Goal: Information Seeking & Learning: Learn about a topic

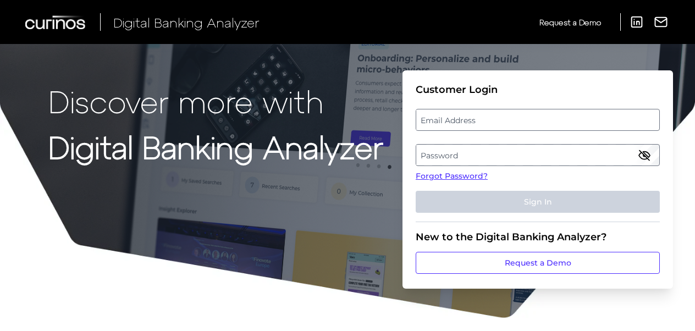
click at [462, 119] on label "Email Address" at bounding box center [537, 120] width 242 height 20
click at [462, 119] on input "email" at bounding box center [538, 120] width 244 height 22
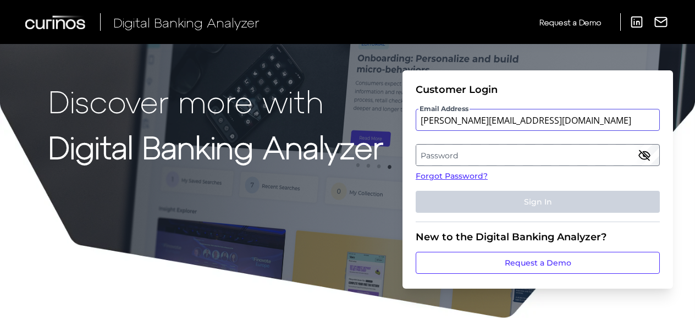
type input "[PERSON_NAME][EMAIL_ADDRESS][DOMAIN_NAME]"
click at [472, 157] on label "Password" at bounding box center [537, 155] width 242 height 20
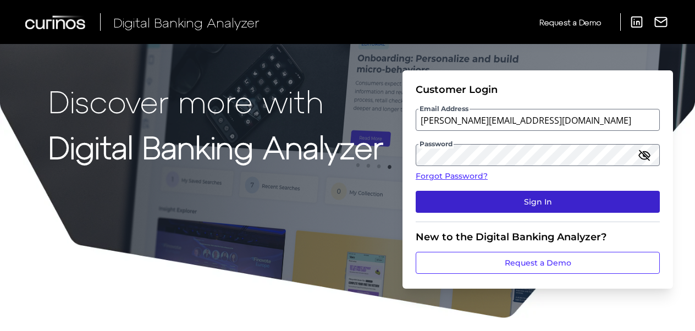
click at [538, 206] on button "Sign In" at bounding box center [538, 202] width 244 height 22
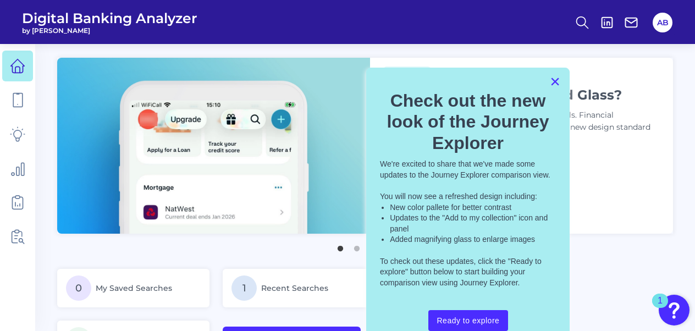
click at [555, 79] on button "×" at bounding box center [555, 82] width 10 height 18
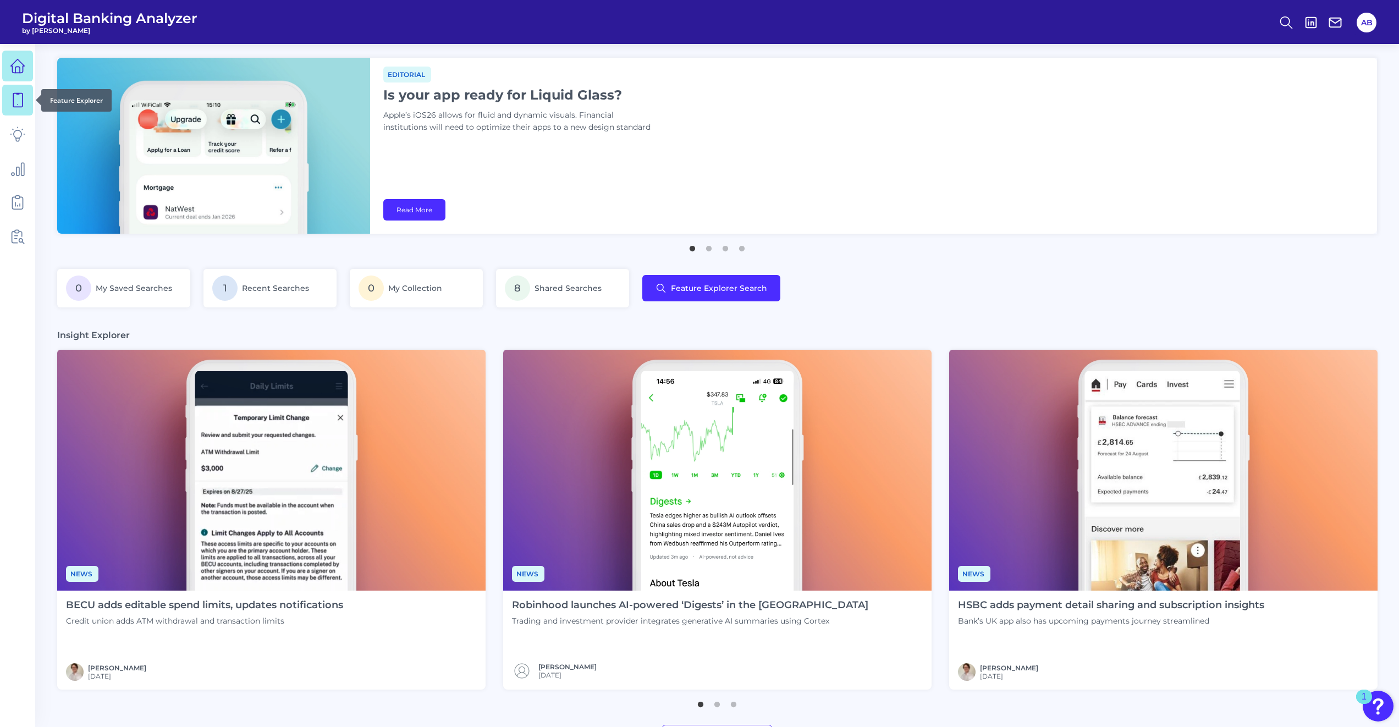
click at [29, 104] on link at bounding box center [17, 100] width 31 height 31
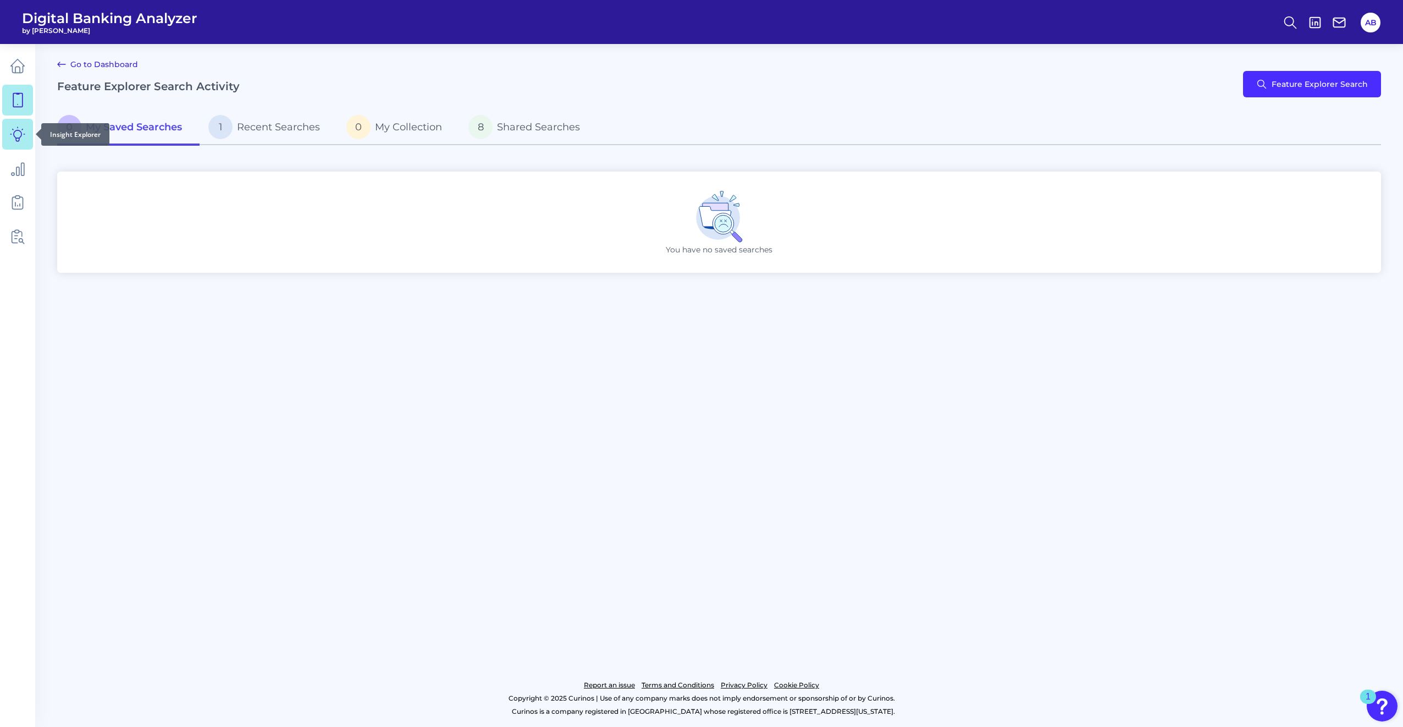
click at [17, 135] on icon at bounding box center [17, 133] width 15 height 15
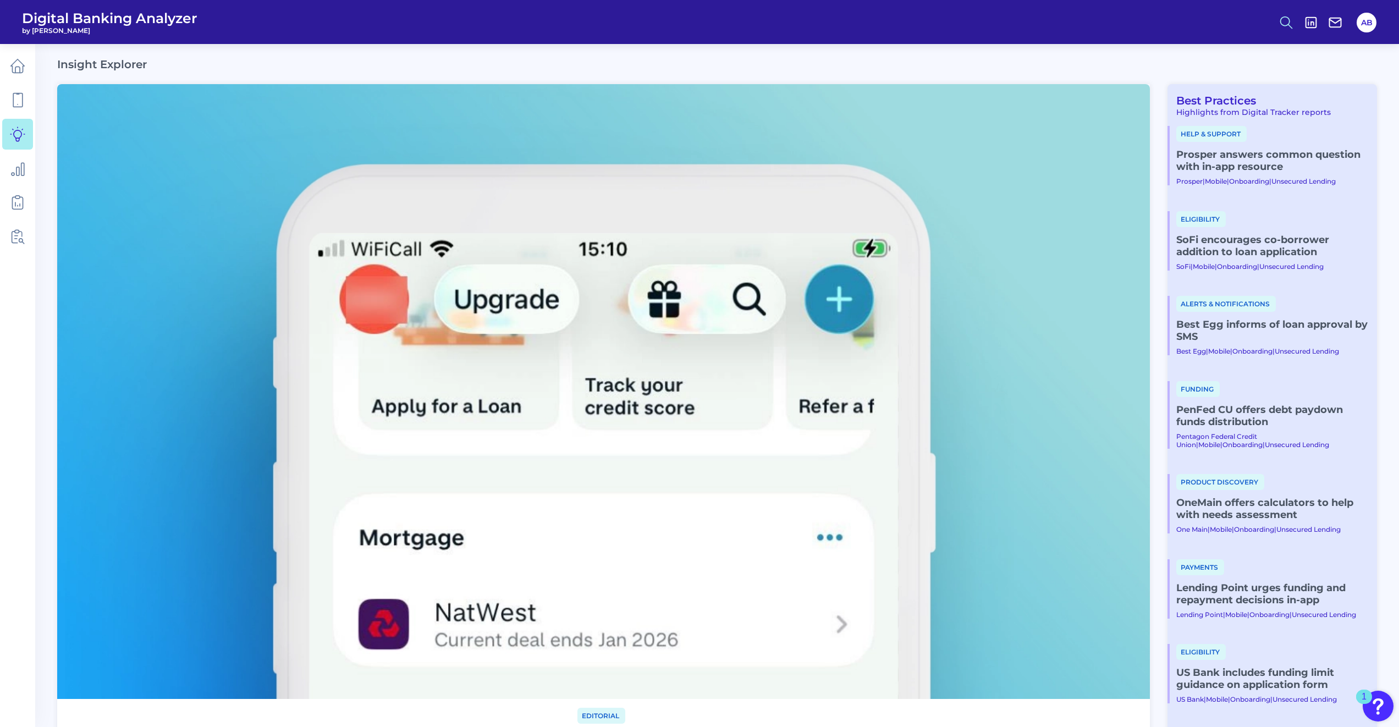
click at [699, 20] on icon at bounding box center [1285, 22] width 15 height 15
click at [699, 53] on div "Search" at bounding box center [1232, 52] width 123 height 28
click at [699, 111] on button "Content Search" at bounding box center [1232, 106] width 132 height 27
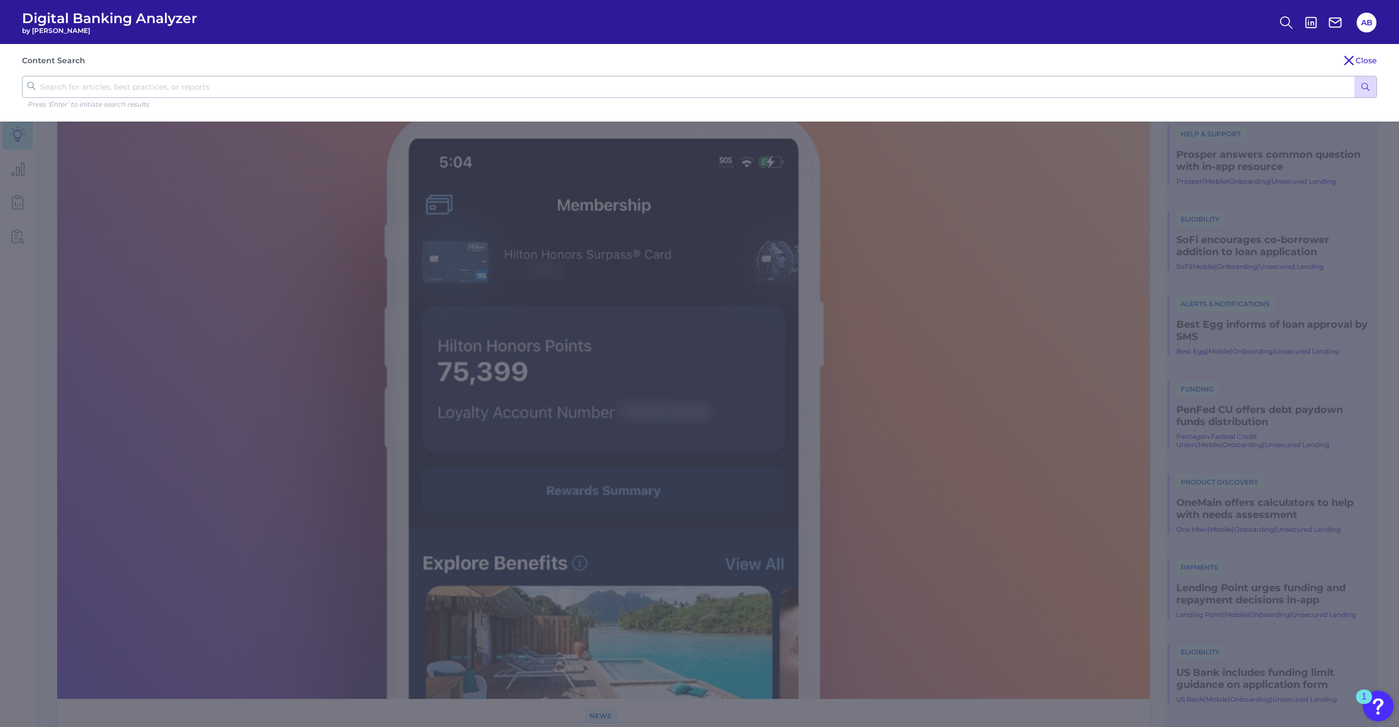
click at [148, 82] on input "text" at bounding box center [699, 87] width 1355 height 22
type input "Apply for a CC"
click button "submit" at bounding box center [1365, 86] width 22 height 21
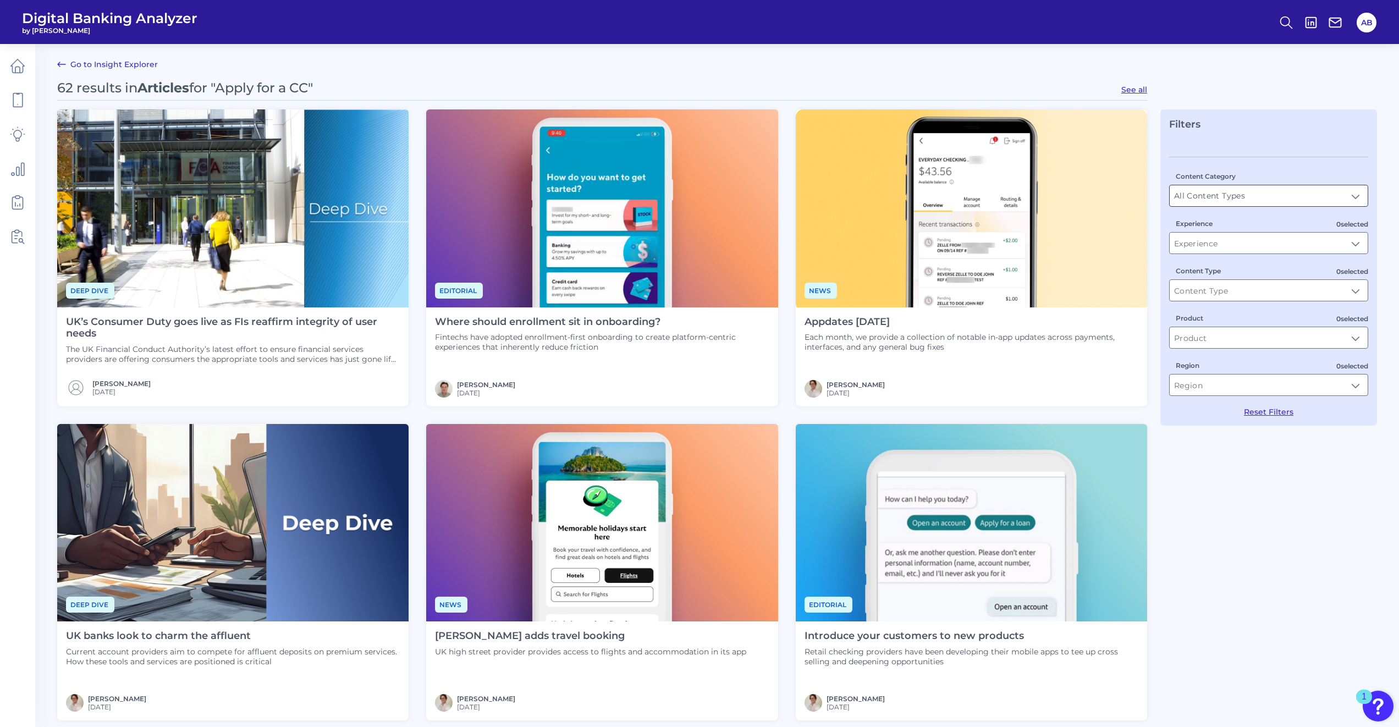
click at [699, 202] on input "All Content Types" at bounding box center [1268, 195] width 198 height 21
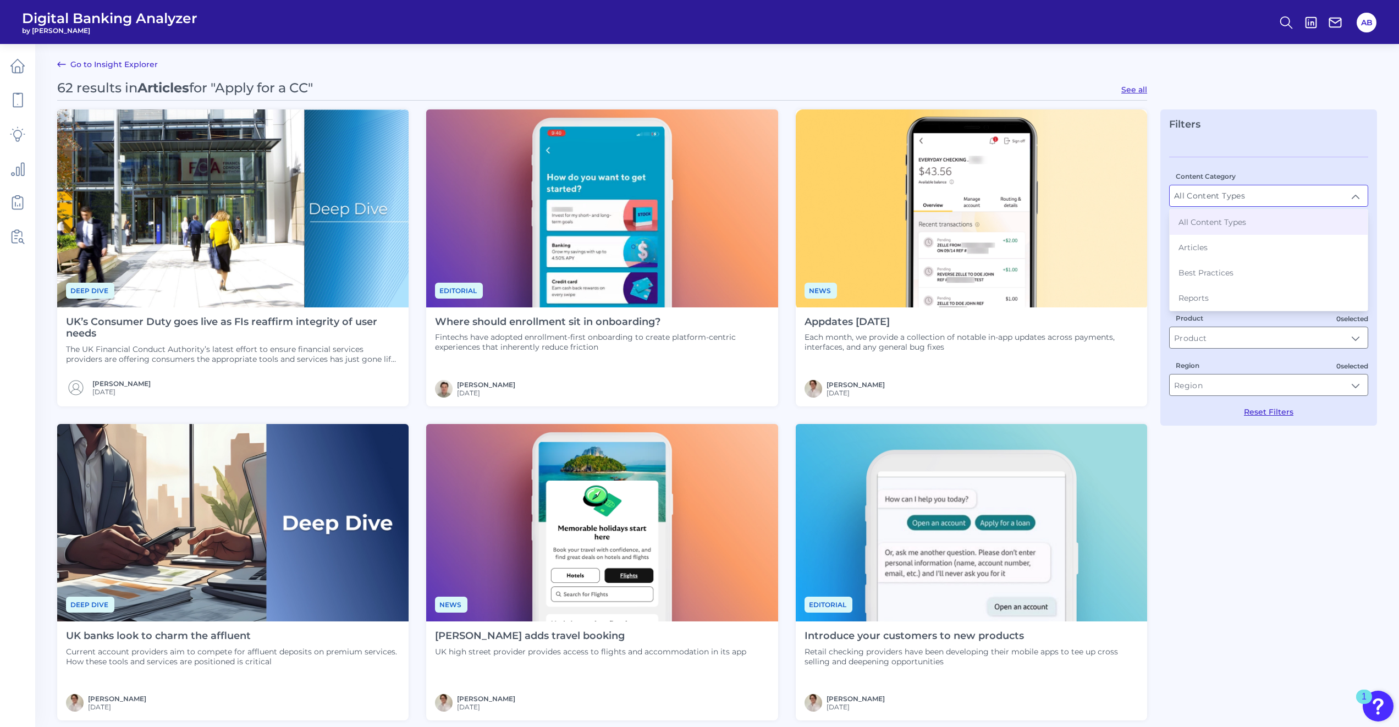
click at [699, 330] on div "62 results in Articles for "Apply for a CC" See all Deep dive UK’s Consumer Dut…" at bounding box center [717, 661] width 1320 height 1163
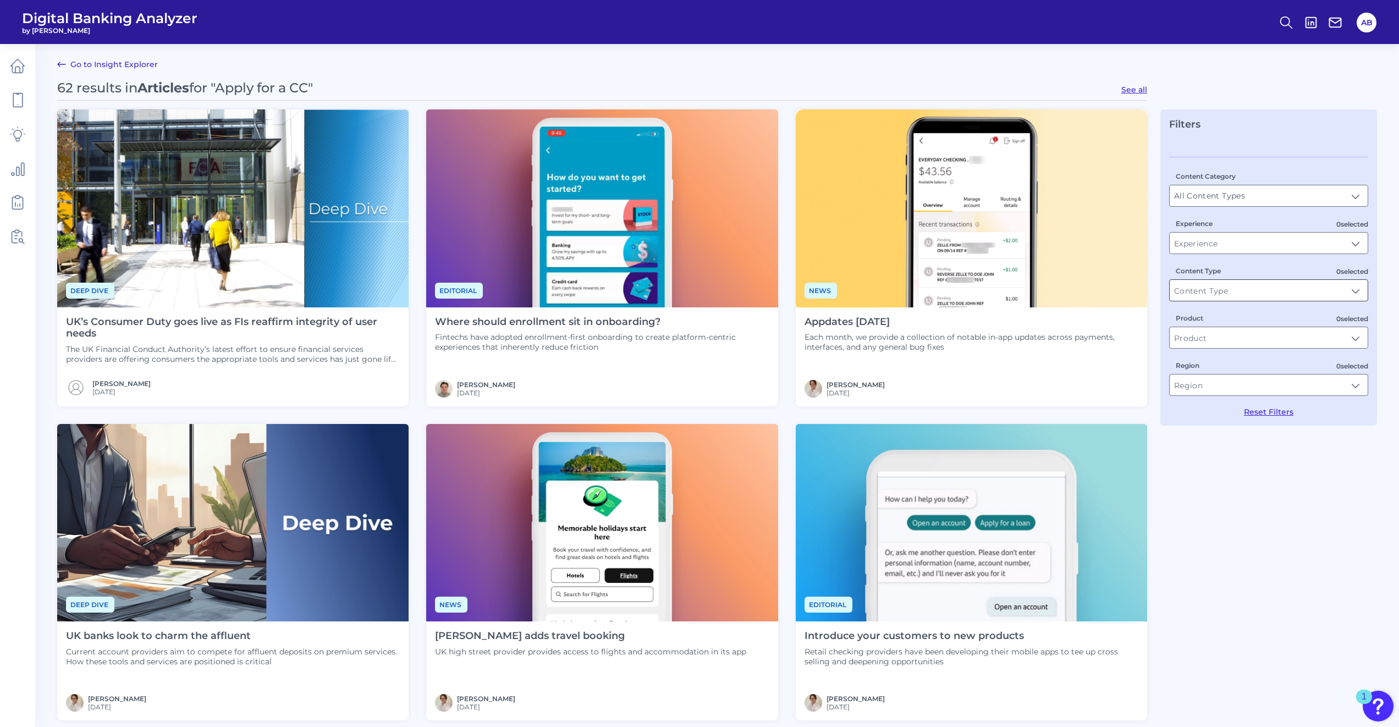
click at [699, 286] on input "Content Type" at bounding box center [1268, 290] width 198 height 21
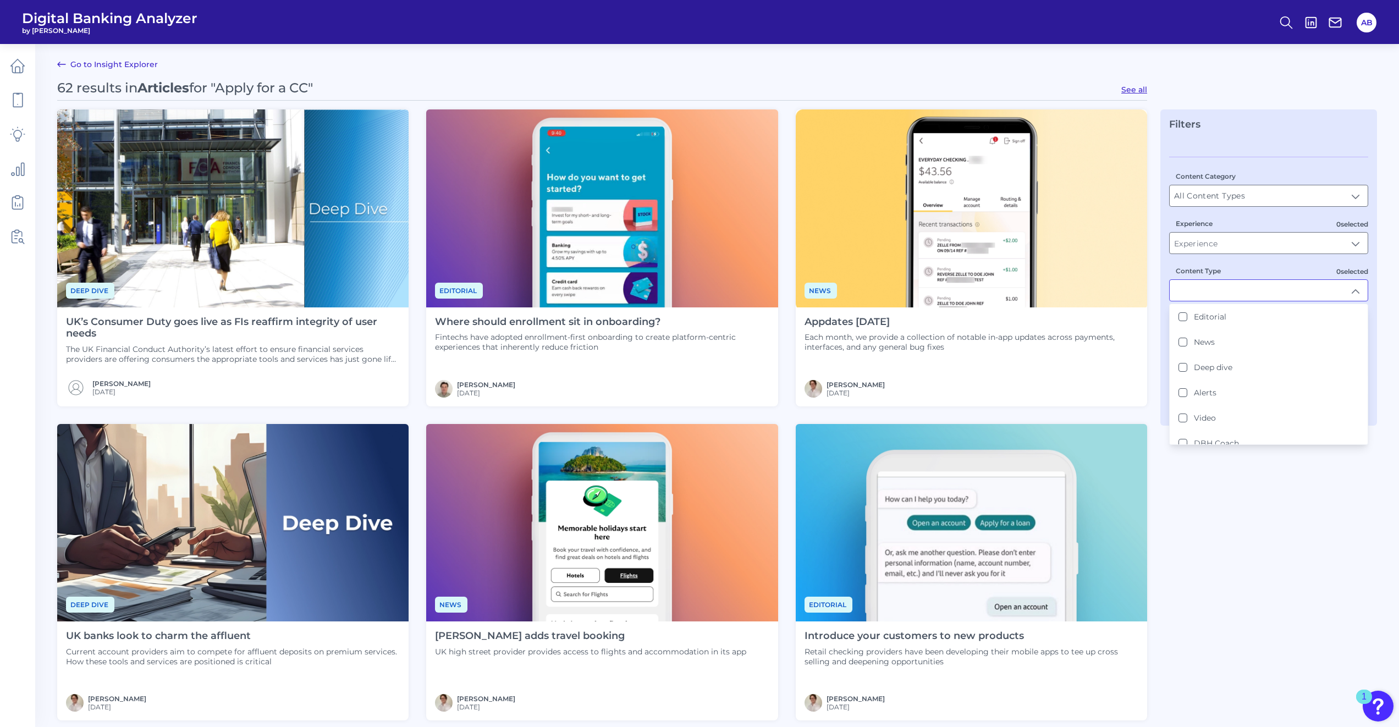
click at [699, 289] on input "Content Type" at bounding box center [1268, 290] width 198 height 21
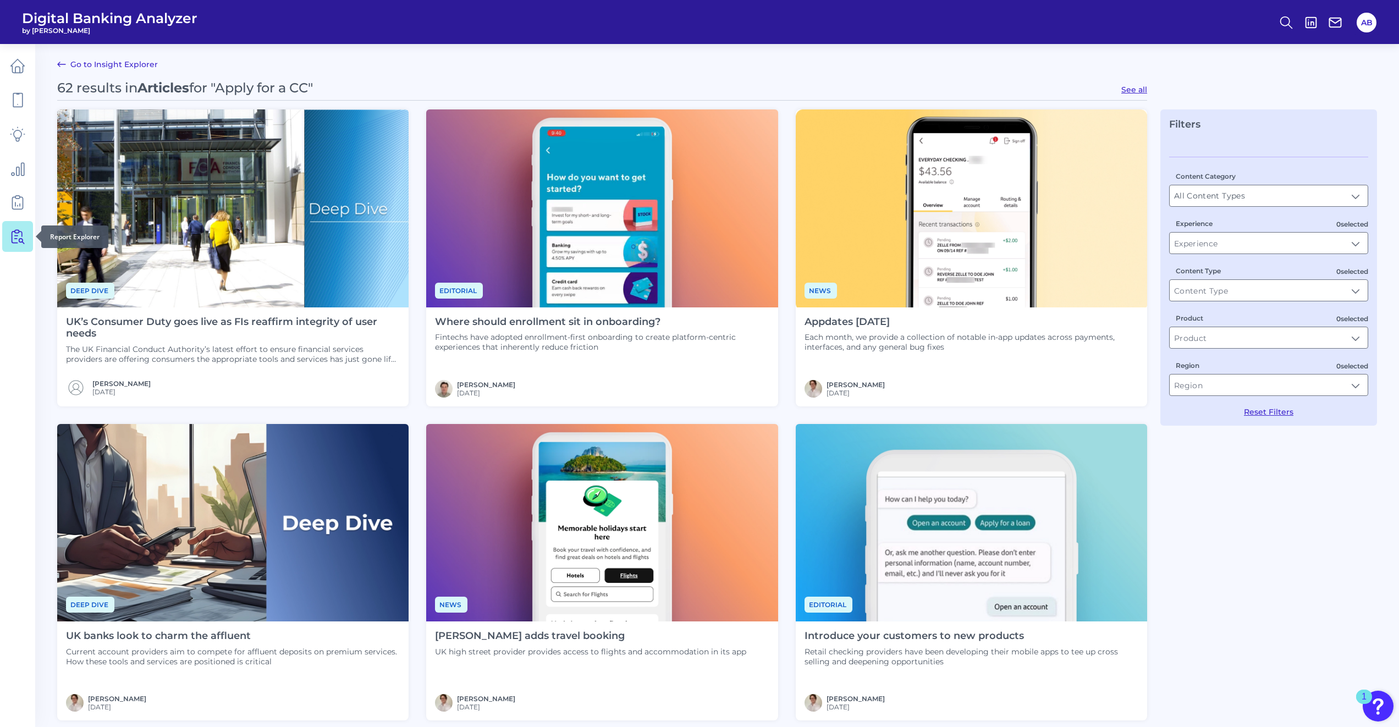
click at [23, 246] on link at bounding box center [17, 236] width 31 height 31
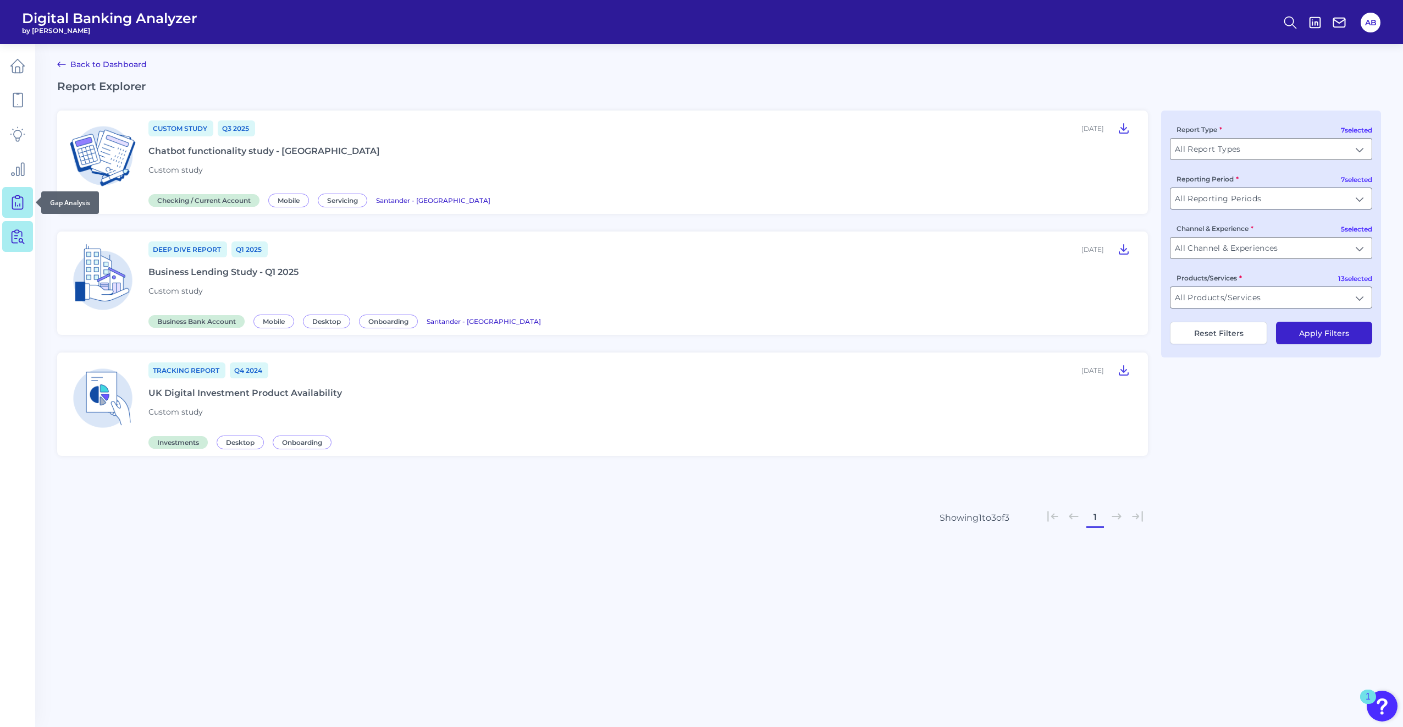
click at [25, 201] on icon at bounding box center [17, 202] width 15 height 15
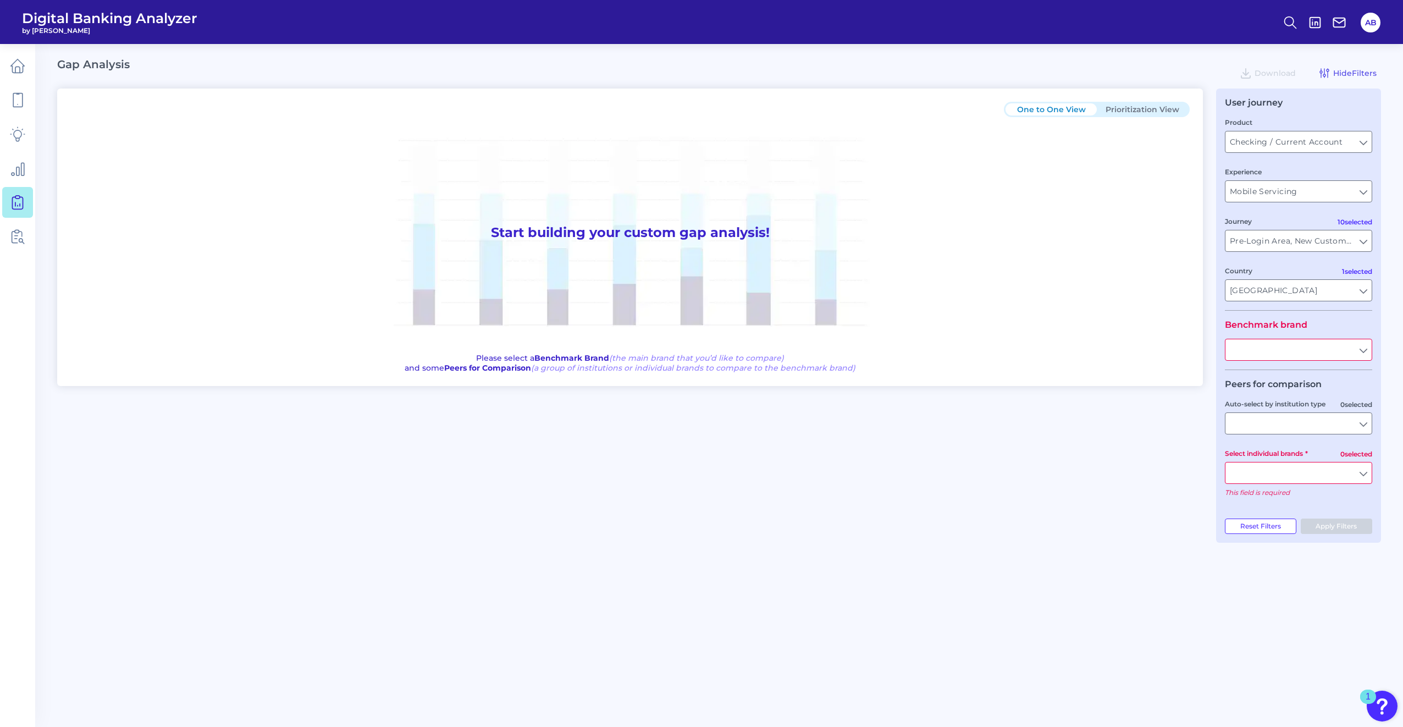
type input "All Countries"
type input "All Journeys"
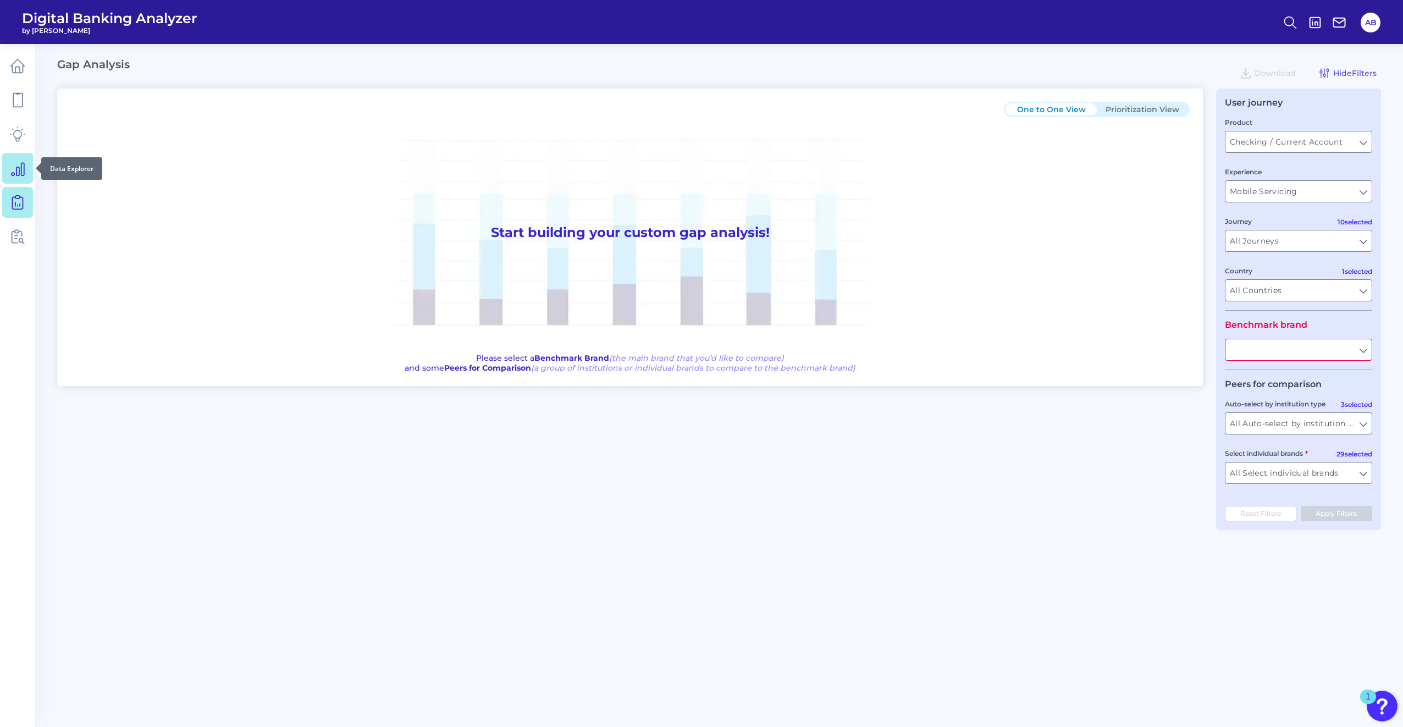
click at [13, 175] on icon at bounding box center [17, 168] width 15 height 15
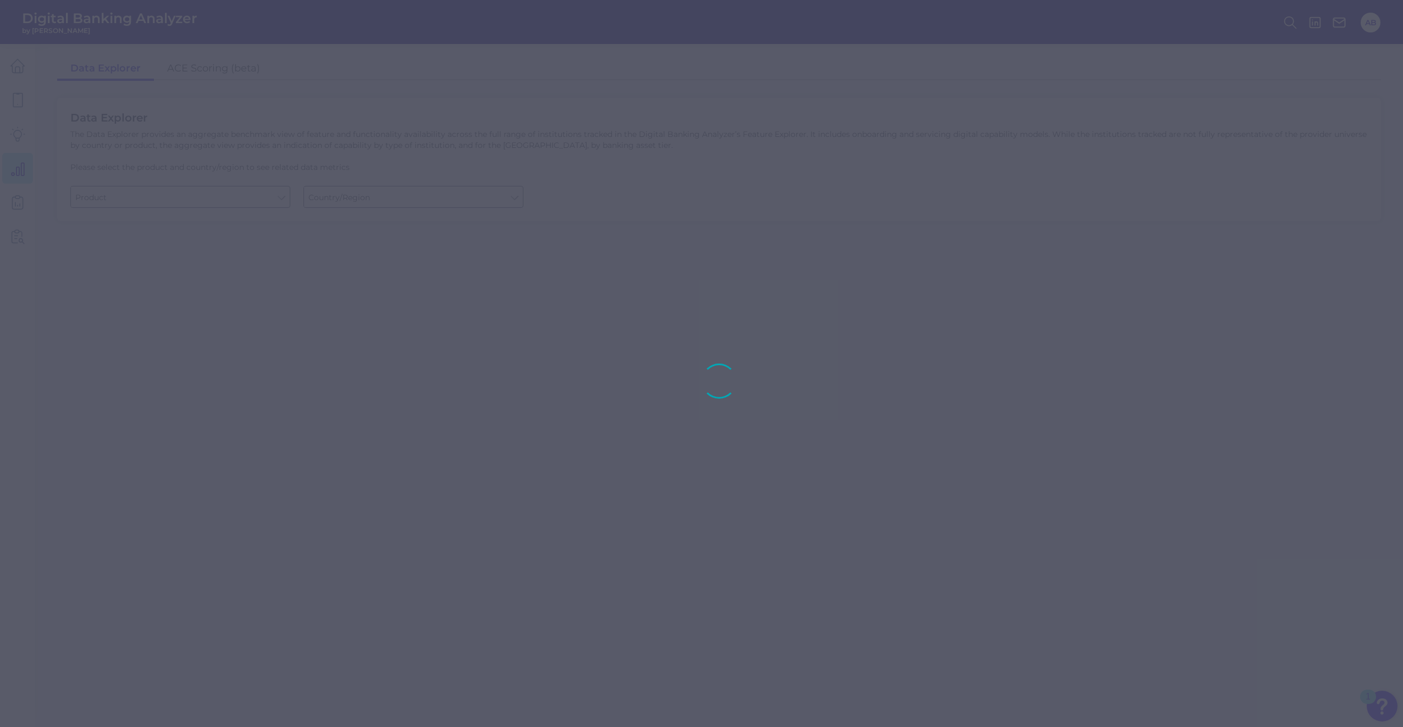
type input "Business Bank Account"
type input "Global (excl. US)"
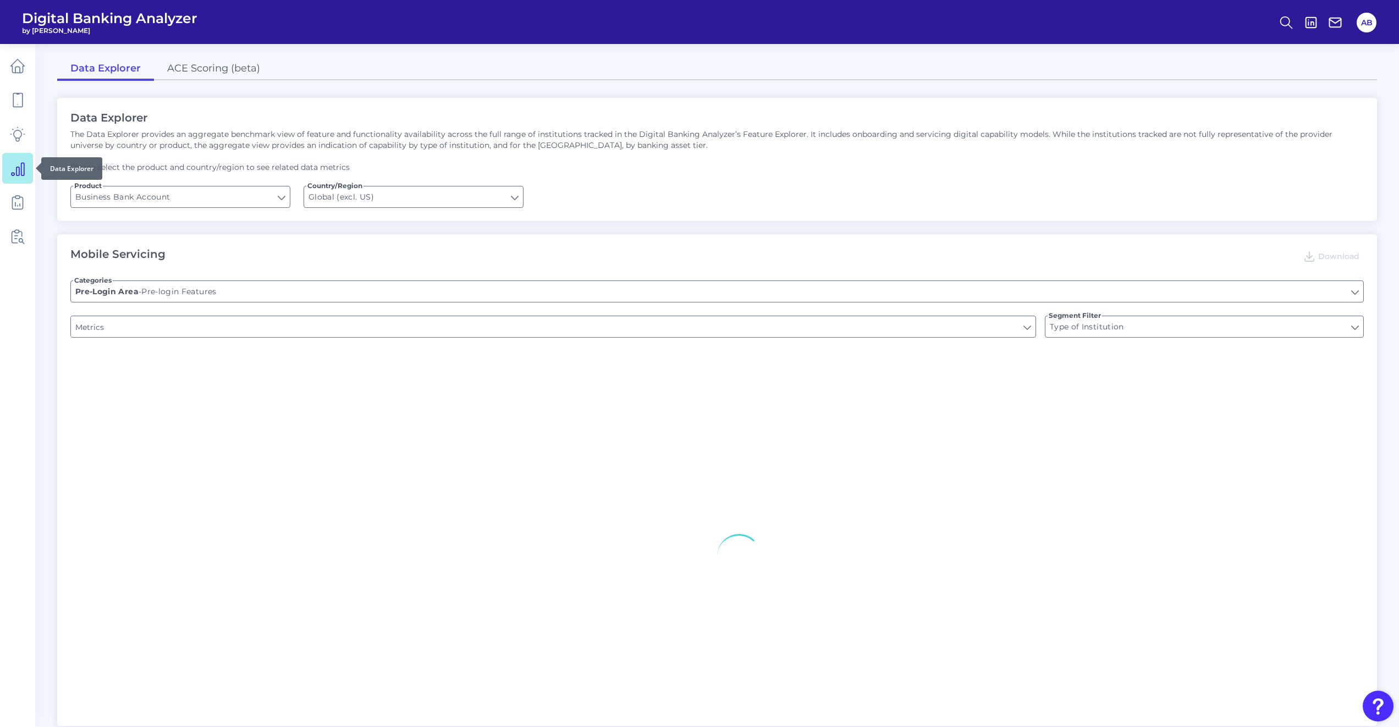
type input "Upon opening the app are users immediately prompted to use Touch/Face ID to log…"
type input "Does it offer third-party single sign on?"
type input "Can you apply for the PRODUCT as a new to brand customer on ANY digital channel?"
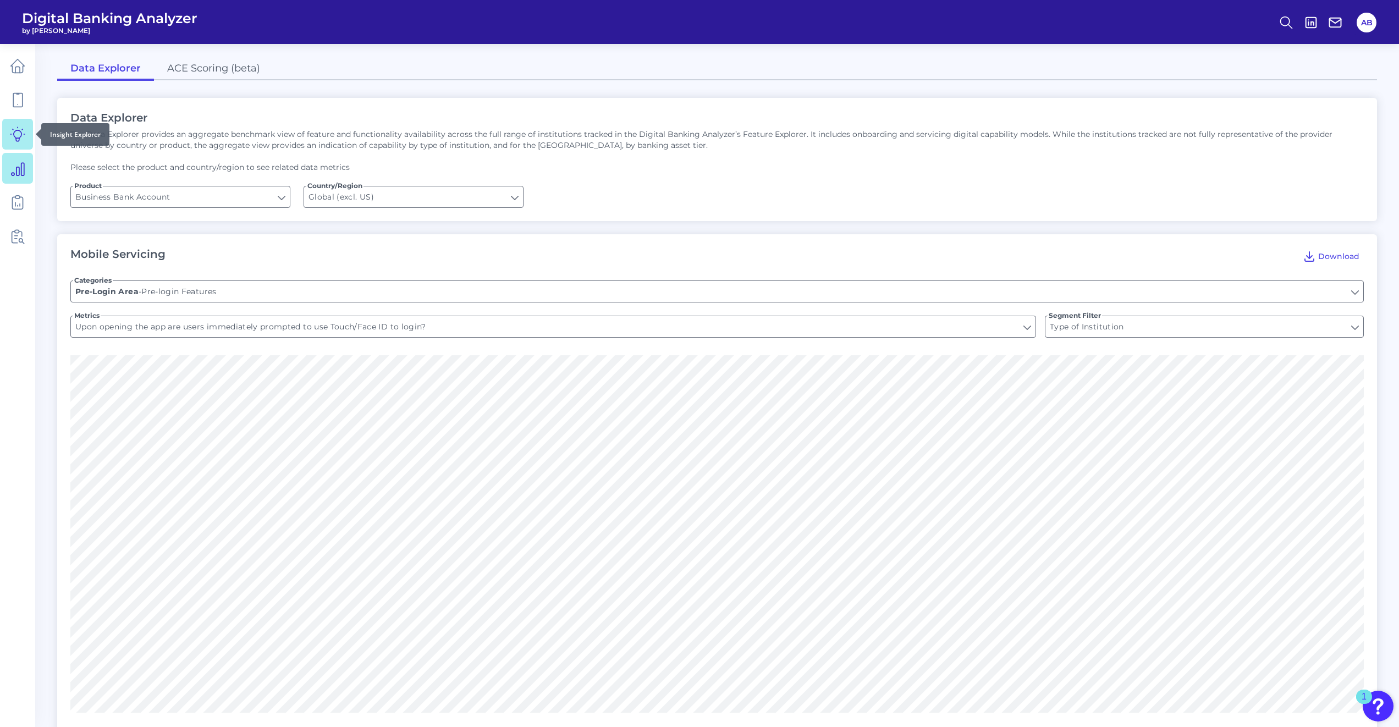
click at [13, 141] on icon at bounding box center [17, 133] width 15 height 15
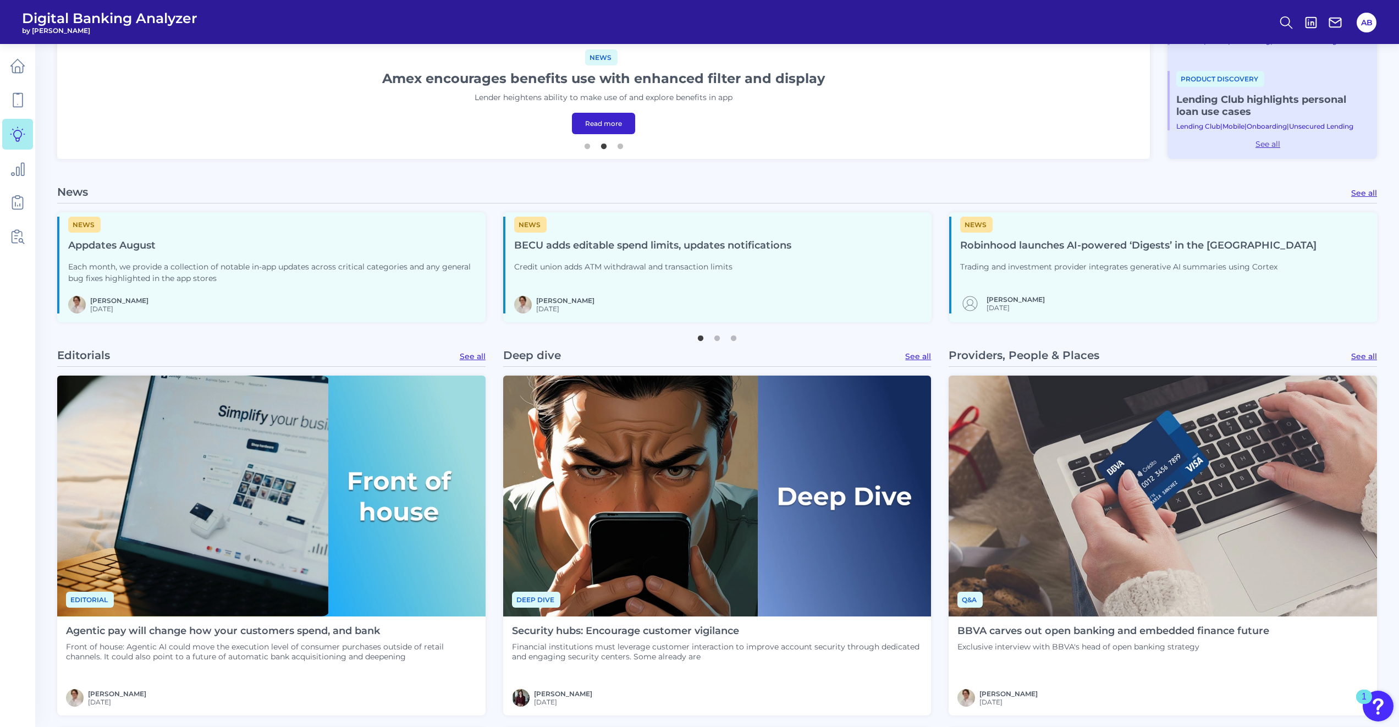
scroll to position [524, 0]
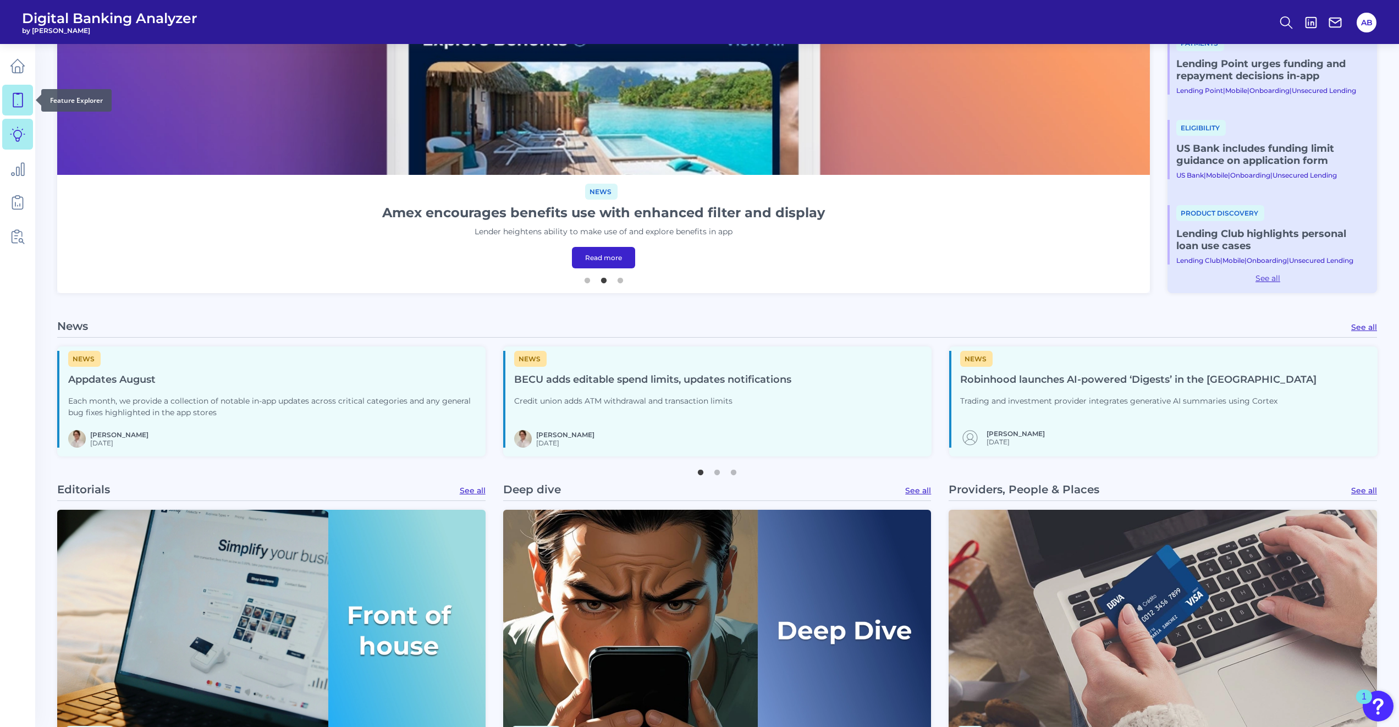
click at [19, 95] on icon at bounding box center [17, 99] width 15 height 15
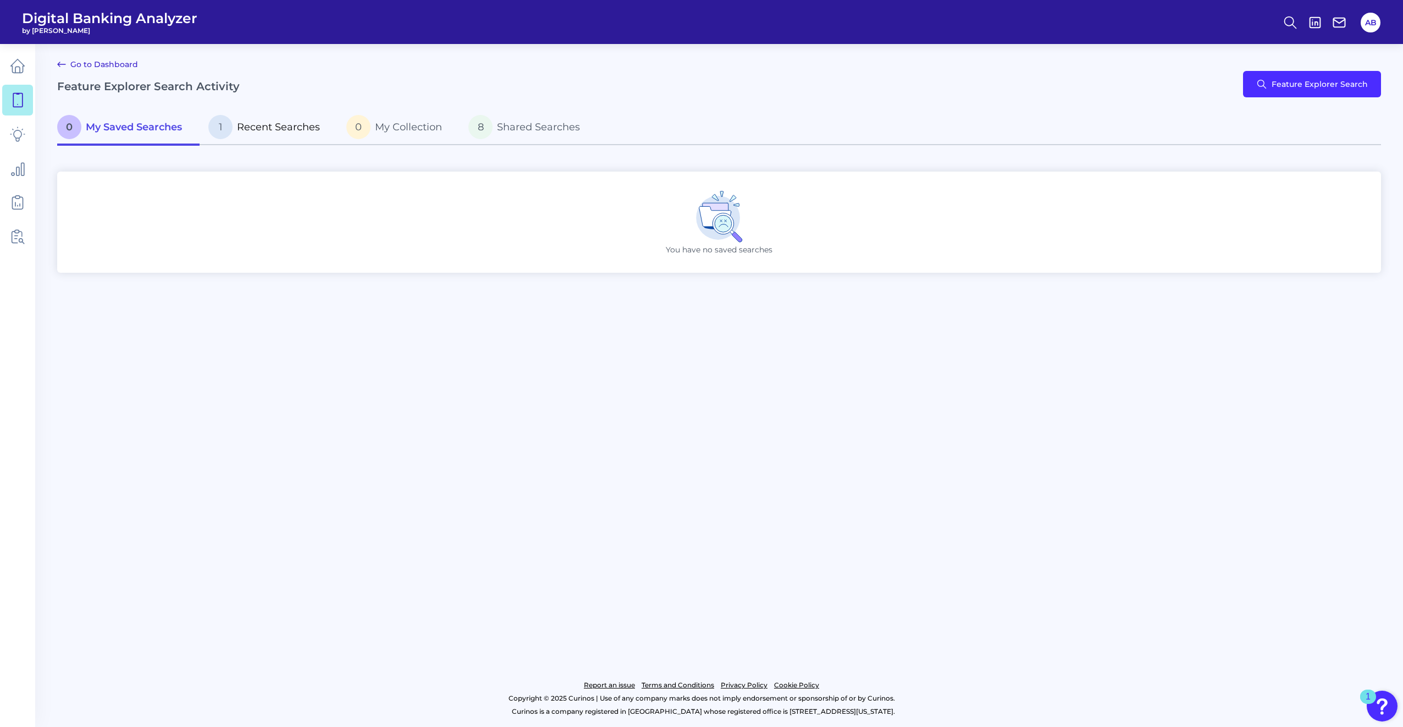
click at [286, 123] on span "Recent Searches" at bounding box center [278, 127] width 83 height 12
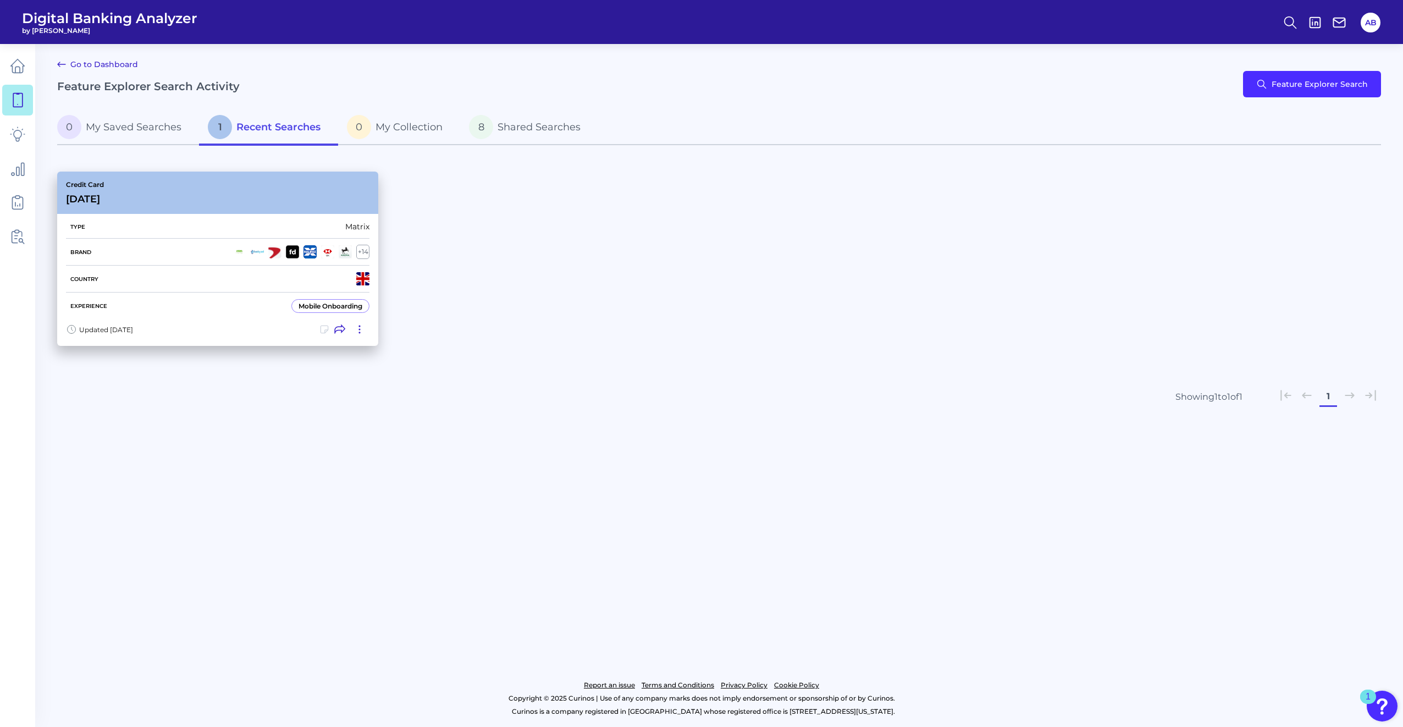
click at [330, 308] on div "Mobile Onboarding" at bounding box center [331, 306] width 64 height 8
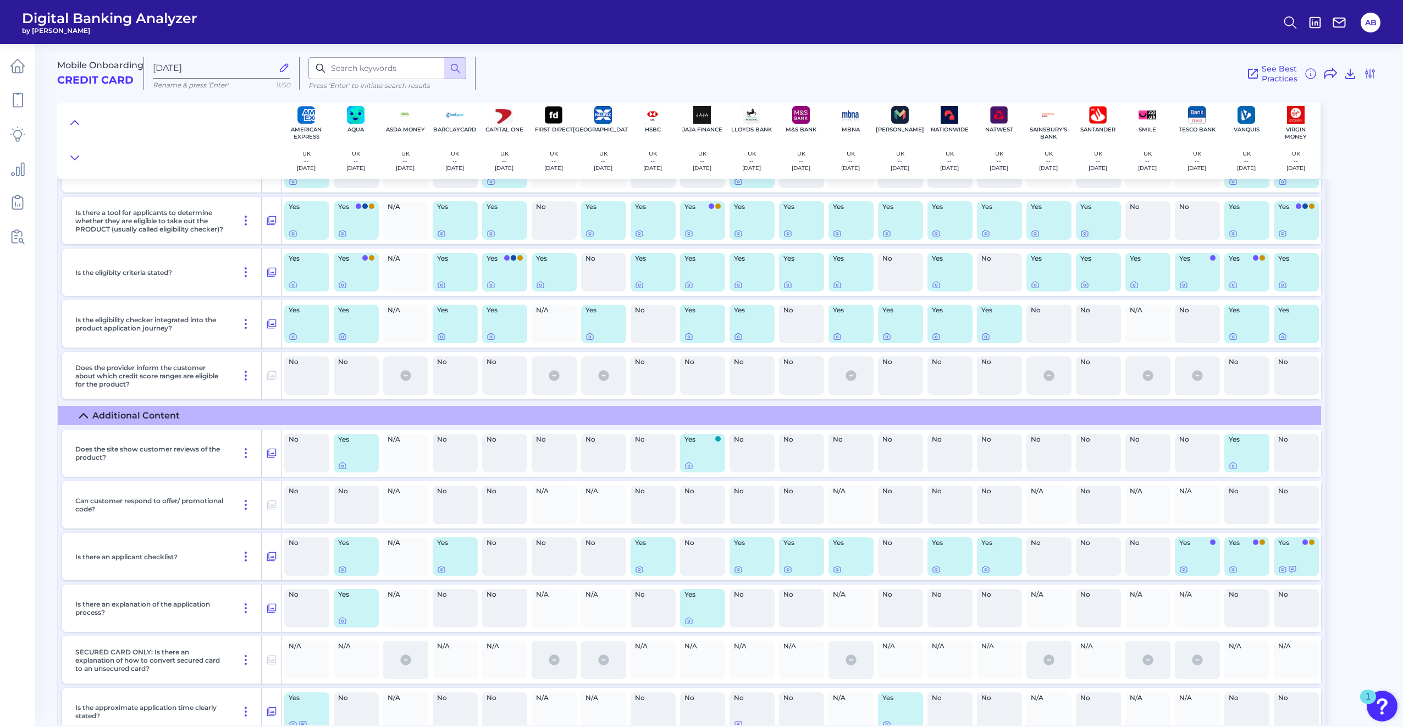
scroll to position [1100, 0]
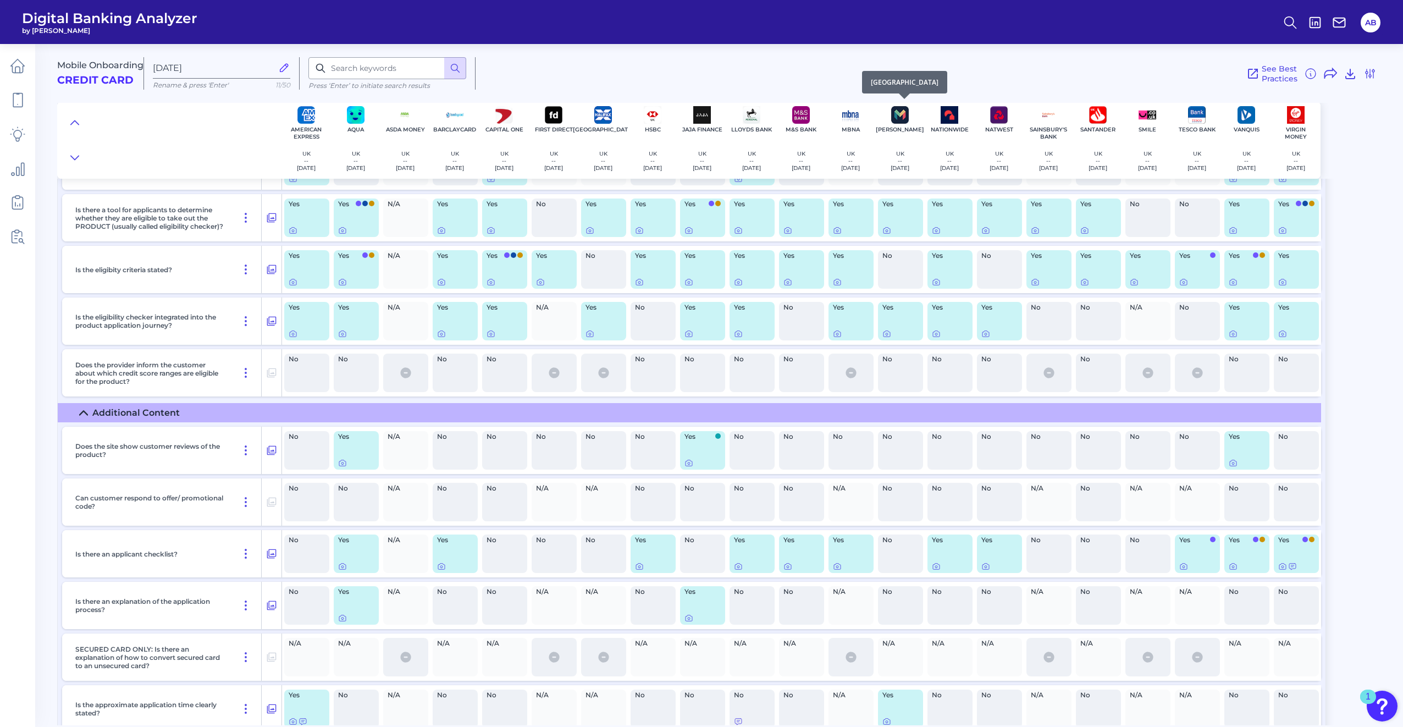
click at [699, 115] on img at bounding box center [900, 115] width 18 height 18
click at [699, 165] on p "[DATE]" at bounding box center [900, 167] width 19 height 7
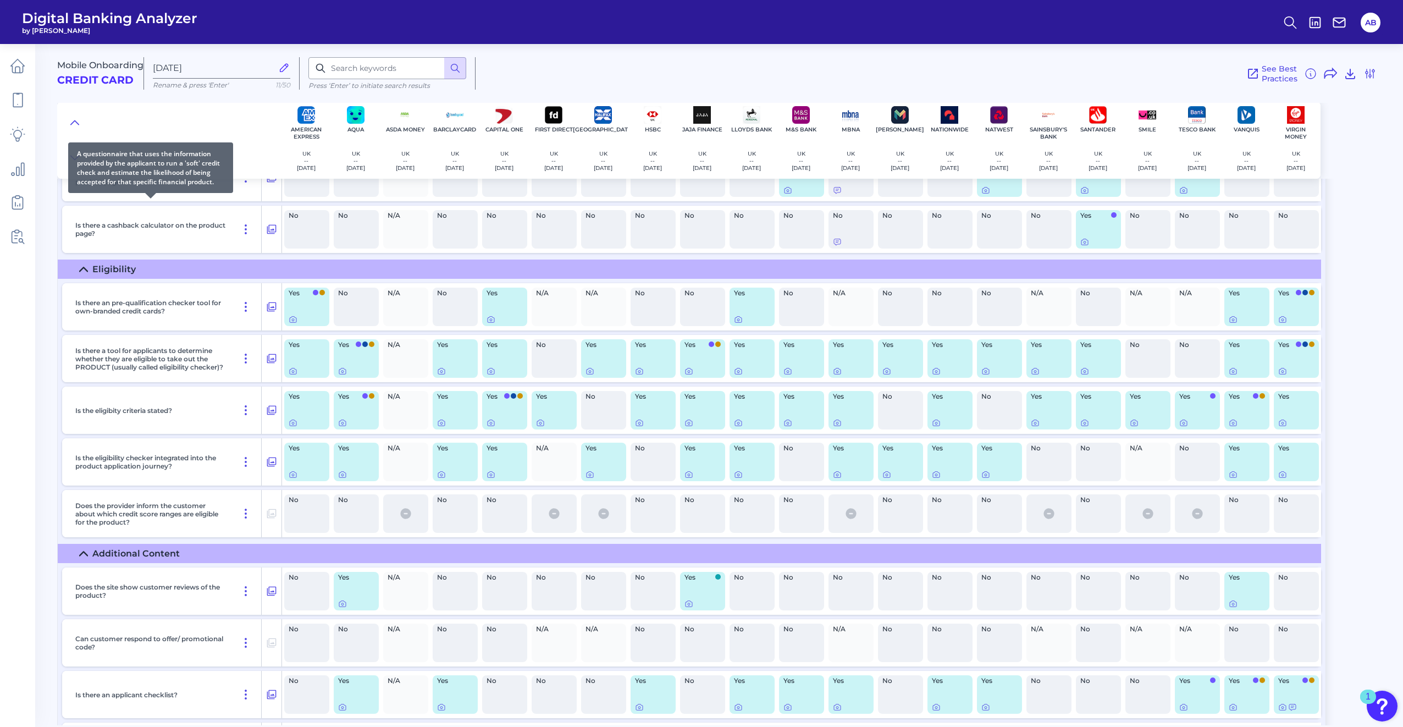
scroll to position [715, 0]
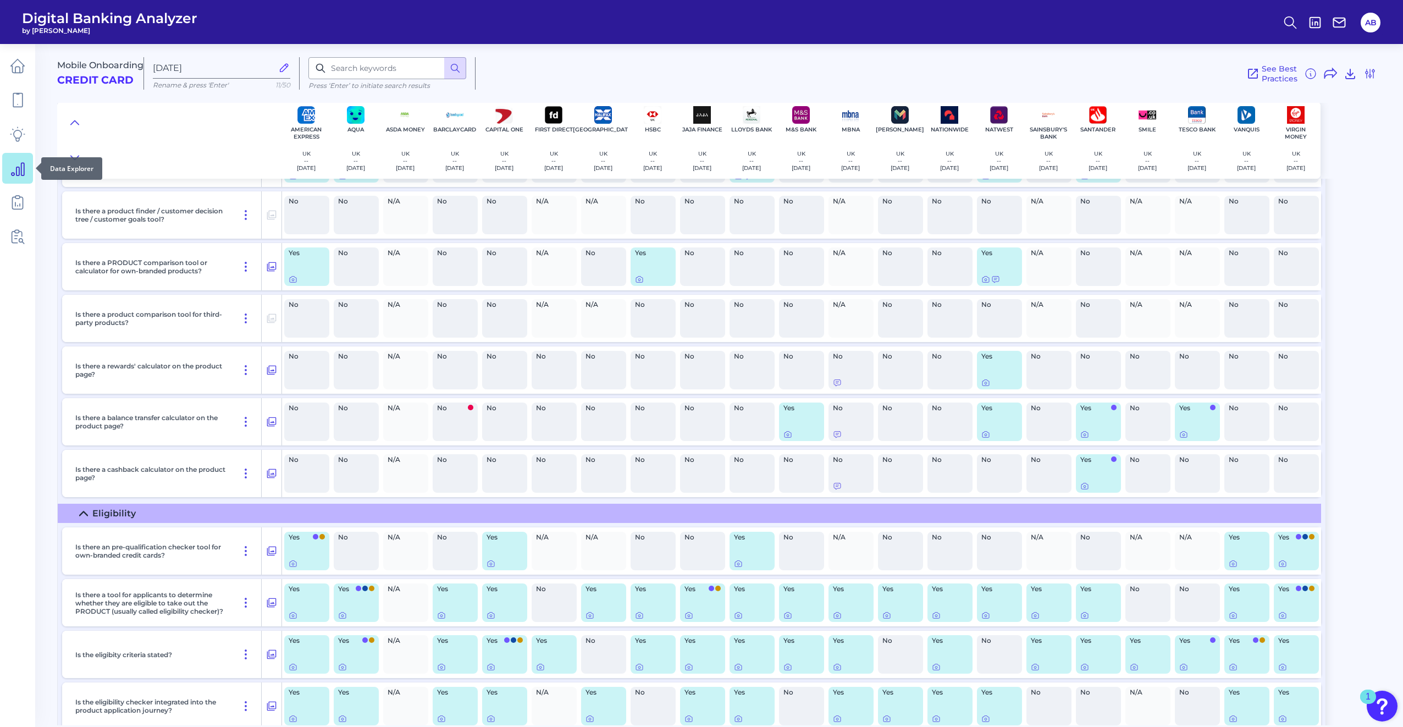
click at [16, 183] on link at bounding box center [17, 168] width 31 height 31
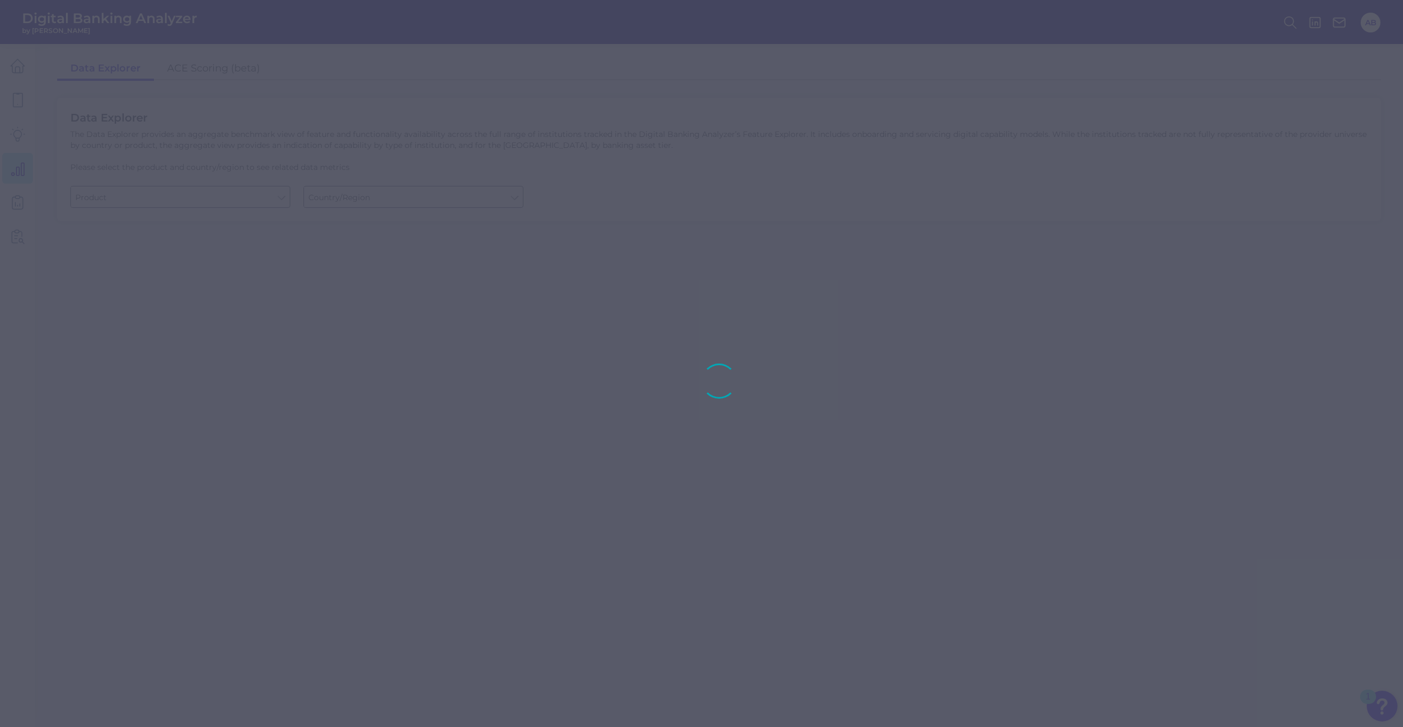
type input "Business Bank Account"
type input "Global (excl. US)"
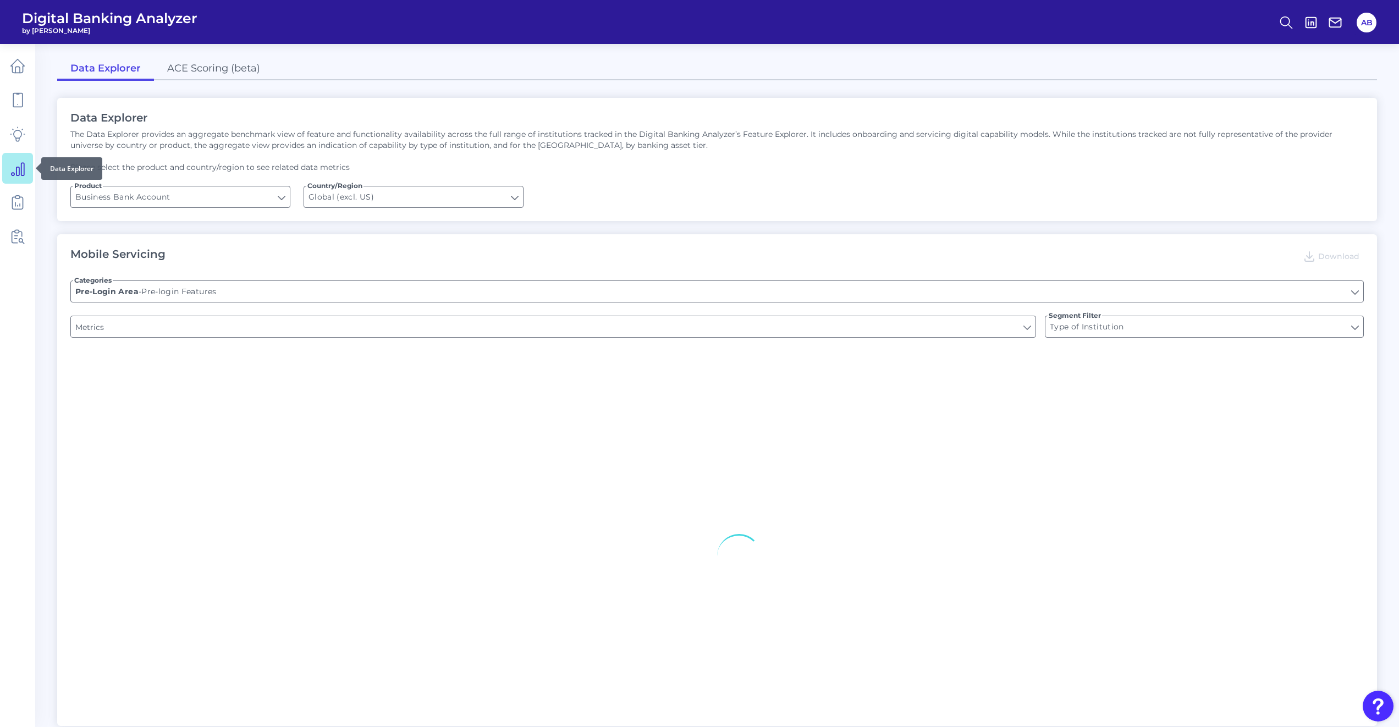
type input "Does it offer third-party single sign on?"
type input "Upon opening the app are users immediately prompted to use Touch/Face ID to log…"
type input "Can you apply for the PRODUCT as a new to brand customer on ANY digital channel?"
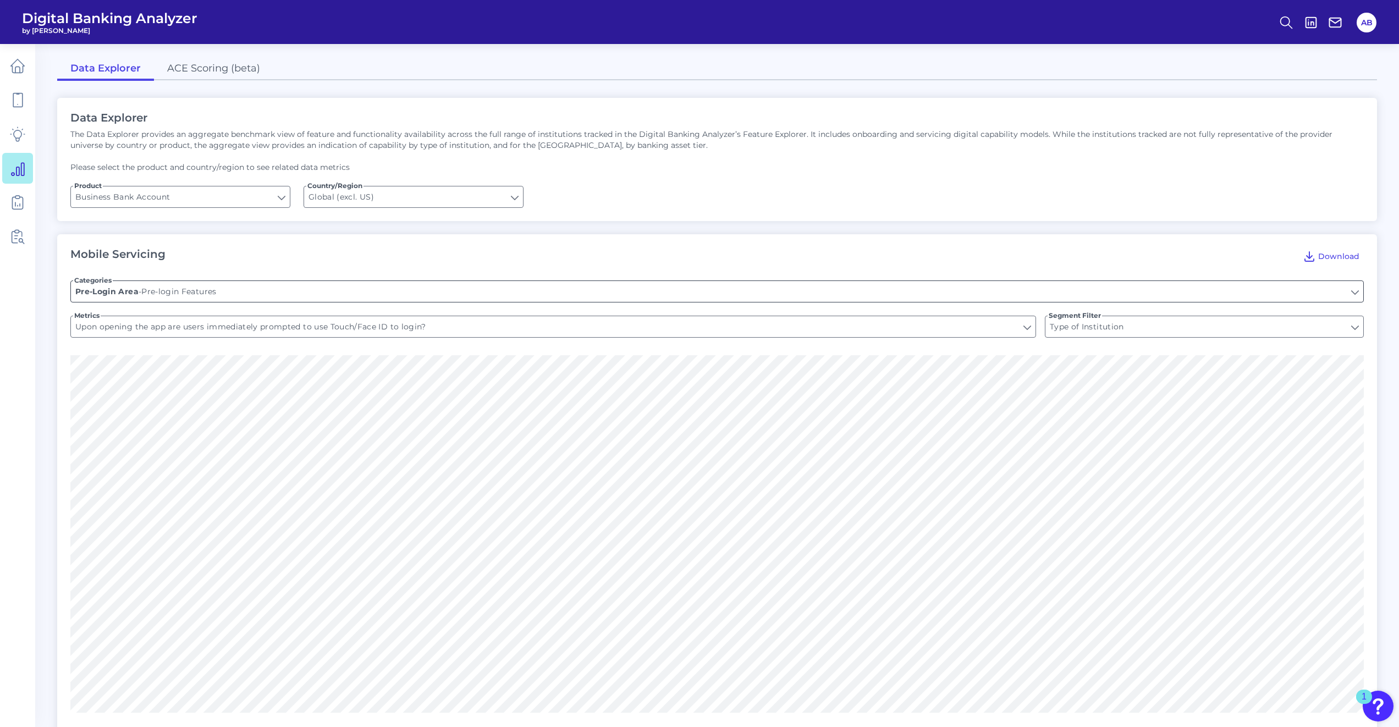
click at [699, 296] on input "Pre-login Features" at bounding box center [717, 291] width 1292 height 21
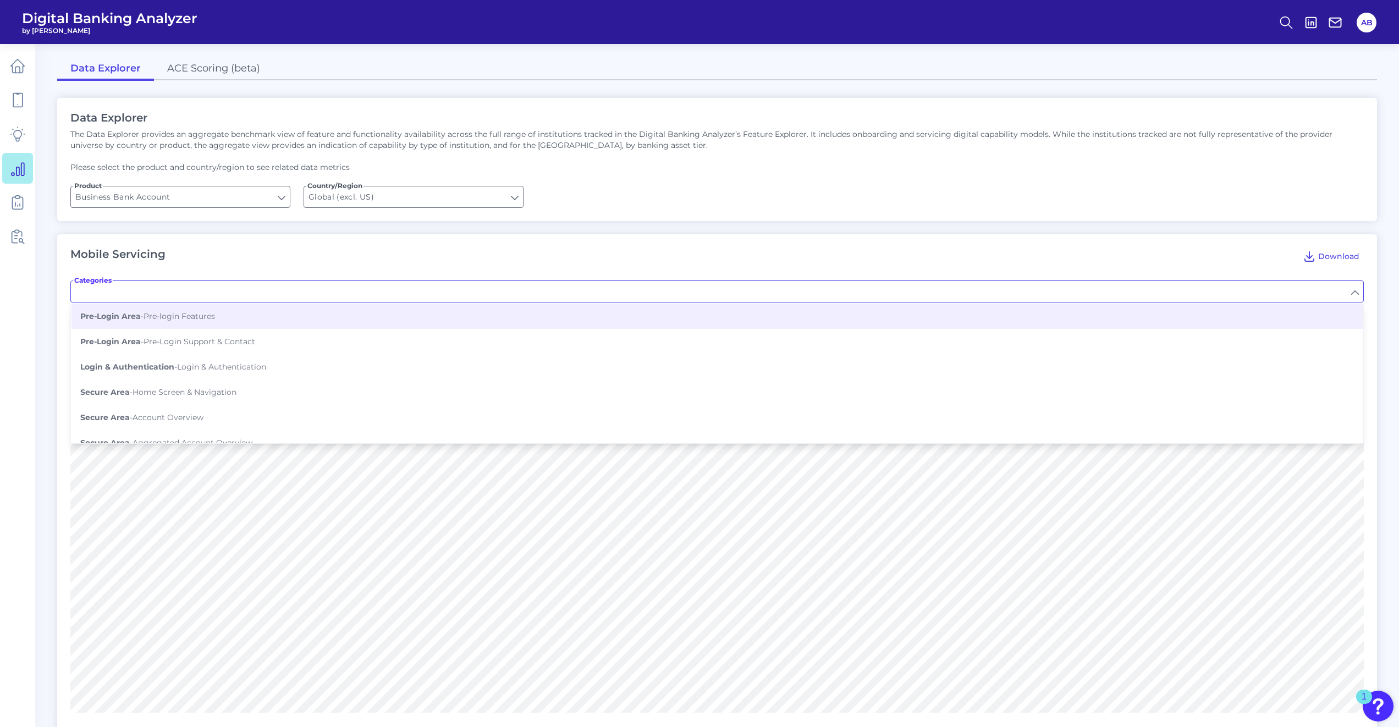
click at [699, 296] on input "Categories" at bounding box center [717, 291] width 1292 height 21
type input "Pre-login Features"
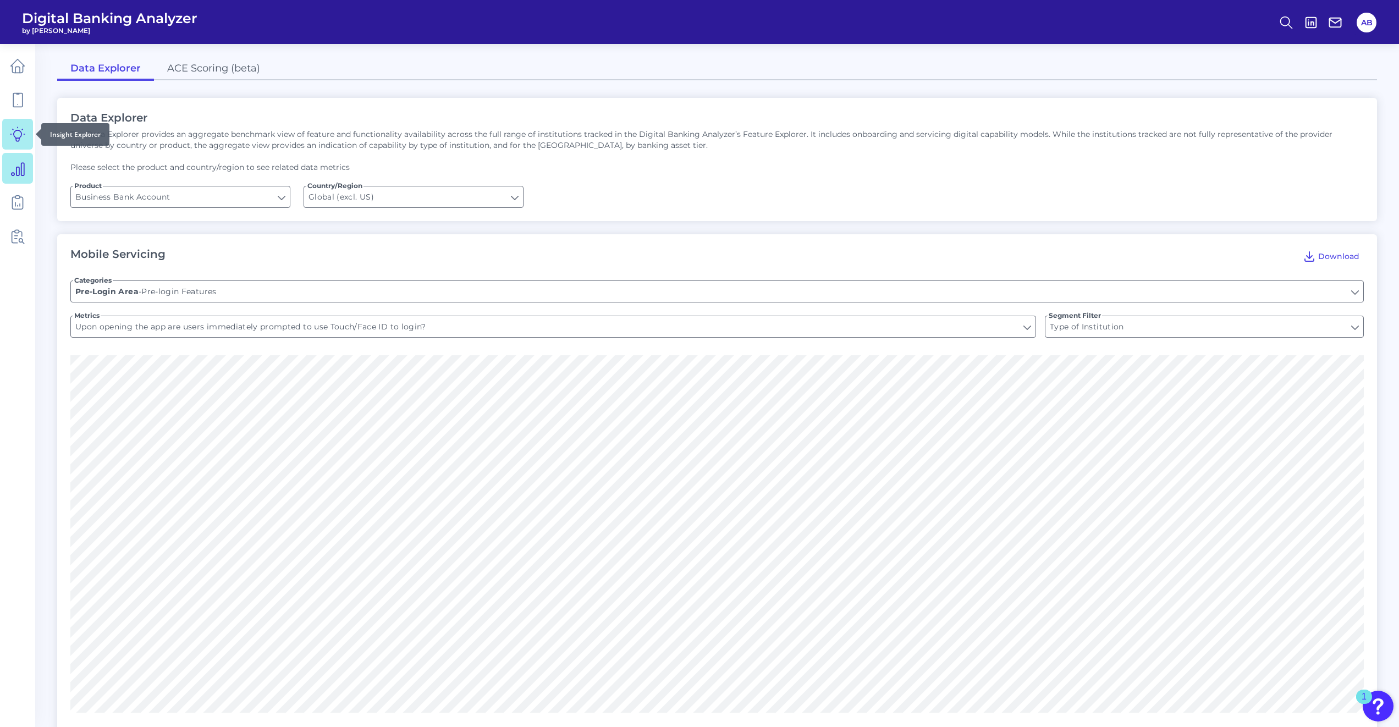
click at [18, 139] on icon at bounding box center [17, 133] width 15 height 15
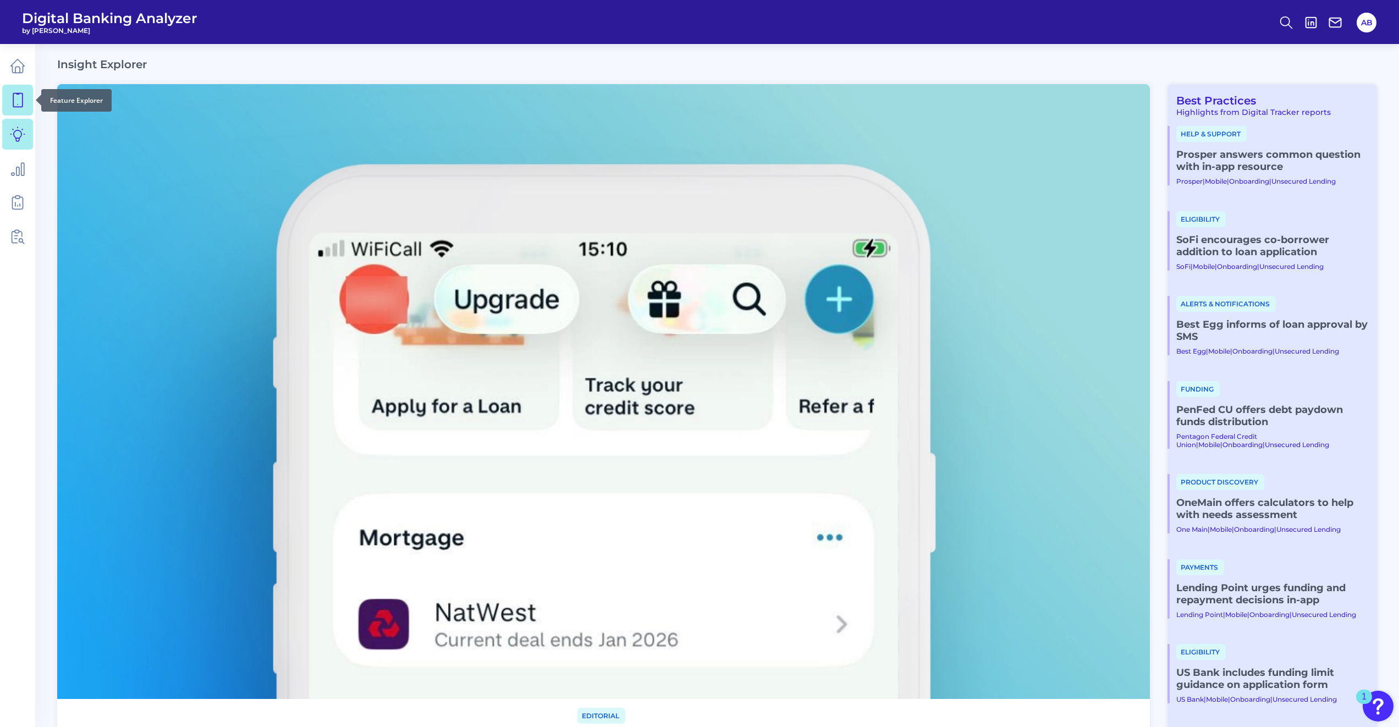
click at [17, 98] on icon at bounding box center [17, 99] width 15 height 15
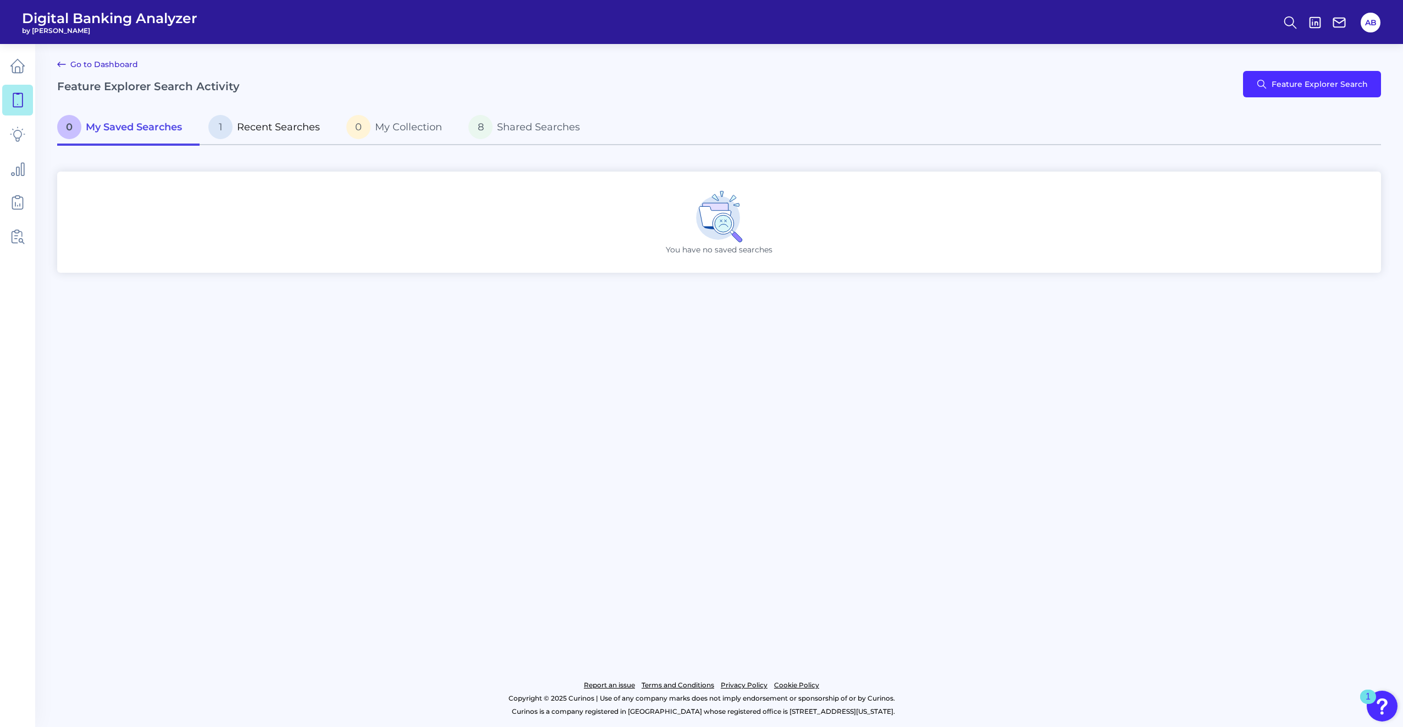
click at [281, 130] on span "Recent Searches" at bounding box center [278, 127] width 83 height 12
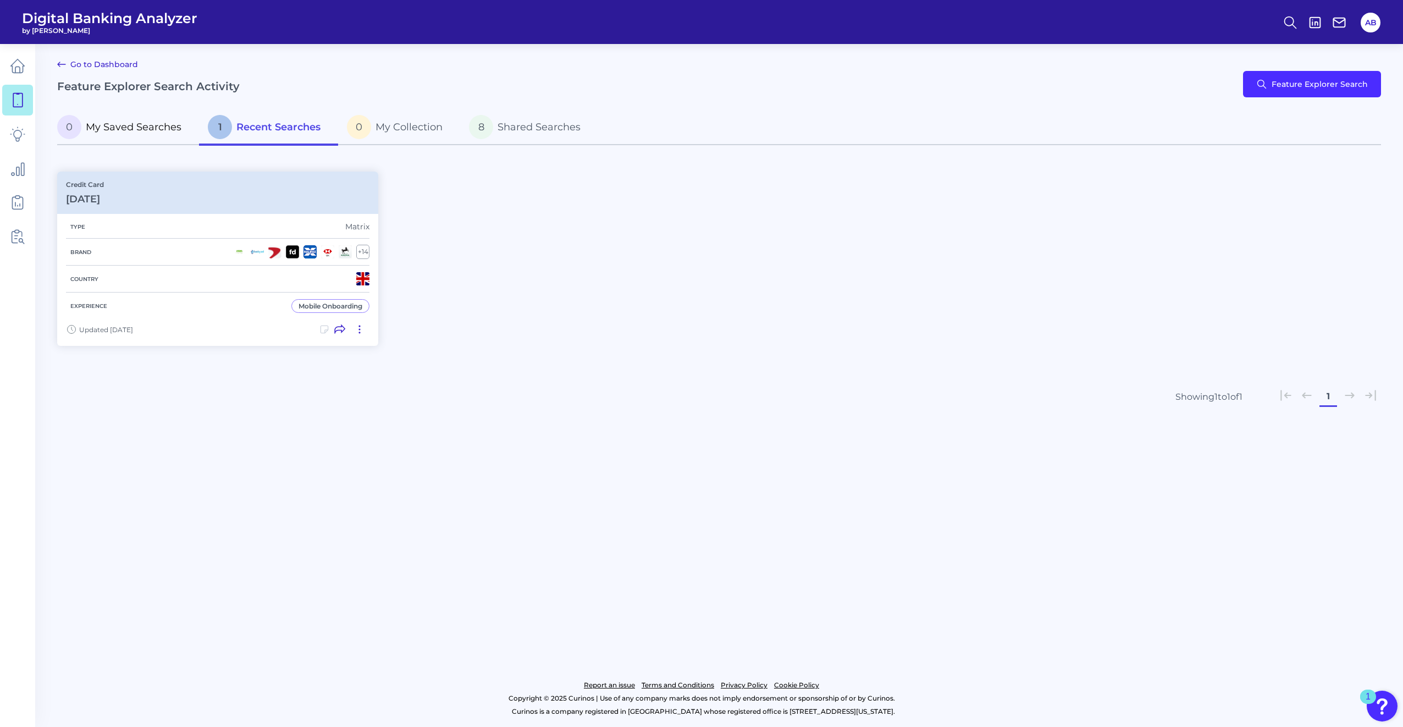
click at [135, 130] on span "My Saved Searches" at bounding box center [134, 127] width 96 height 12
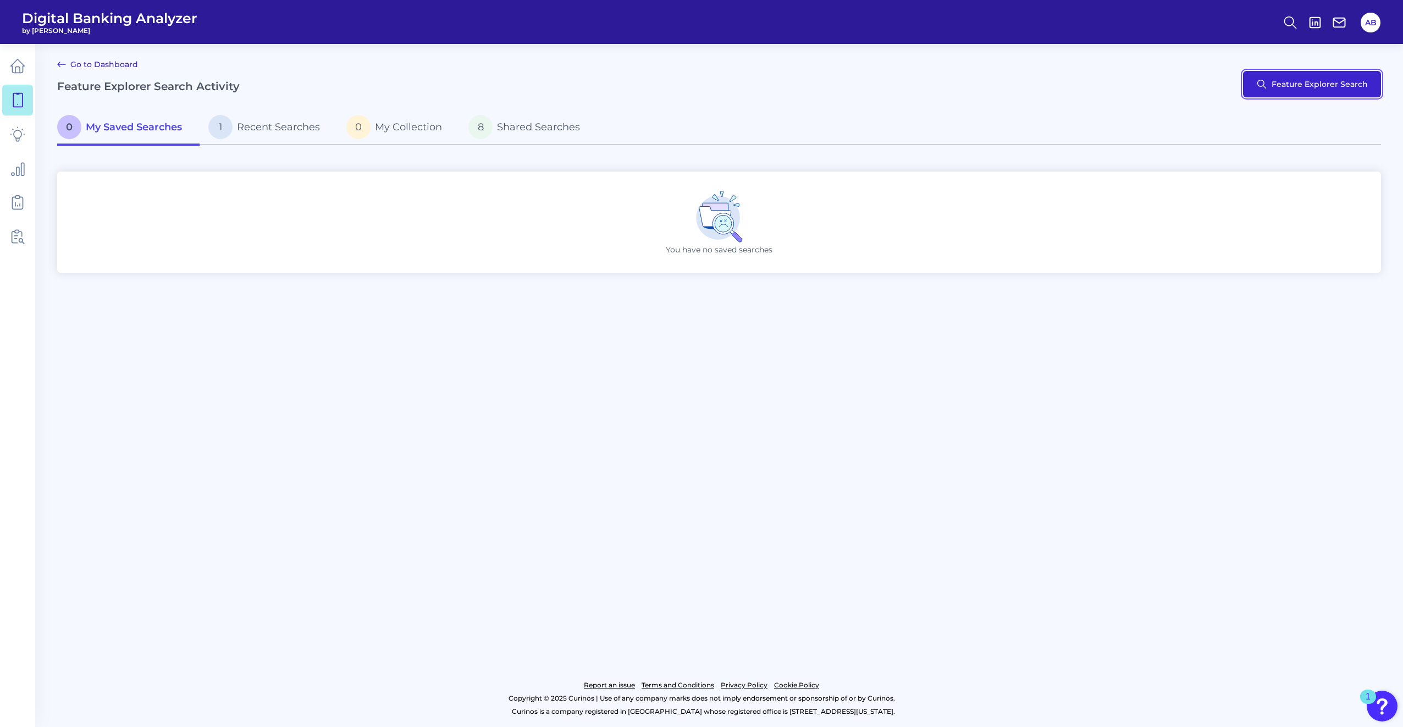
click at [699, 94] on button "Feature Explorer Search" at bounding box center [1312, 84] width 138 height 26
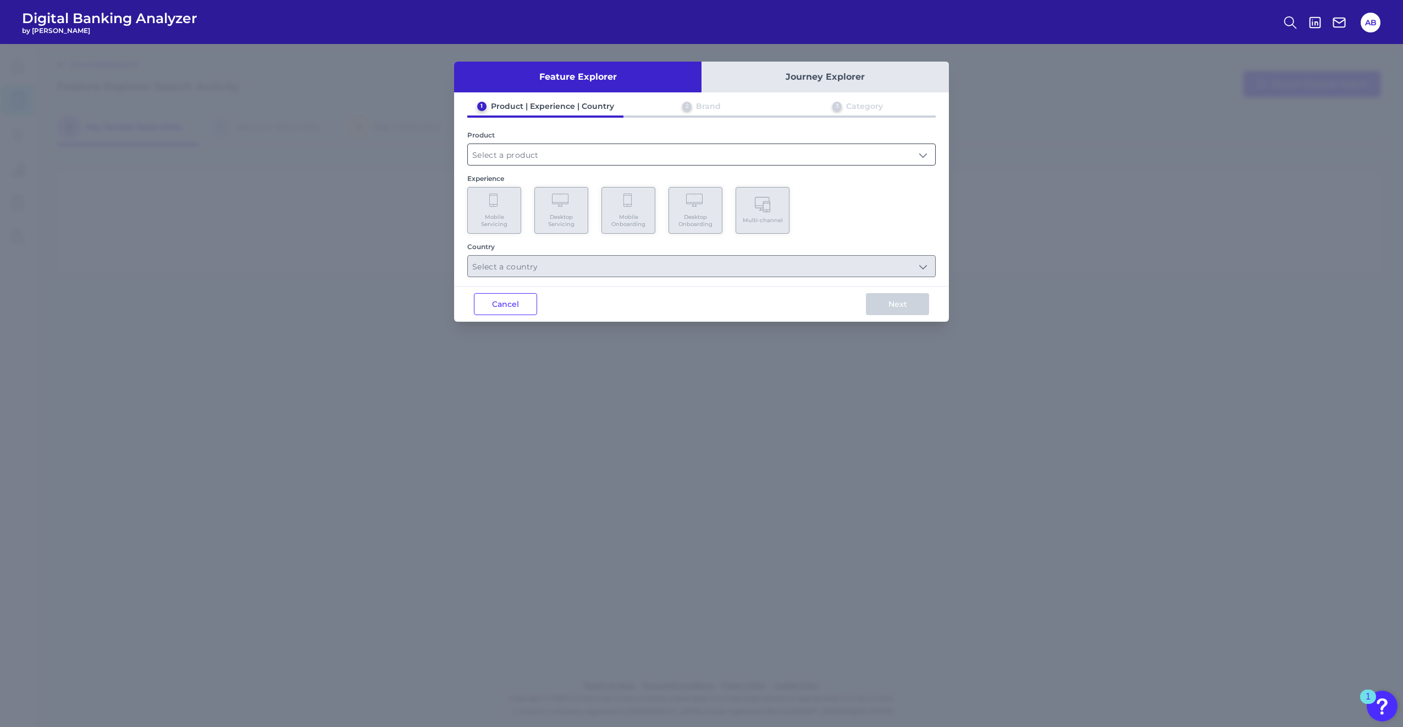
click at [604, 158] on input "text" at bounding box center [701, 154] width 467 height 21
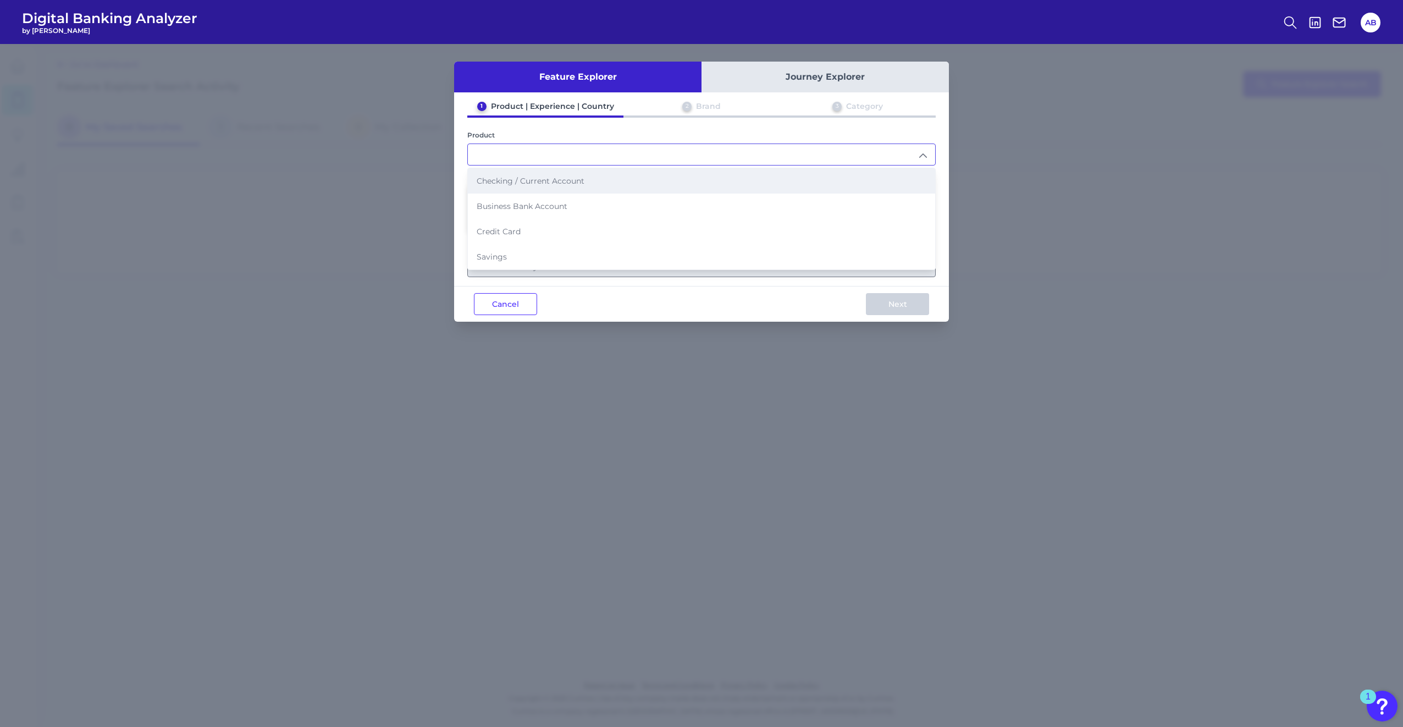
click at [594, 178] on li "Checking / Current Account" at bounding box center [701, 180] width 467 height 25
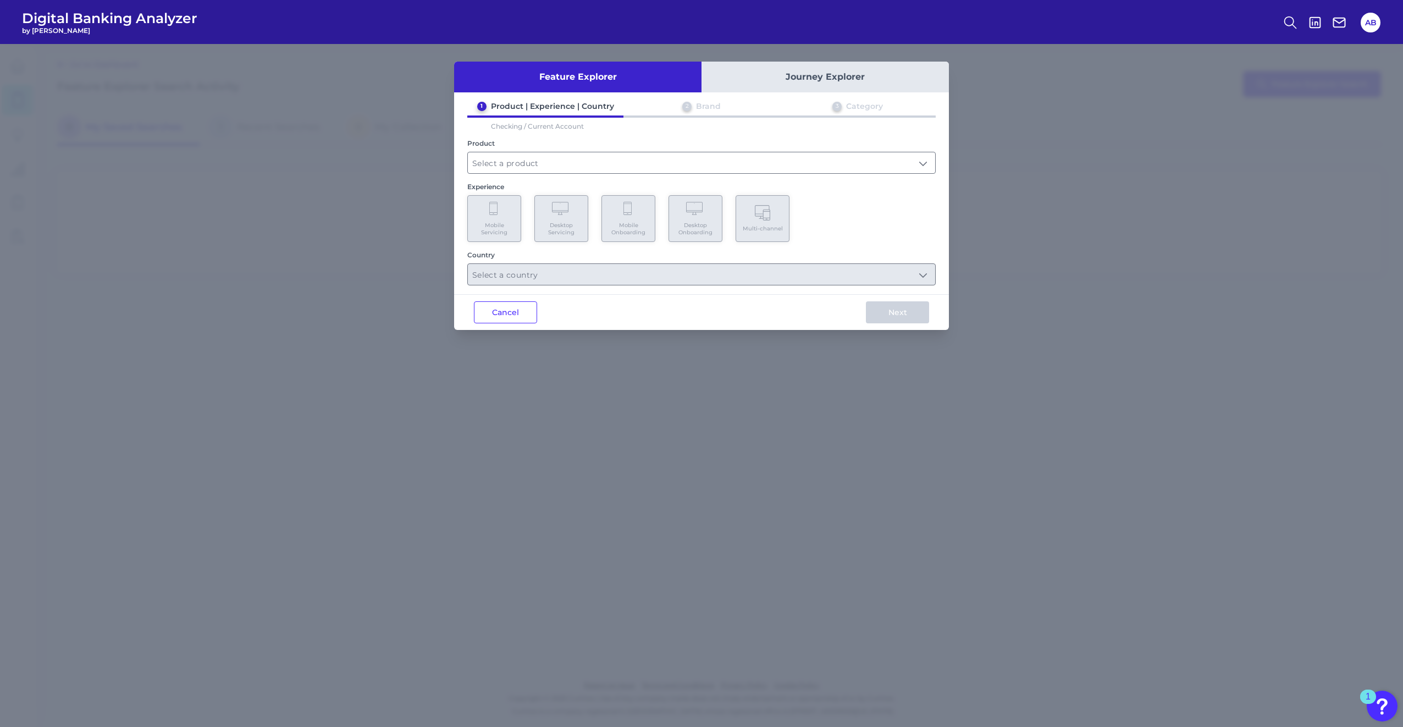
type input "Checking / Current Account"
click at [647, 223] on span "Mobile Onboarding" at bounding box center [629, 229] width 42 height 14
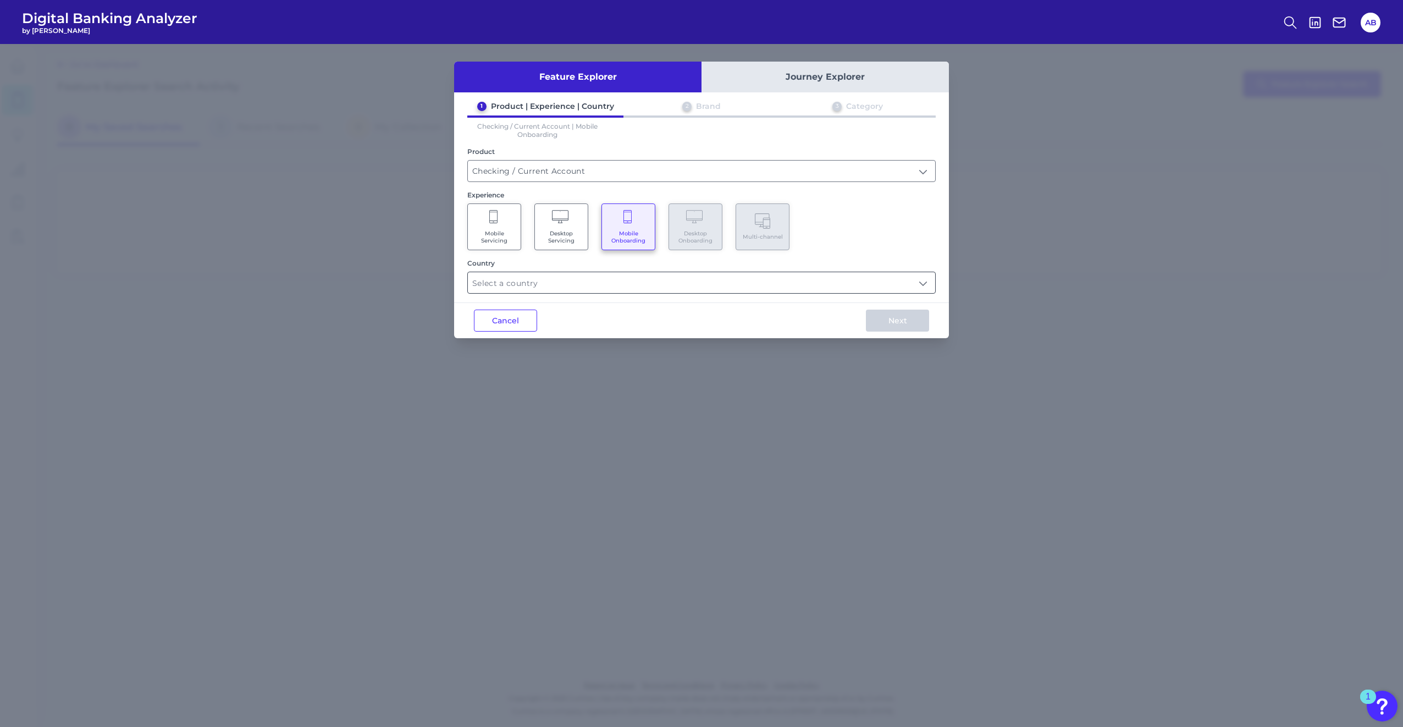
click at [617, 279] on input "text" at bounding box center [701, 282] width 467 height 21
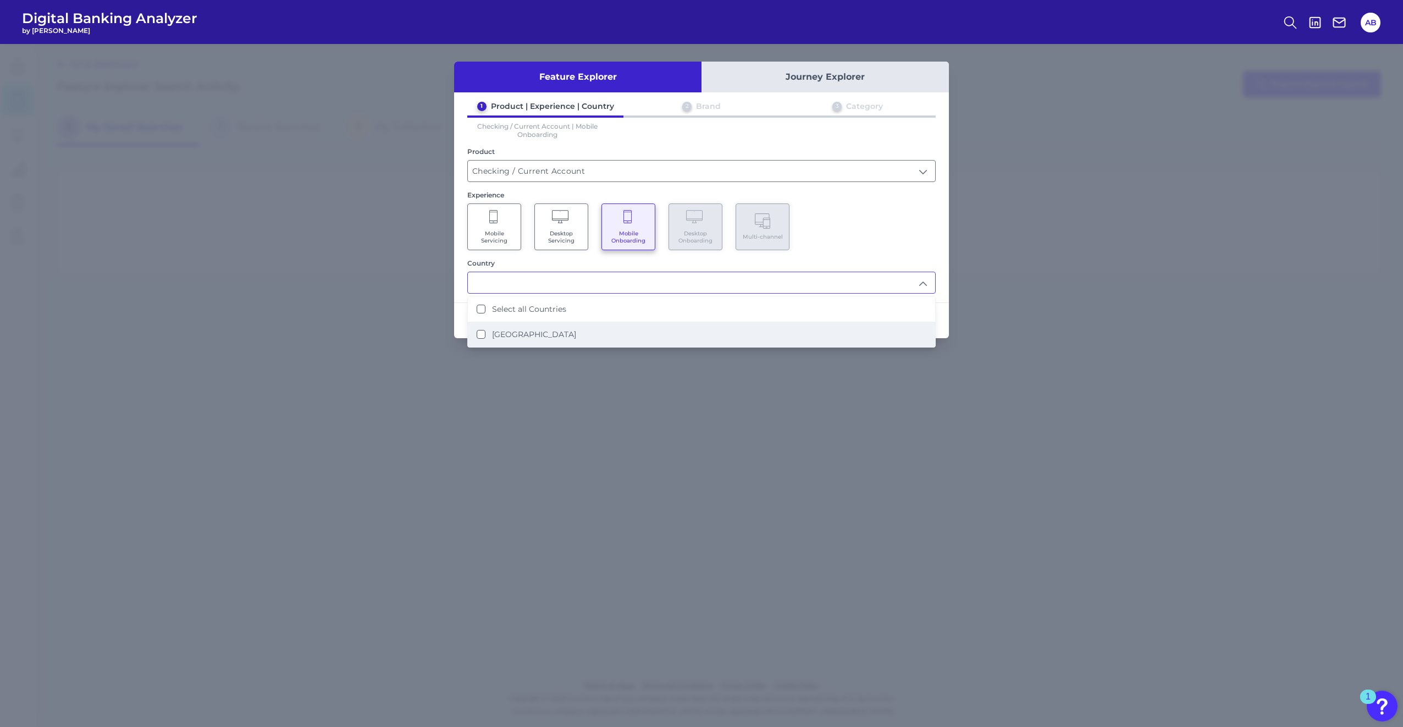
click at [505, 330] on label "[GEOGRAPHIC_DATA]" at bounding box center [534, 334] width 84 height 10
type input "Select all Countries"
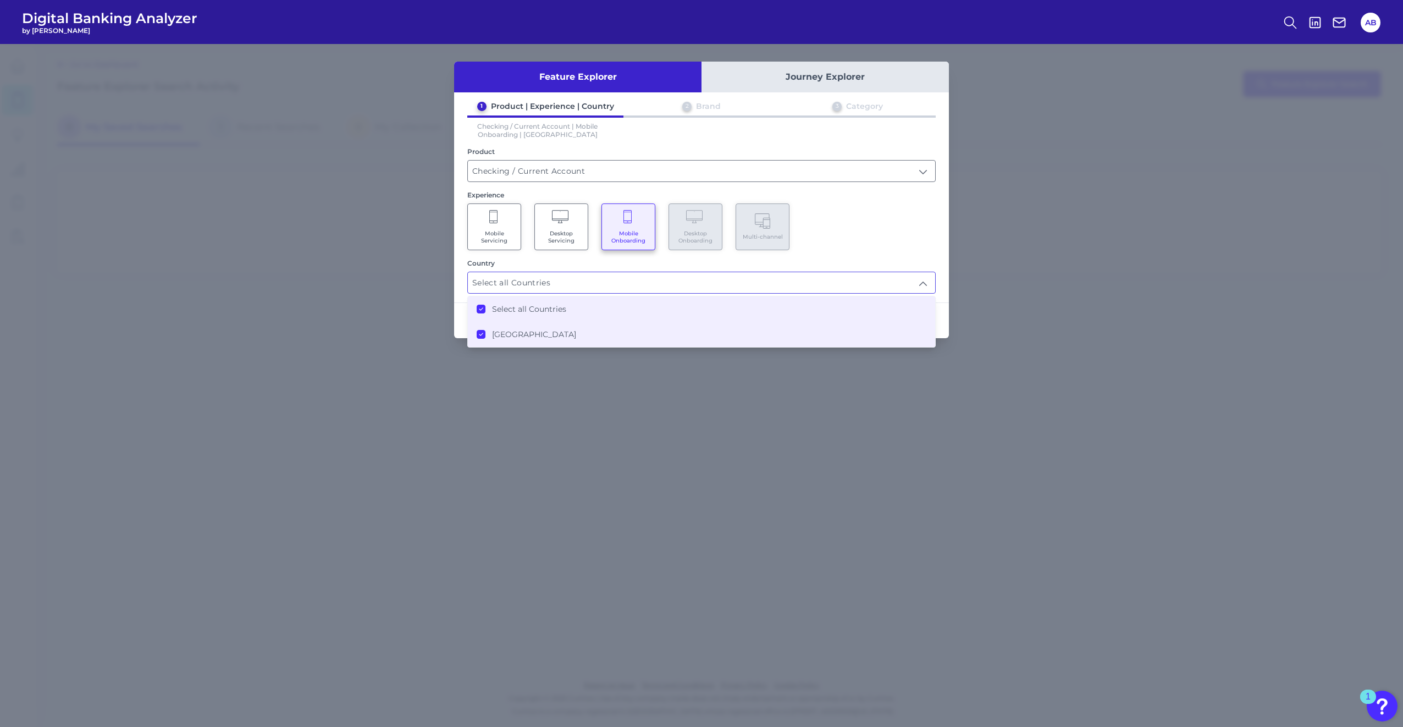
click at [699, 330] on div "Feature Explorer Journey Explorer 1 Product | Experience | Country 2 Brand 3 Ca…" at bounding box center [701, 385] width 1403 height 683
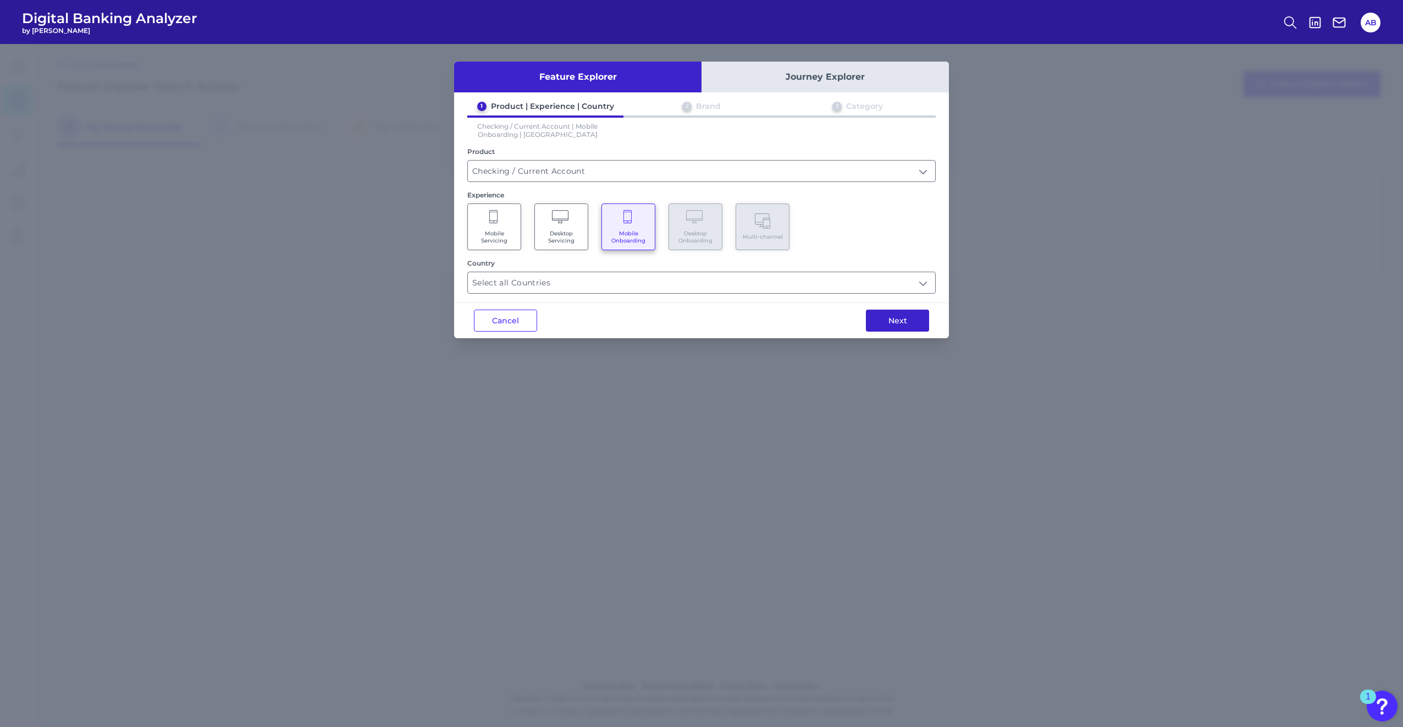
click at [699, 316] on button "Next" at bounding box center [897, 321] width 63 height 22
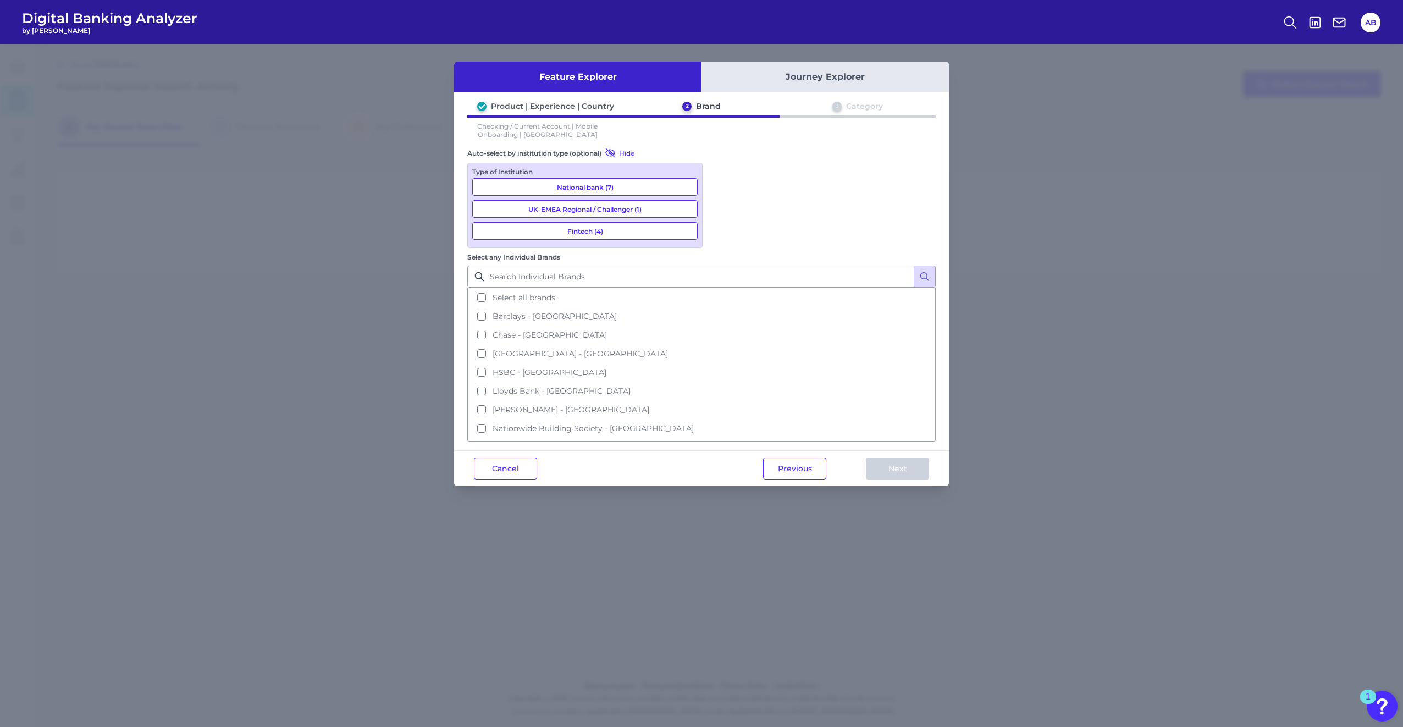
click at [591, 185] on button "National bank (7)" at bounding box center [584, 187] width 225 height 18
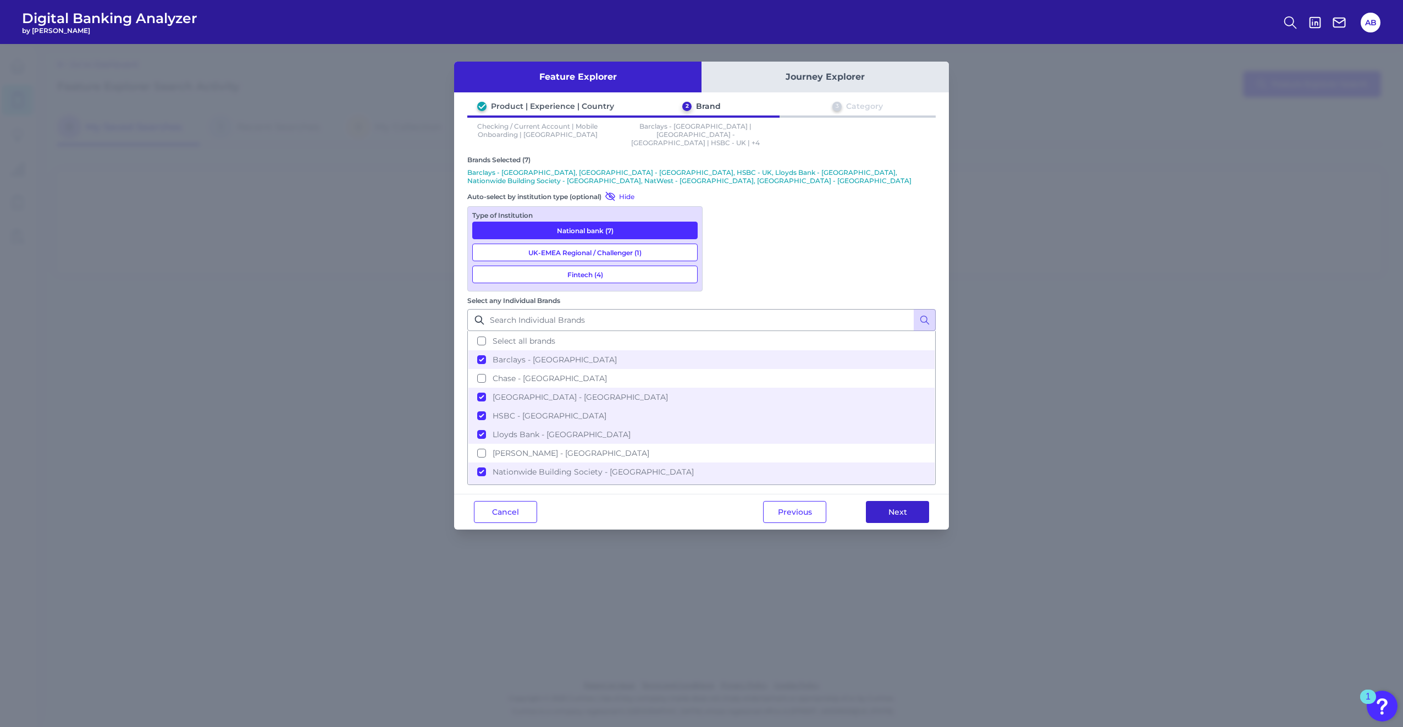
click at [699, 330] on button "Next" at bounding box center [897, 512] width 63 height 22
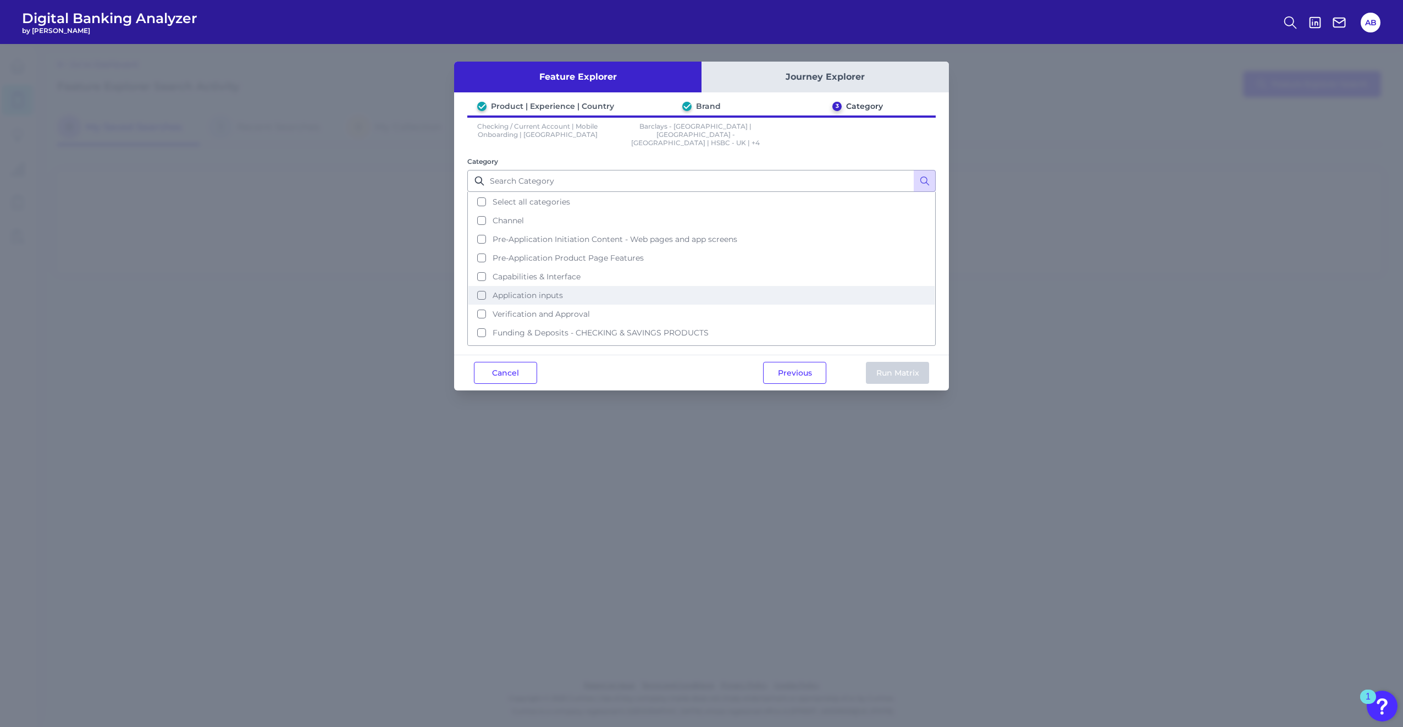
click at [537, 290] on span "Application inputs" at bounding box center [528, 295] width 70 height 10
click at [500, 311] on button "Verification and Approval" at bounding box center [701, 314] width 466 height 19
click at [699, 330] on button "Run Matrix" at bounding box center [897, 373] width 63 height 22
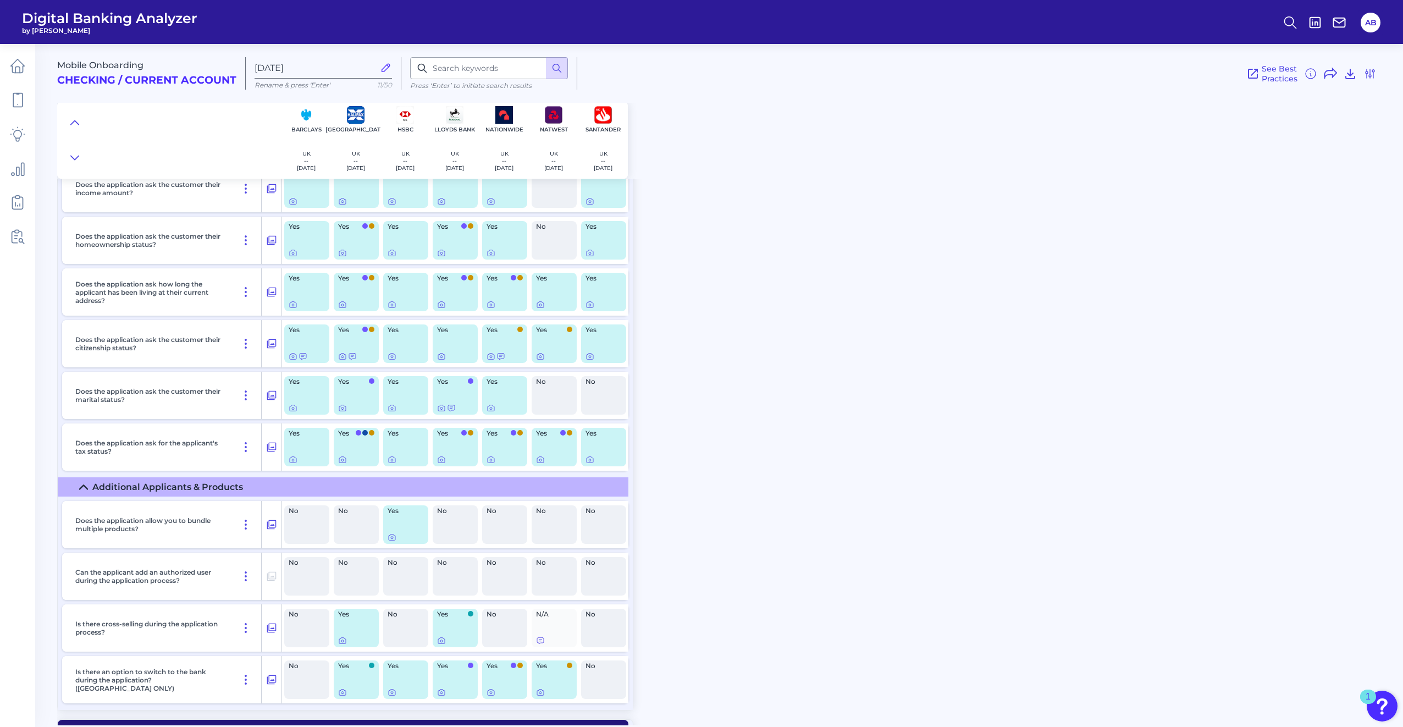
scroll to position [330, 0]
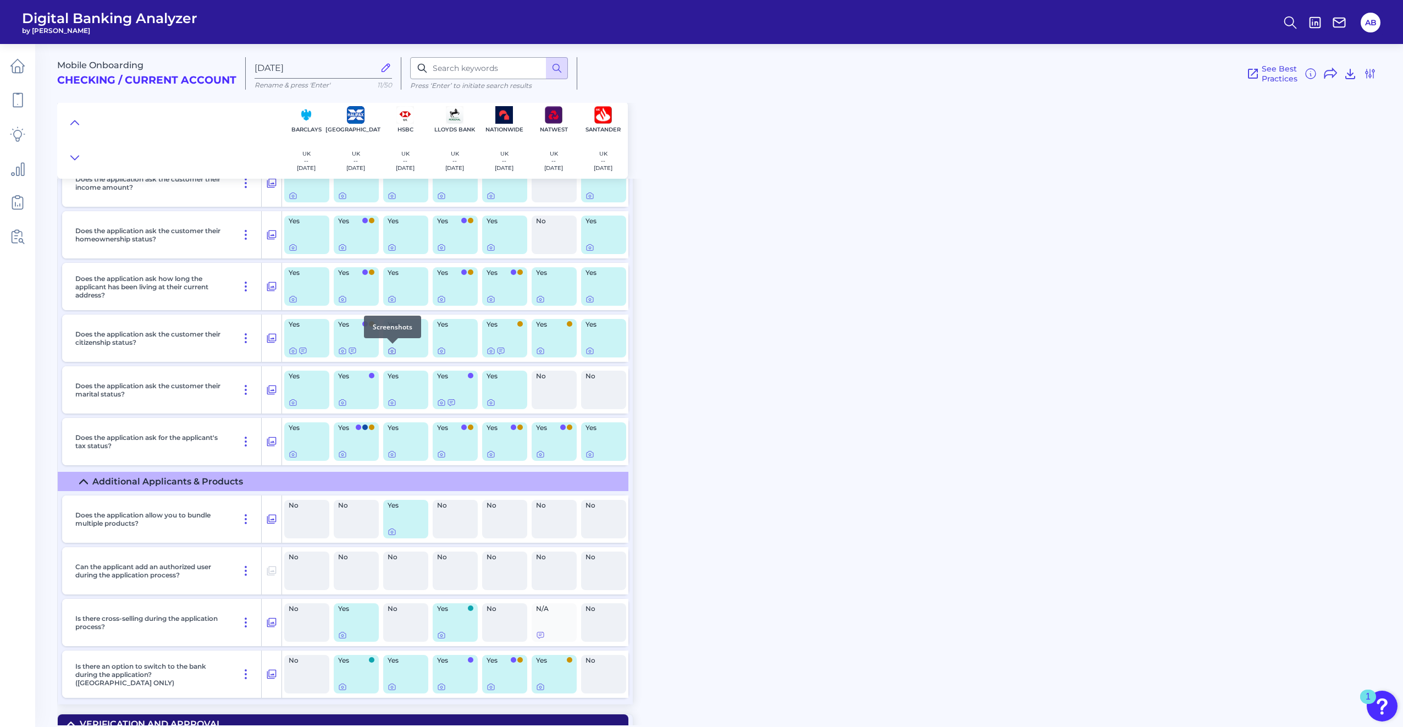
click at [393, 330] on icon at bounding box center [392, 350] width 9 height 9
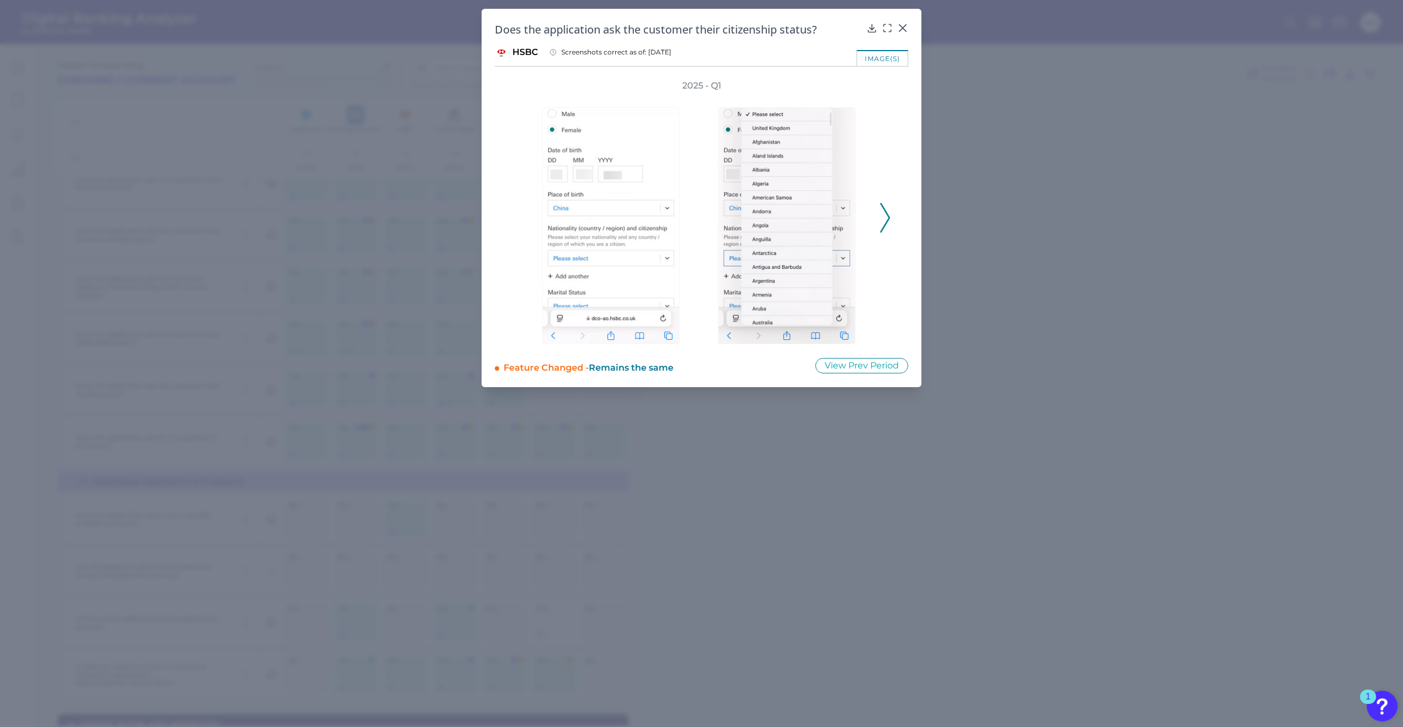
click at [699, 219] on icon at bounding box center [885, 218] width 10 height 30
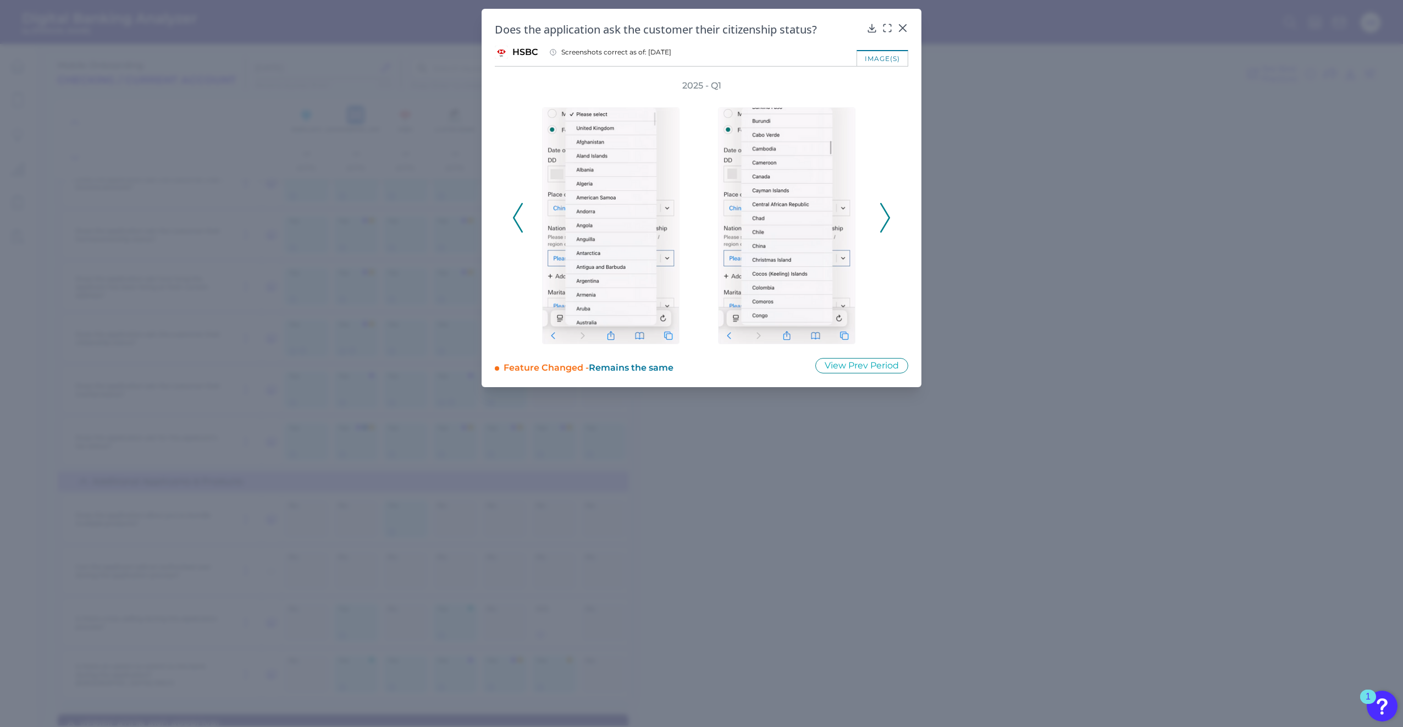
click at [699, 219] on icon at bounding box center [885, 218] width 10 height 30
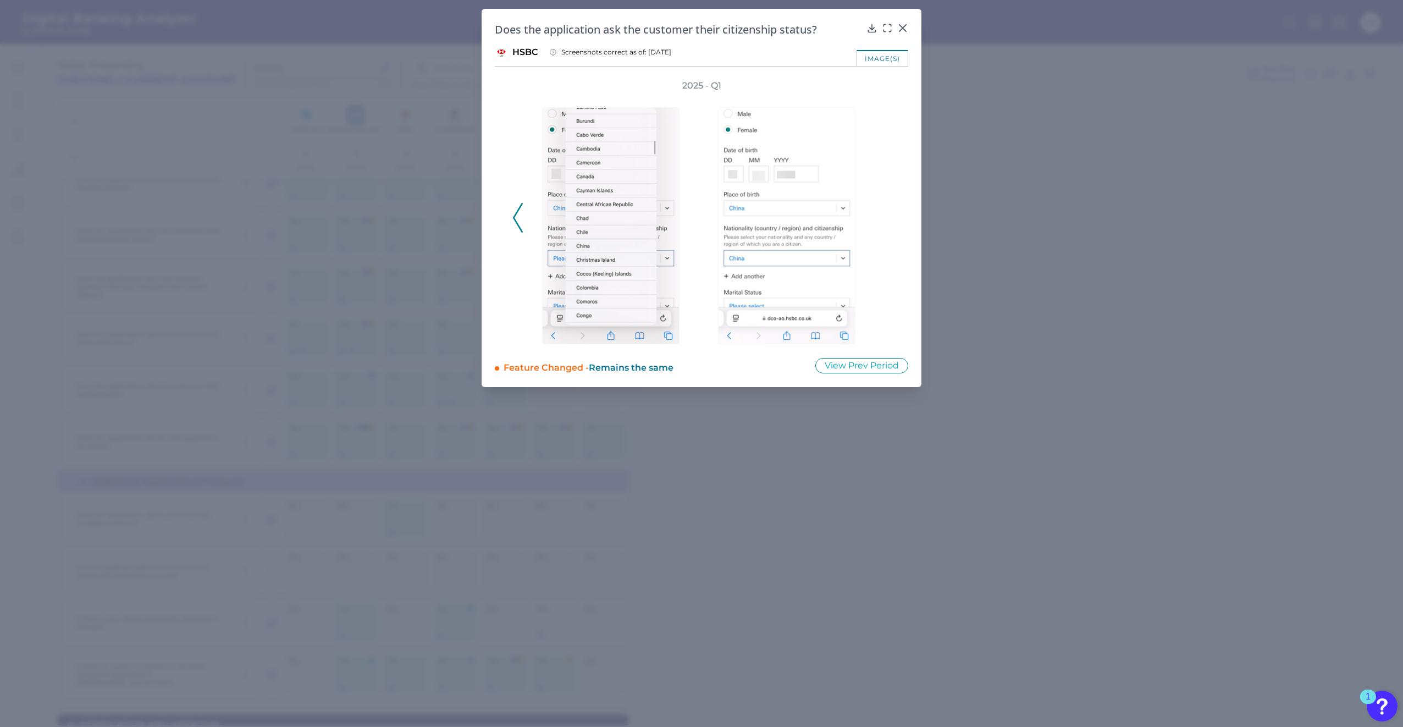
click at [699, 219] on div "2025 - Q1" at bounding box center [701, 212] width 378 height 264
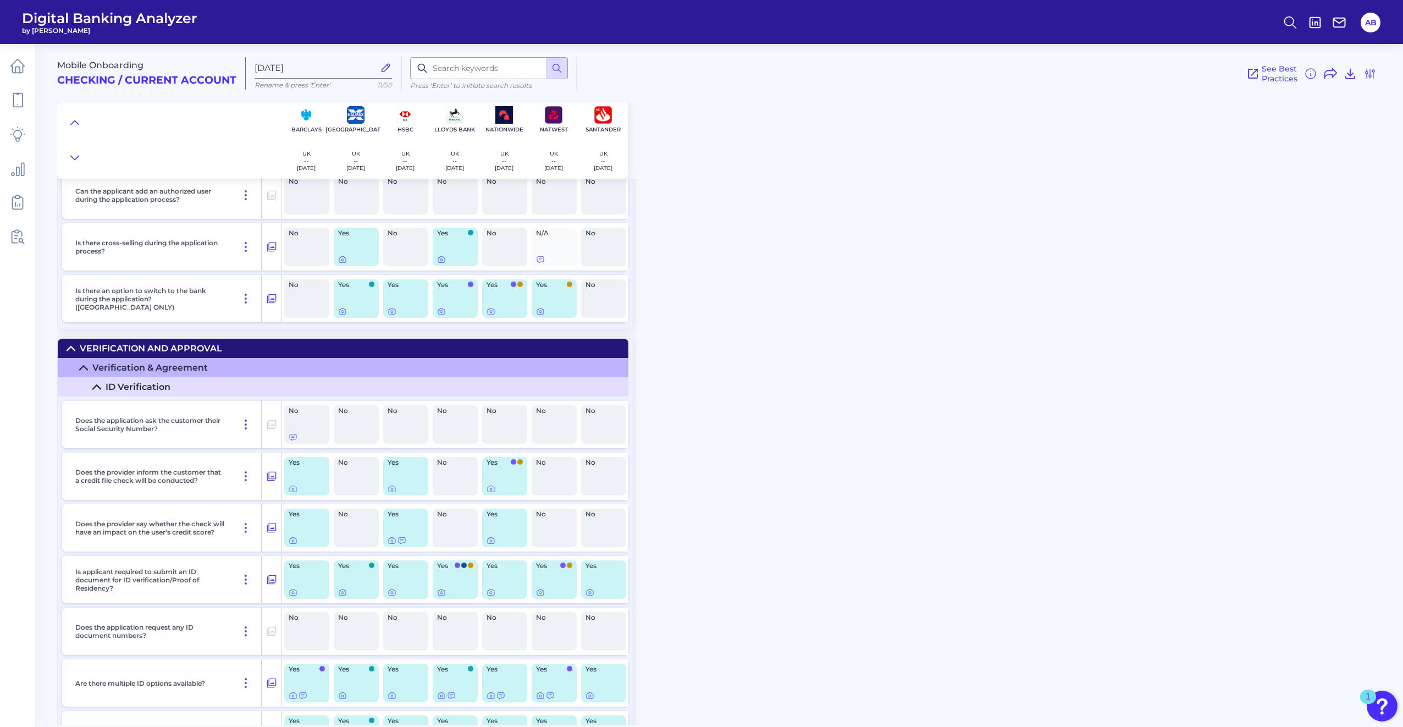
scroll to position [770, 0]
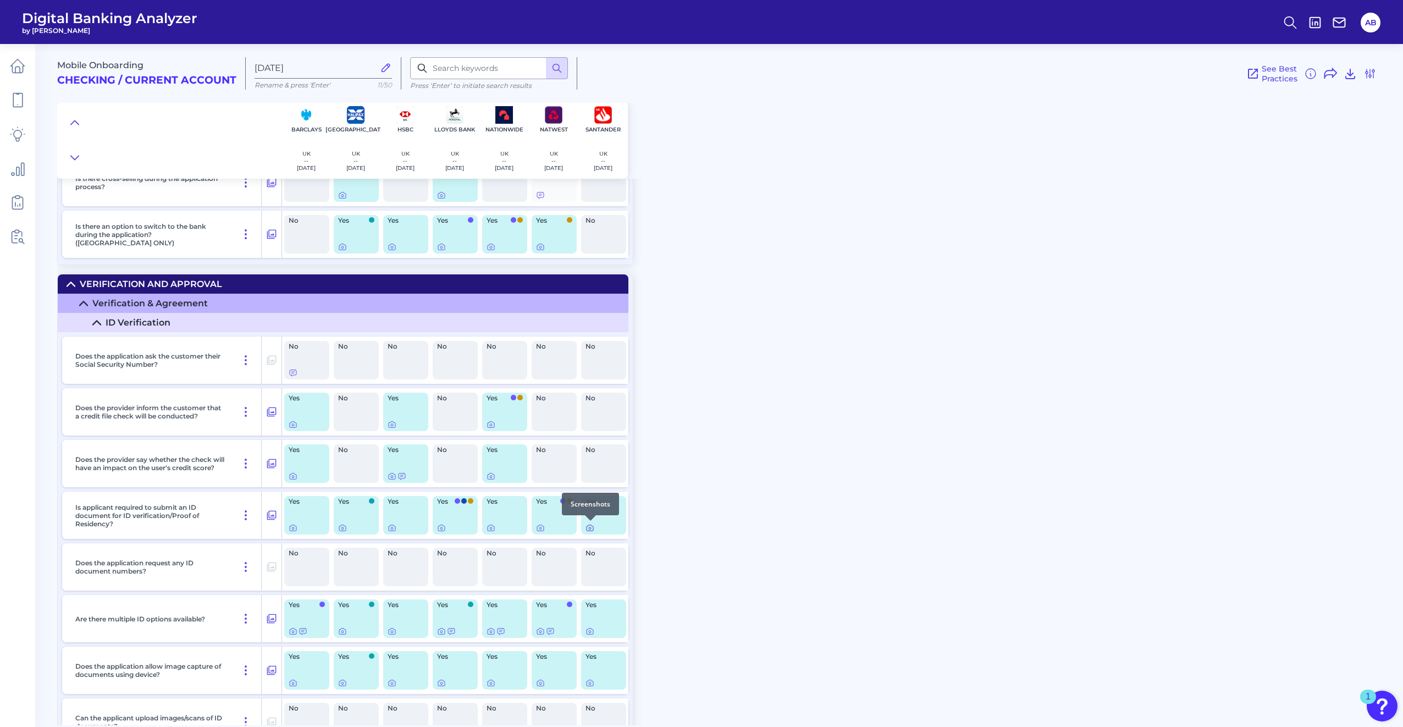
click at [590, 330] on icon at bounding box center [590, 527] width 9 height 9
click at [540, 330] on icon at bounding box center [540, 527] width 9 height 9
click at [487, 330] on icon at bounding box center [491, 527] width 9 height 9
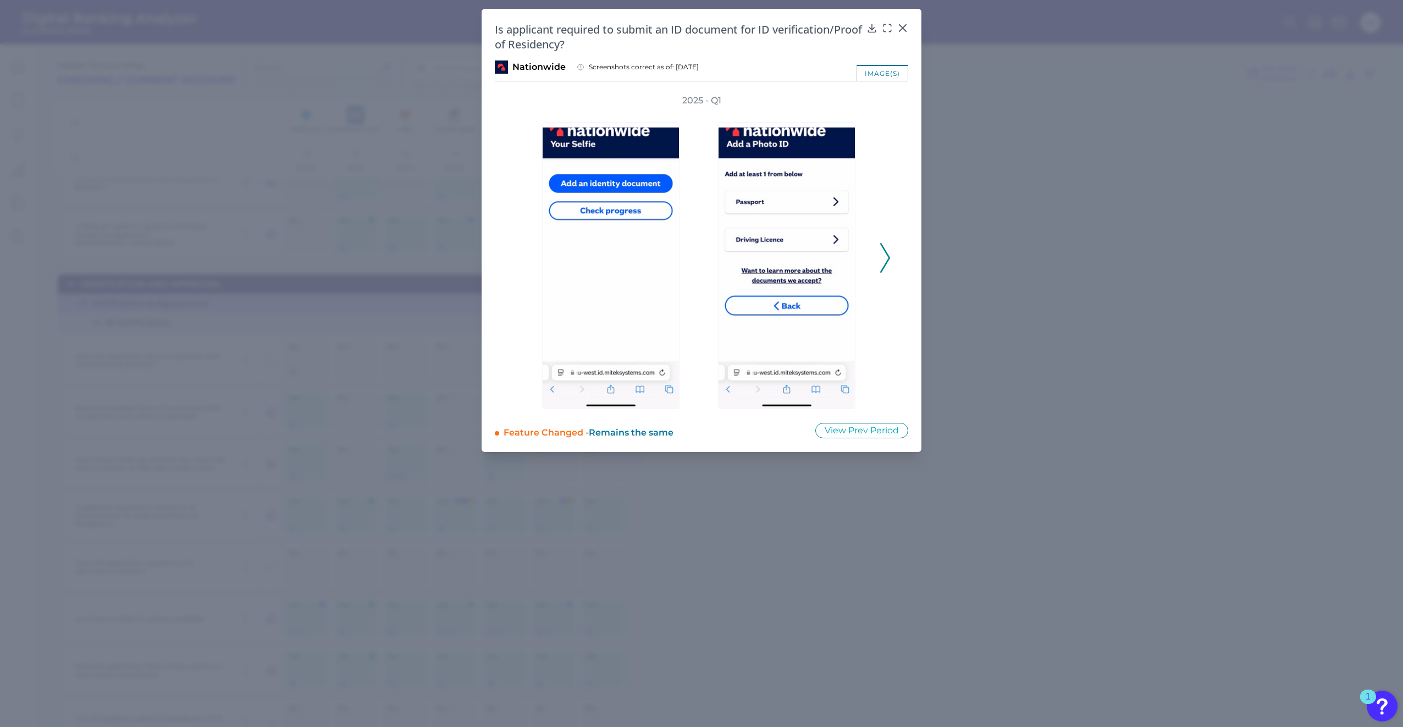
click at [699, 68] on div "image(s)" at bounding box center [883, 73] width 52 height 16
click at [699, 29] on icon at bounding box center [887, 28] width 11 height 11
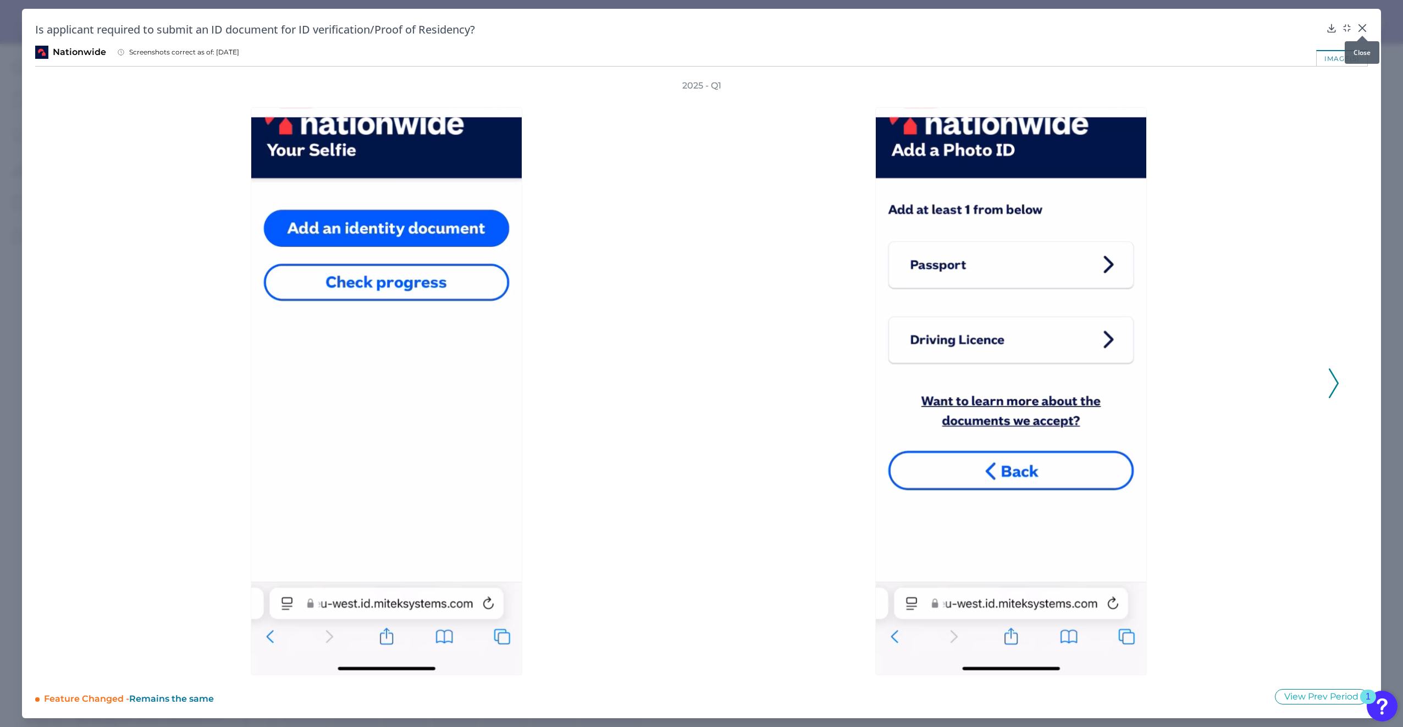
click at [699, 30] on icon at bounding box center [1362, 28] width 11 height 11
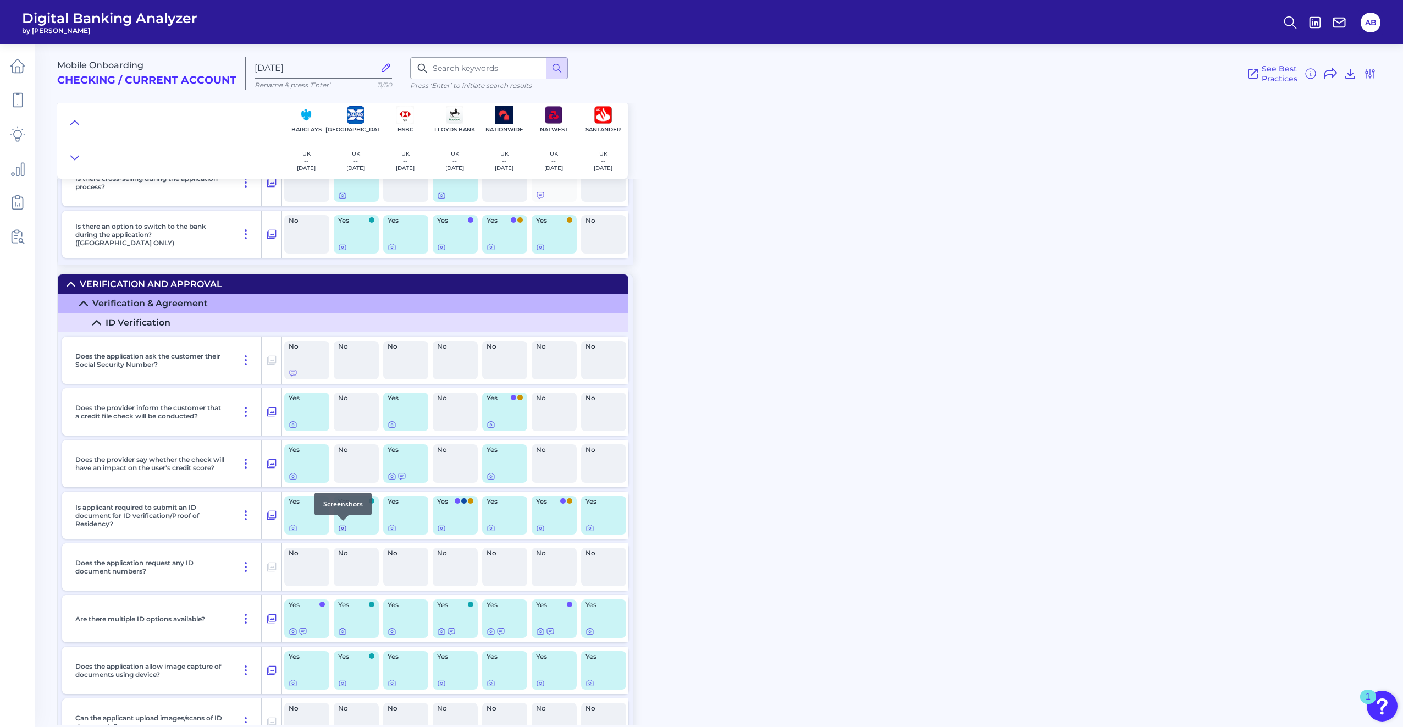
click at [343, 330] on icon at bounding box center [342, 527] width 9 height 9
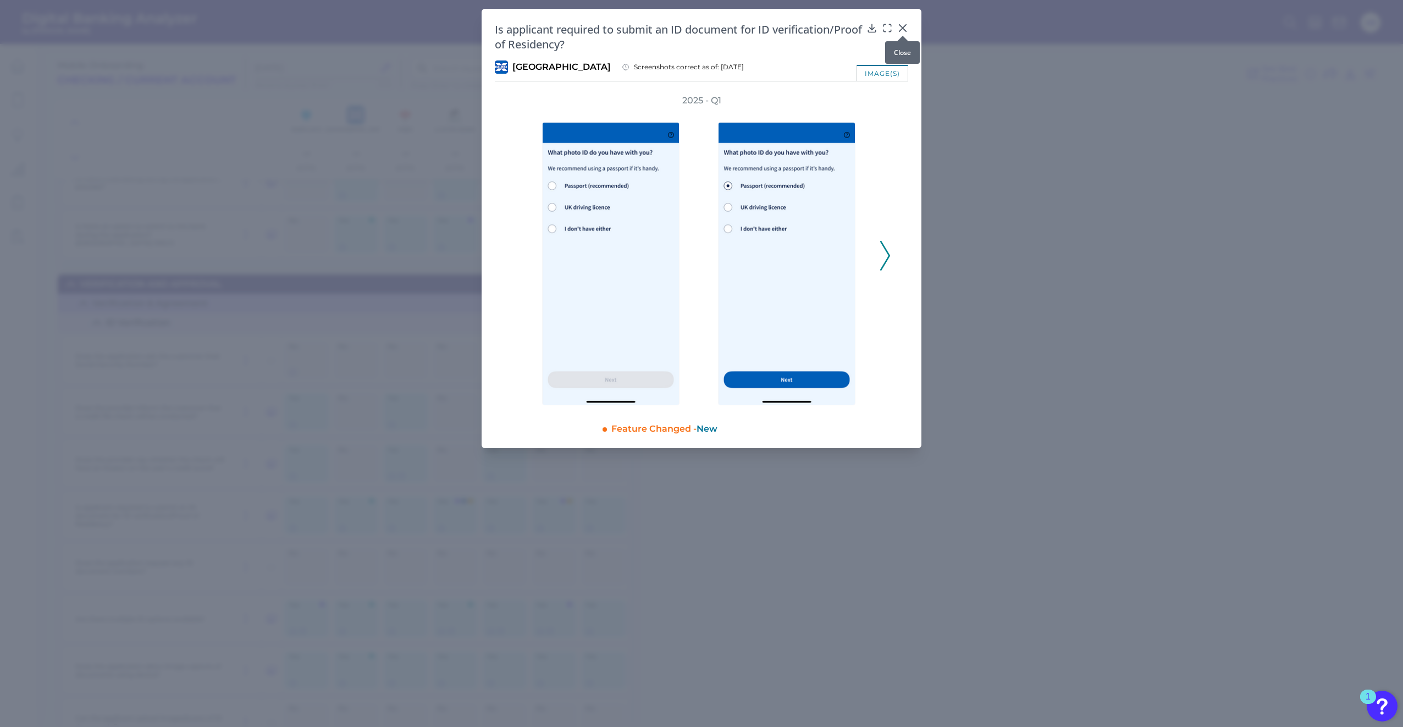
click at [699, 26] on icon at bounding box center [902, 28] width 7 height 7
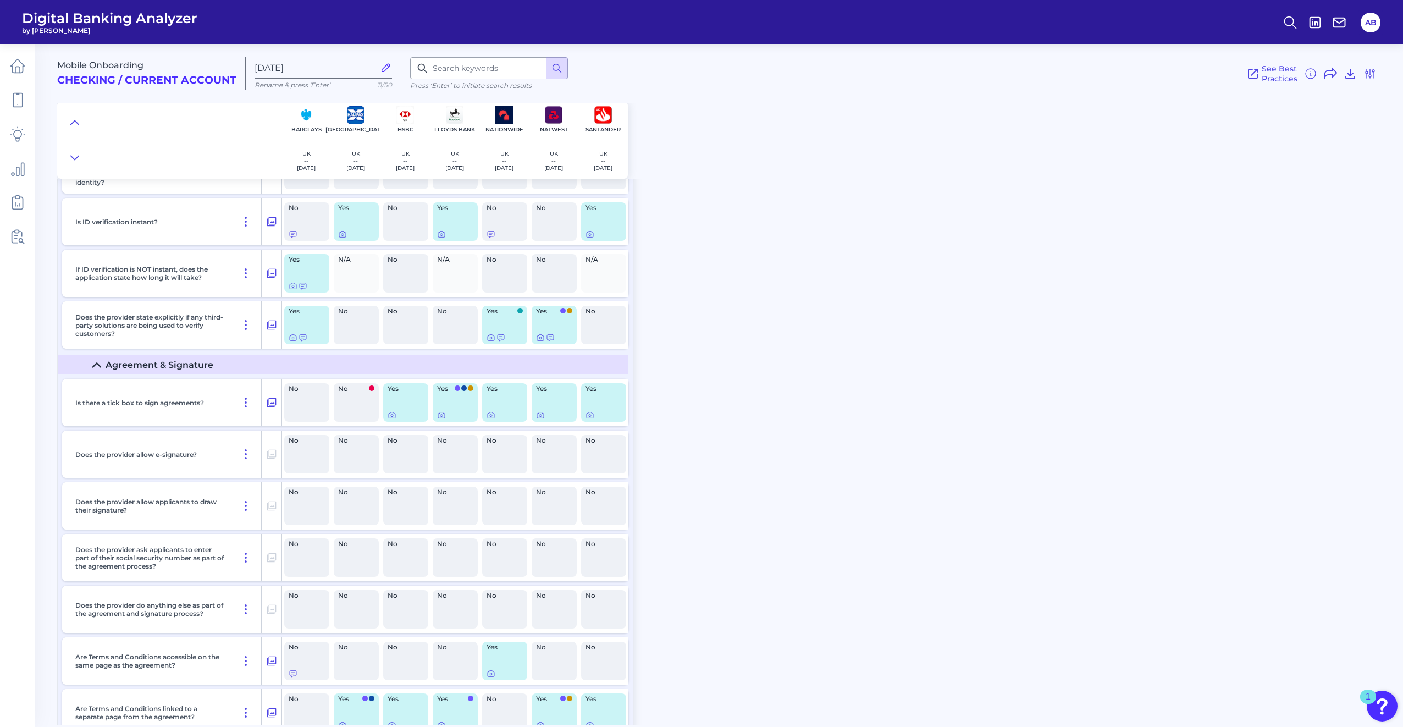
scroll to position [1484, 0]
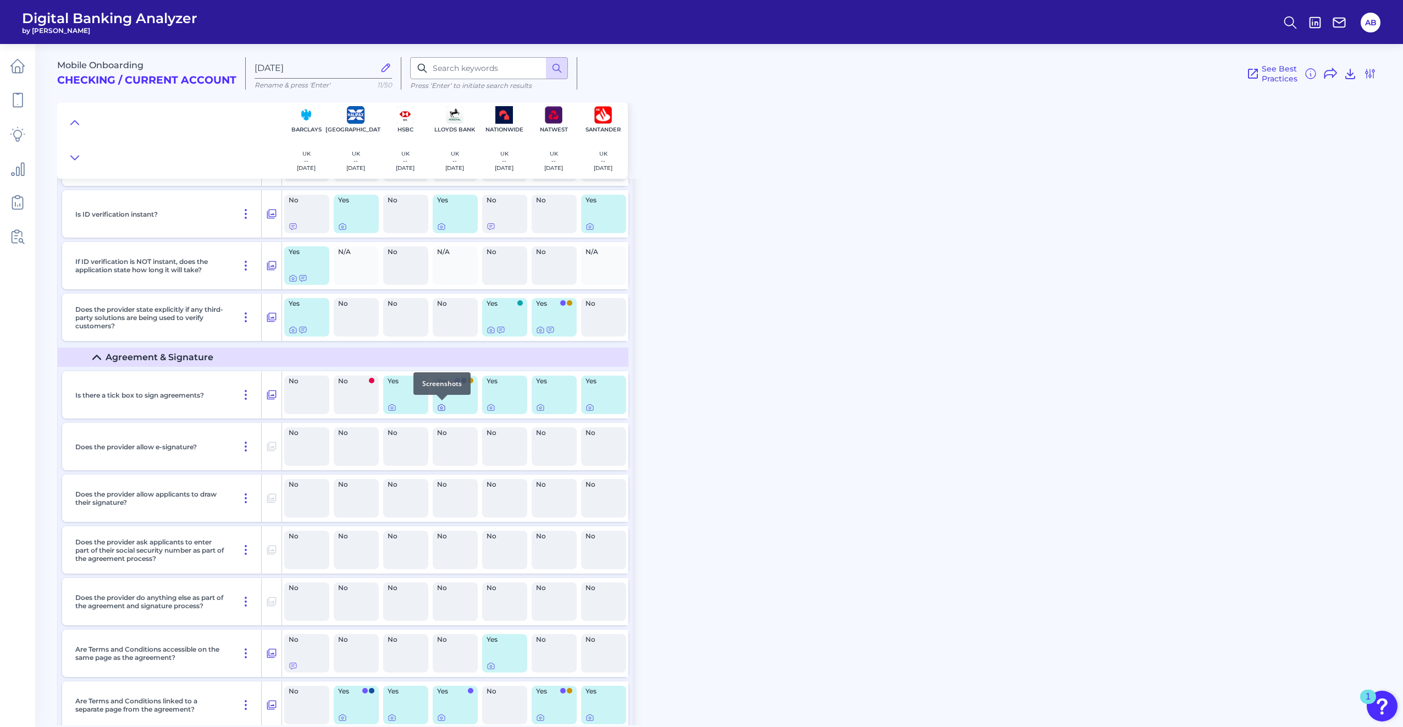
click at [438, 330] on icon at bounding box center [441, 408] width 7 height 6
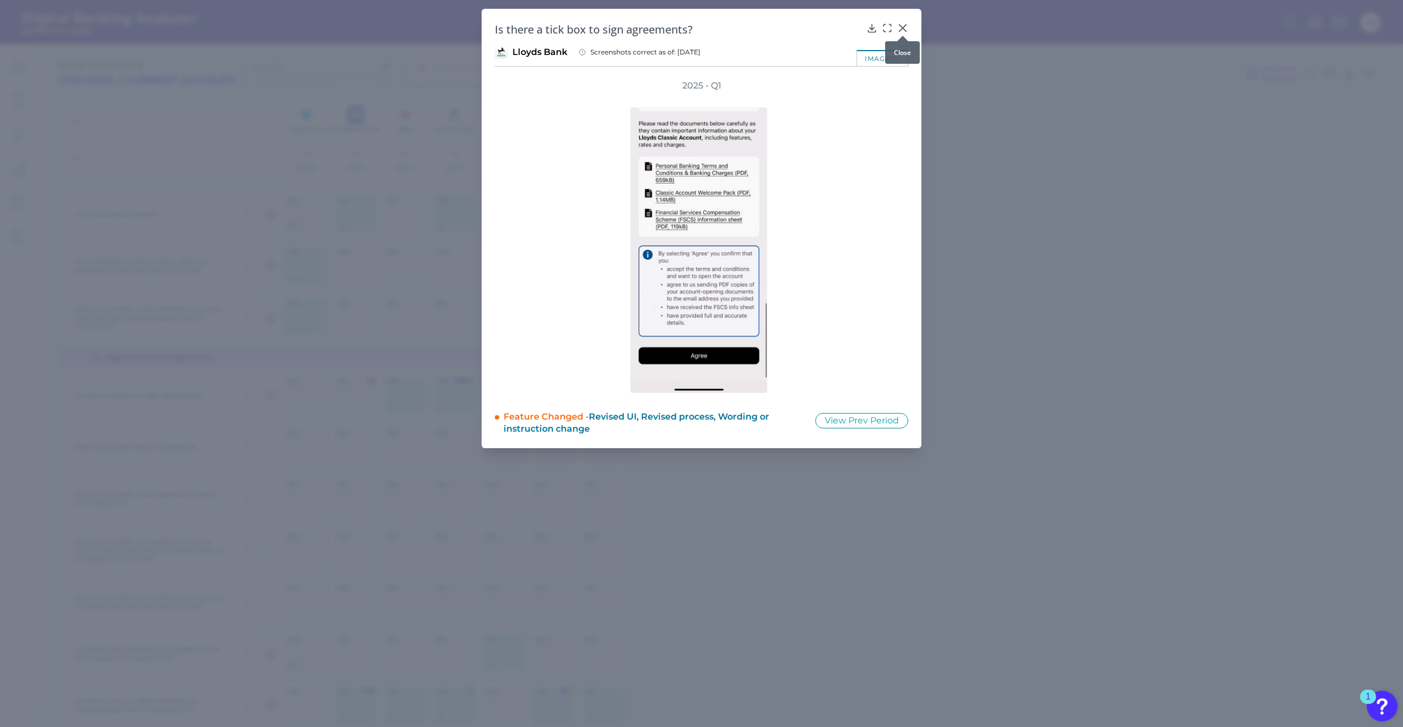
click at [699, 23] on icon at bounding box center [902, 28] width 11 height 11
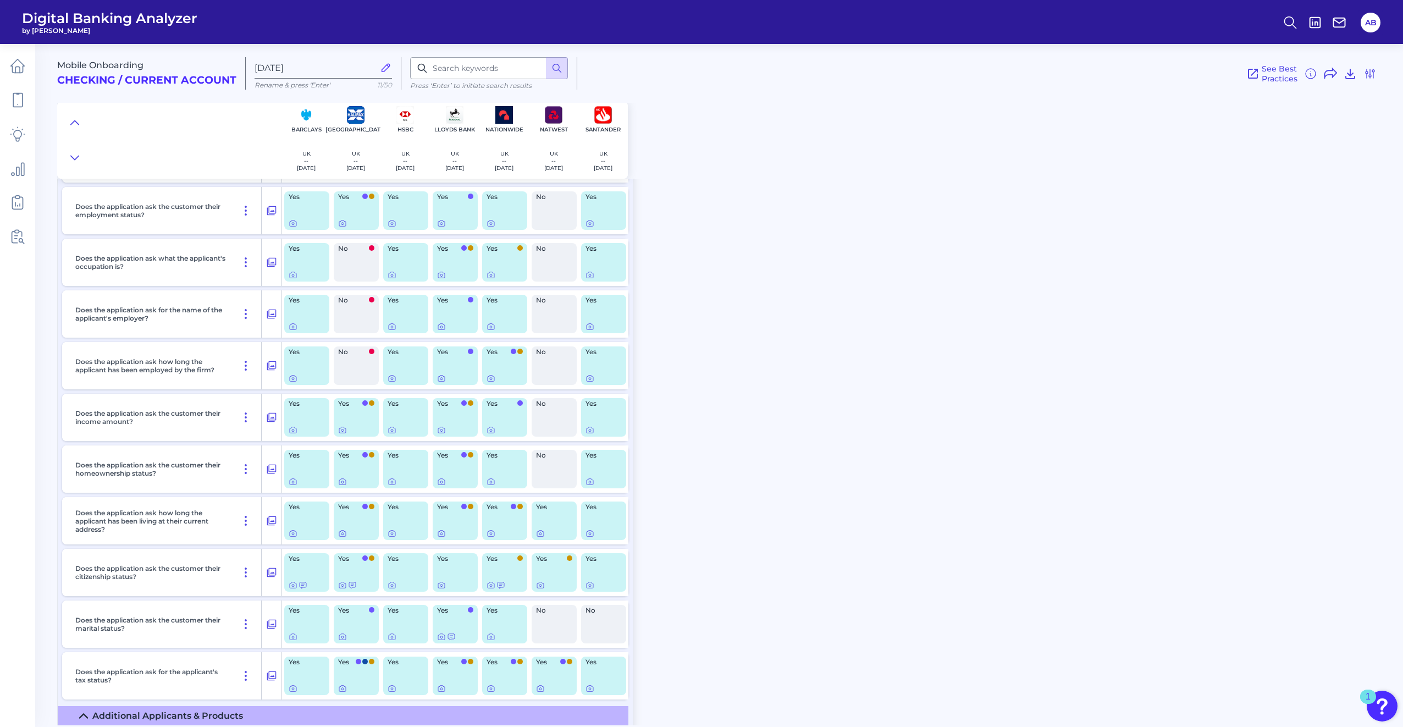
scroll to position [0, 0]
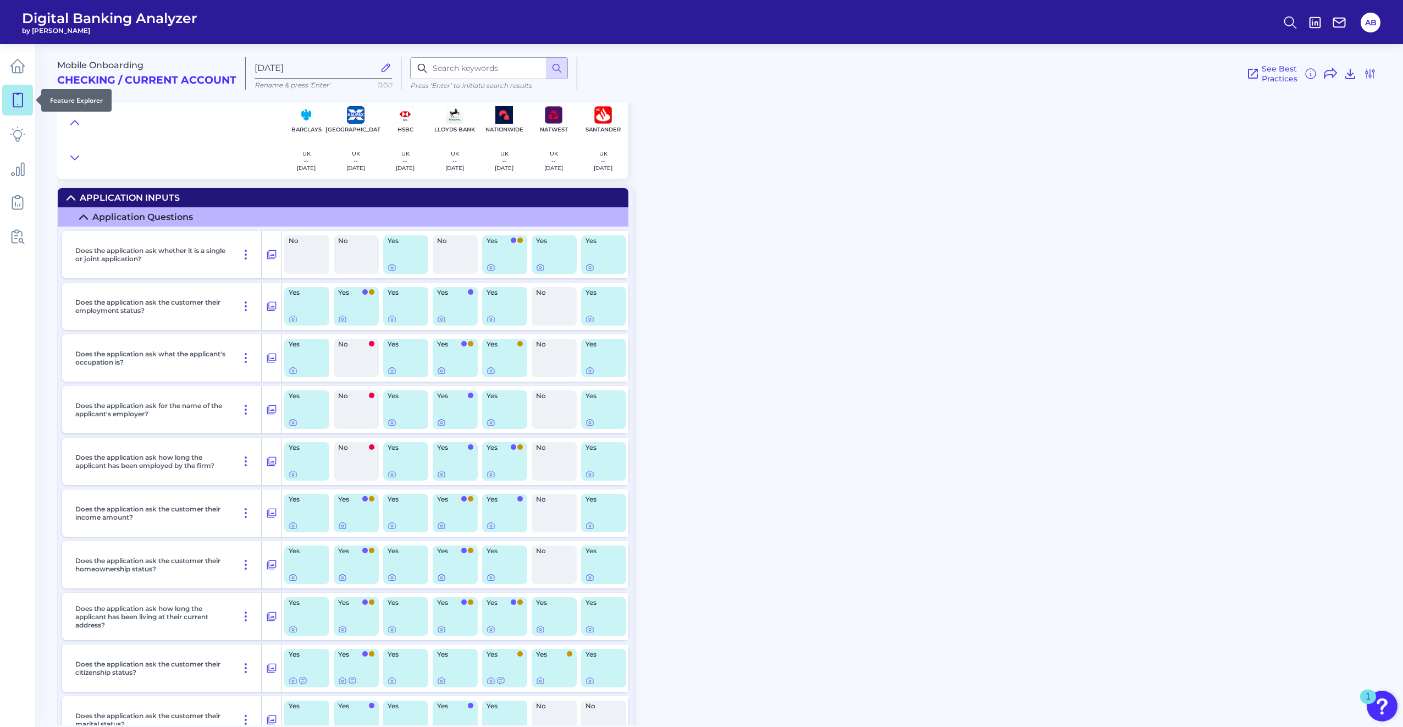
click at [15, 108] on link at bounding box center [17, 100] width 31 height 31
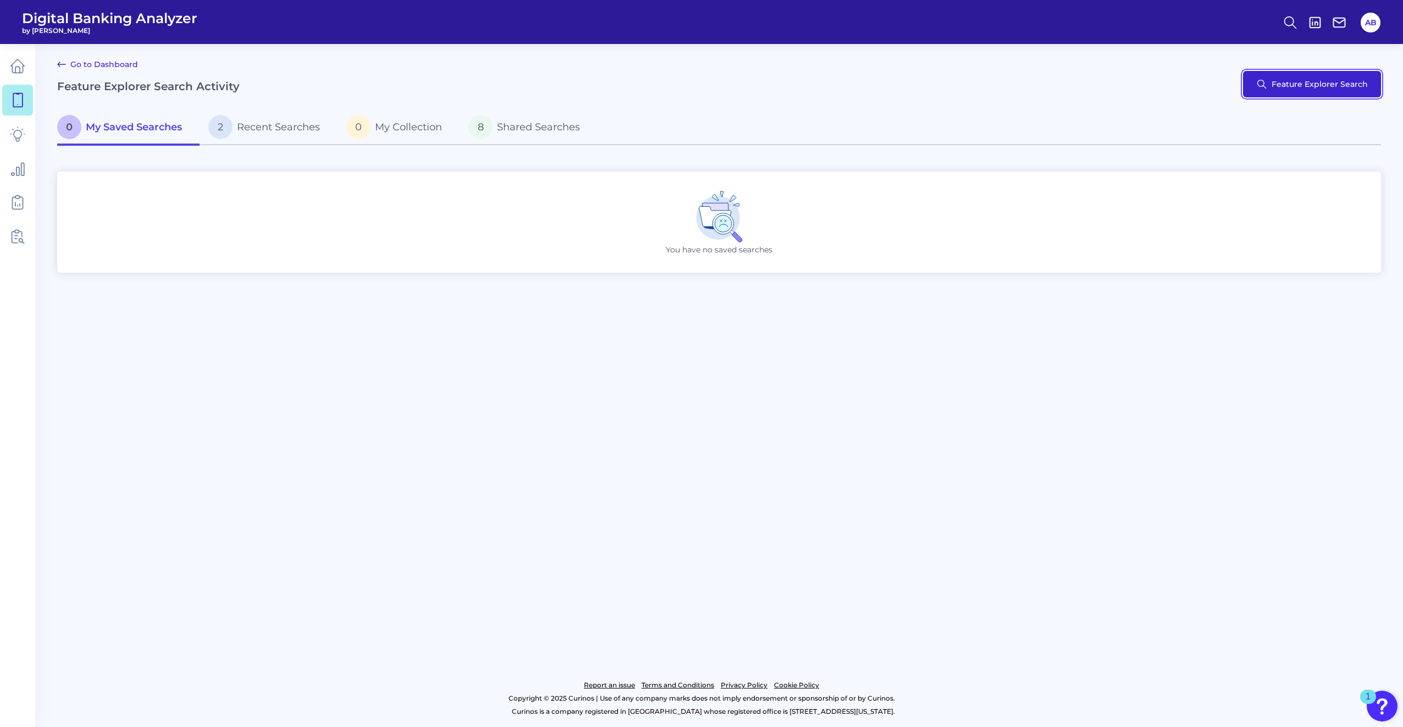
click at [699, 85] on button "Feature Explorer Search" at bounding box center [1312, 84] width 138 height 26
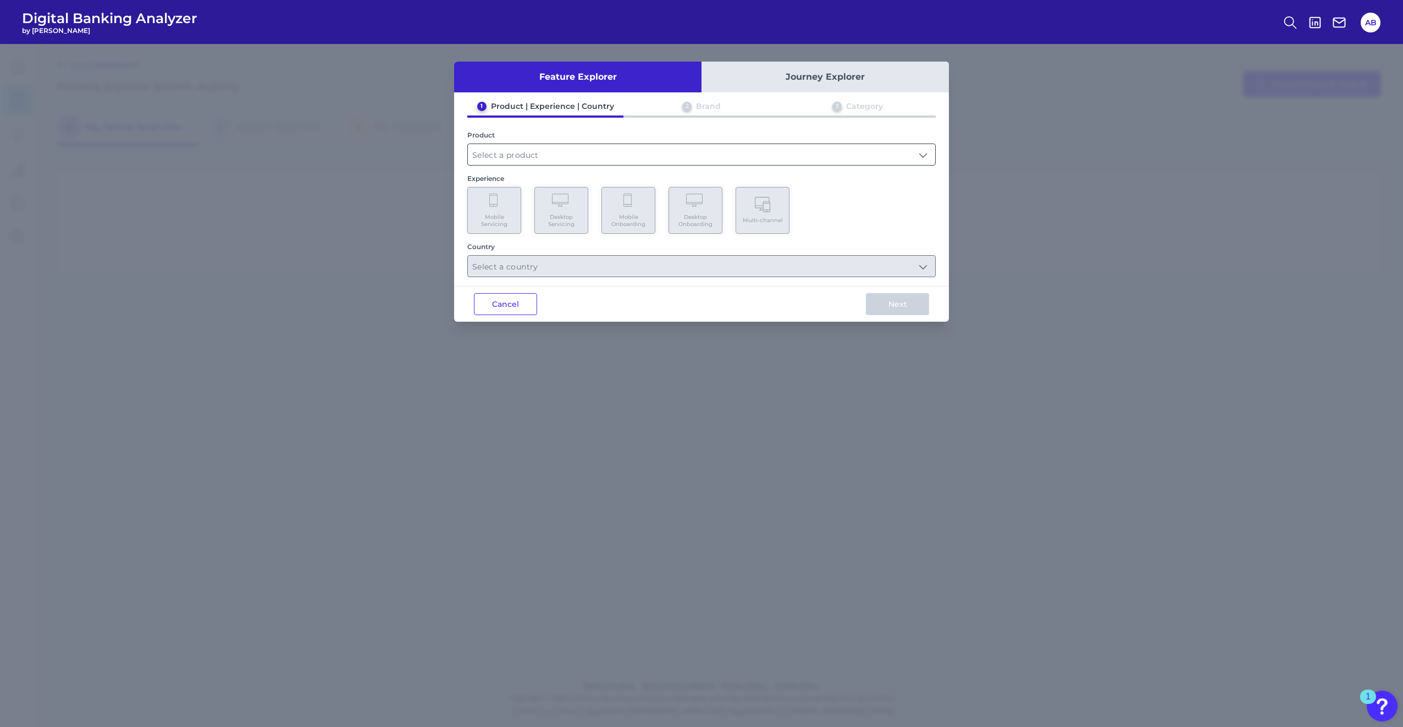
click at [586, 157] on input "text" at bounding box center [701, 154] width 467 height 21
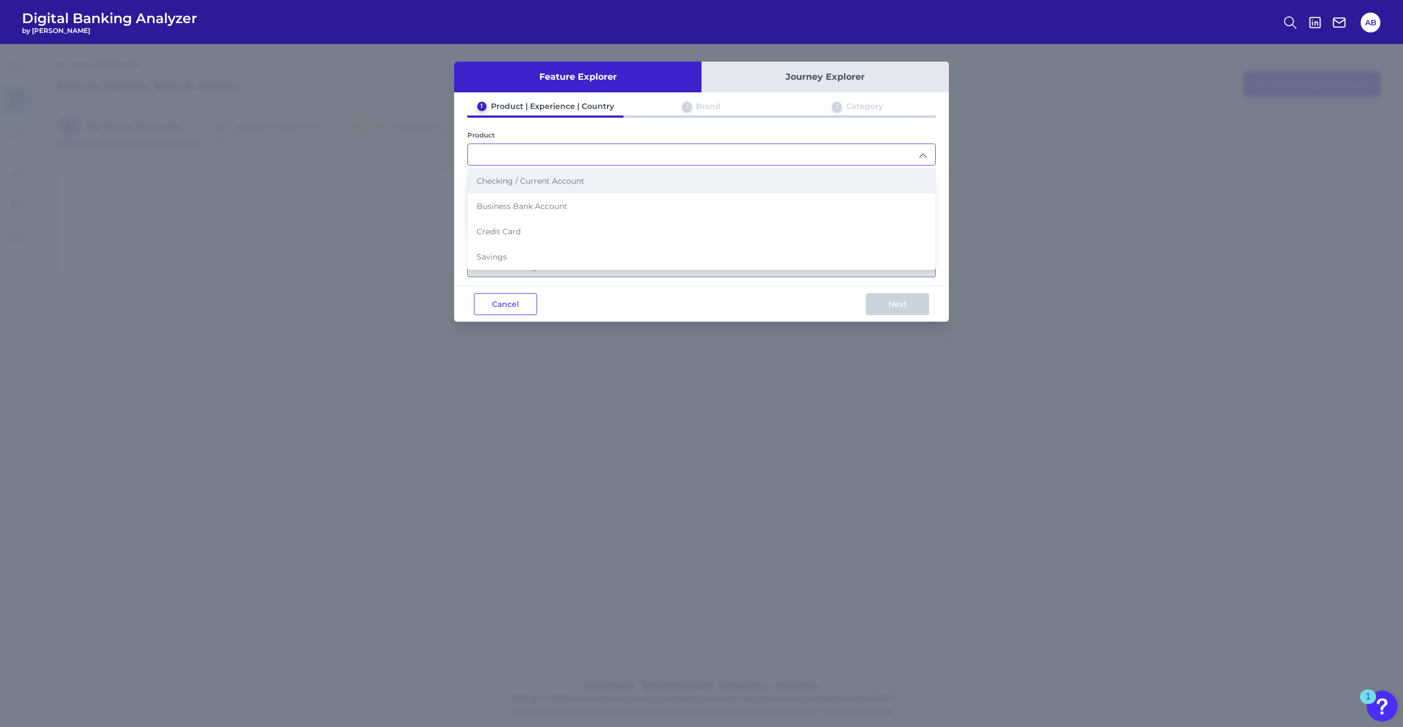
click at [564, 186] on li "Checking / Current Account" at bounding box center [701, 180] width 467 height 25
type input "Checking / Current Account"
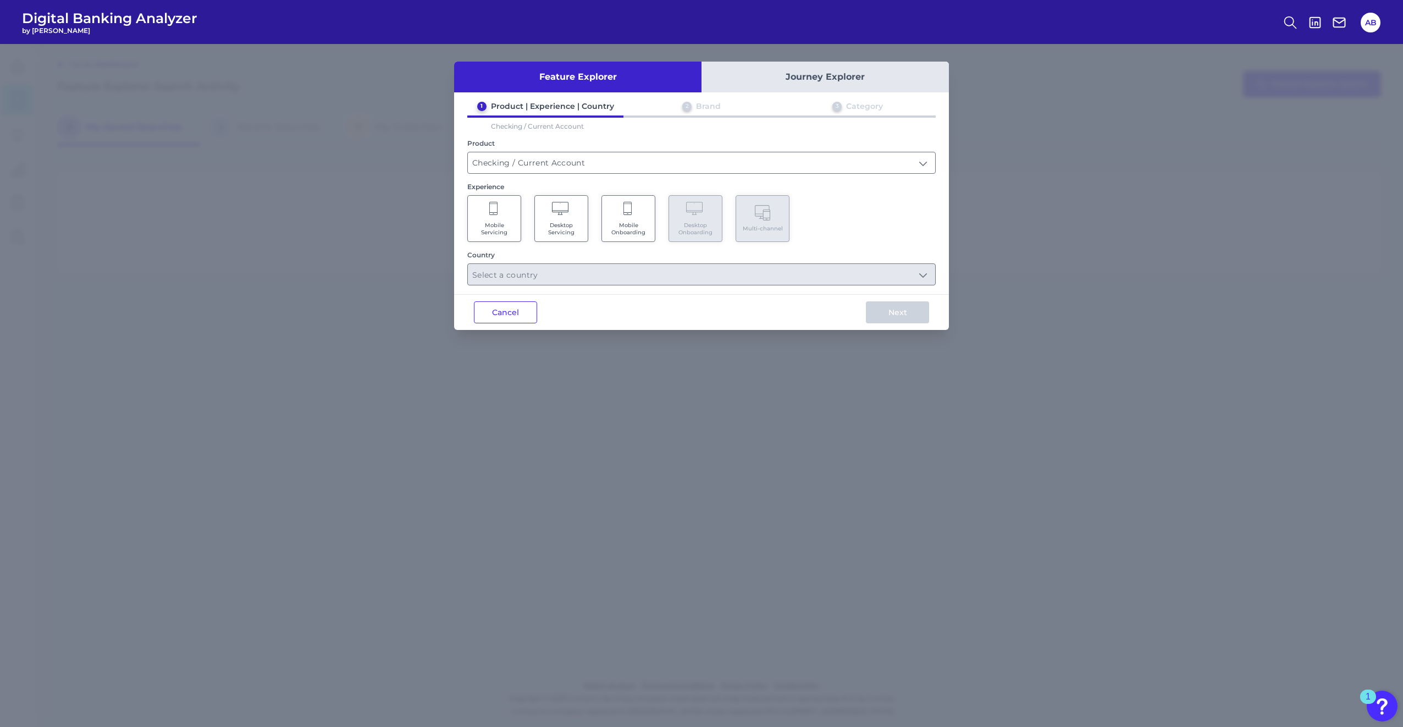
click at [635, 231] on span "Mobile Onboarding" at bounding box center [629, 229] width 42 height 14
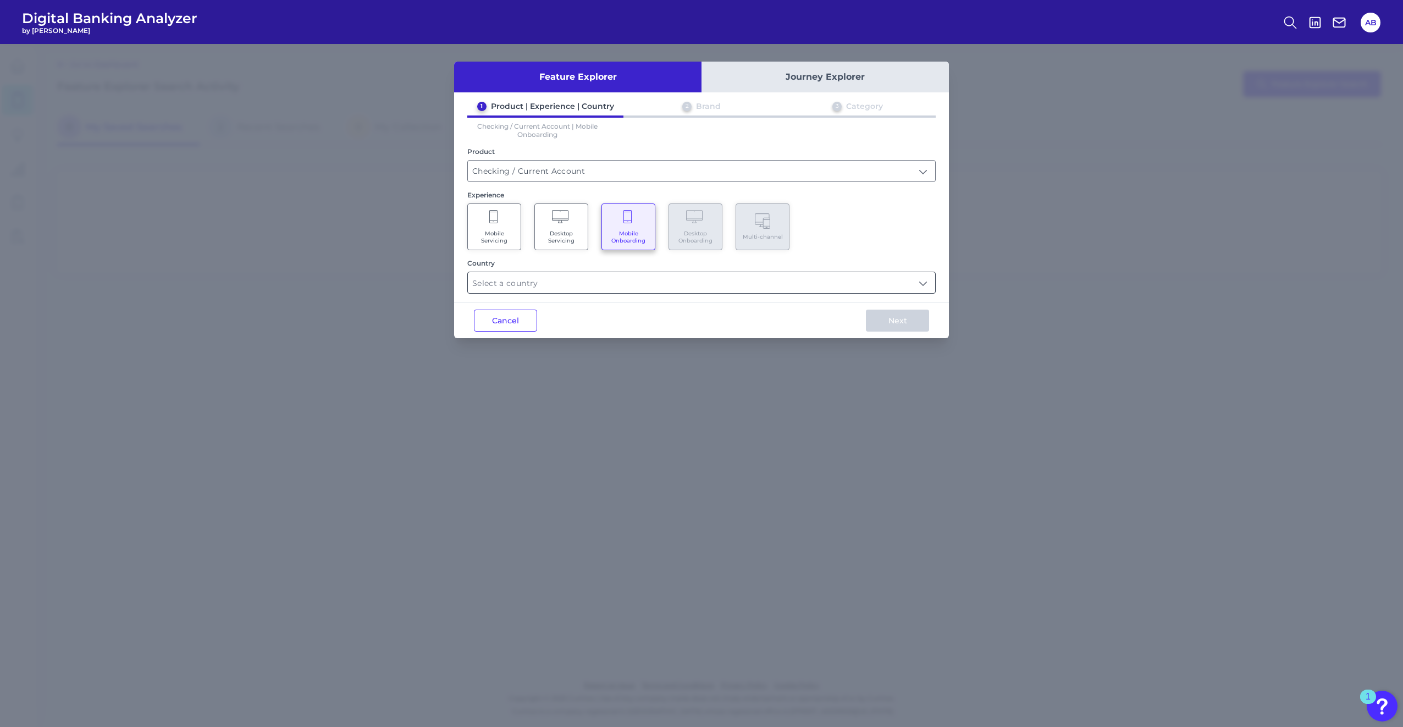
click at [632, 285] on input "text" at bounding box center [701, 282] width 467 height 21
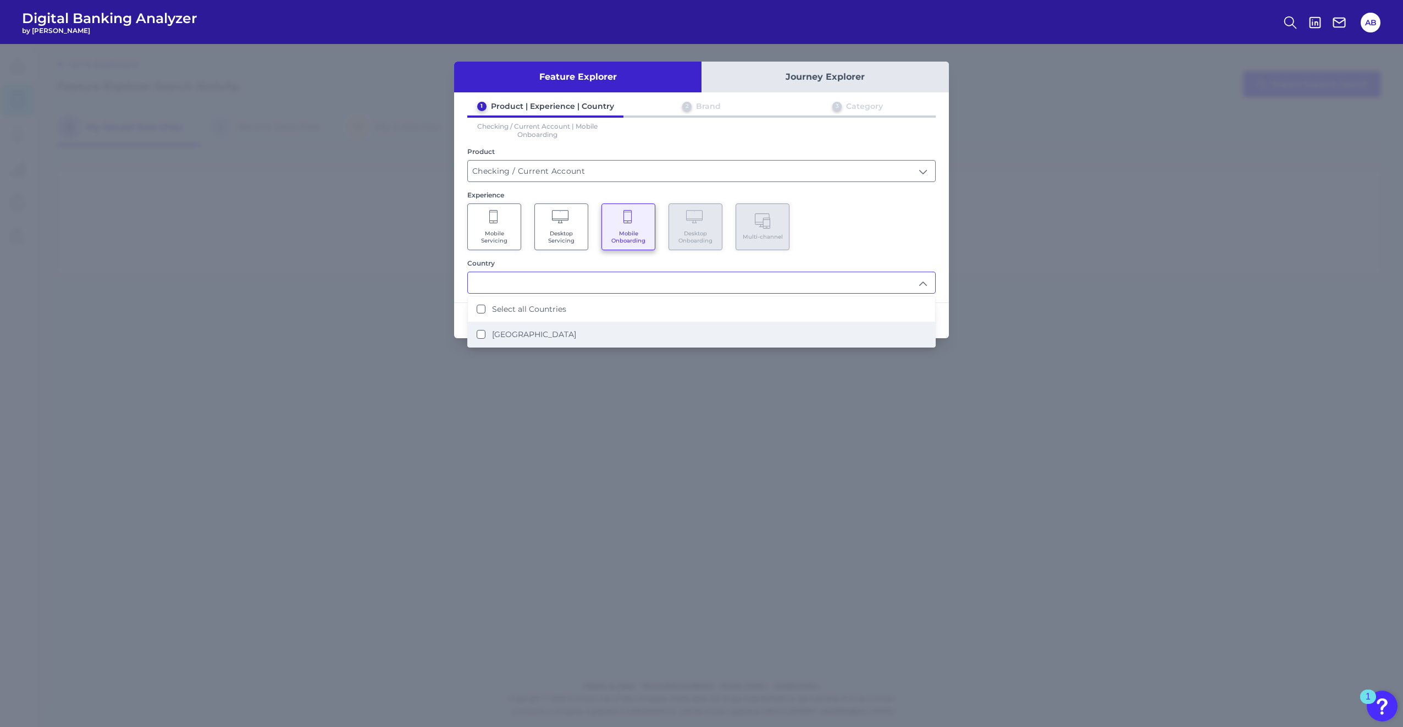
click at [511, 330] on label "[GEOGRAPHIC_DATA]" at bounding box center [534, 334] width 84 height 10
type input "Select all Countries"
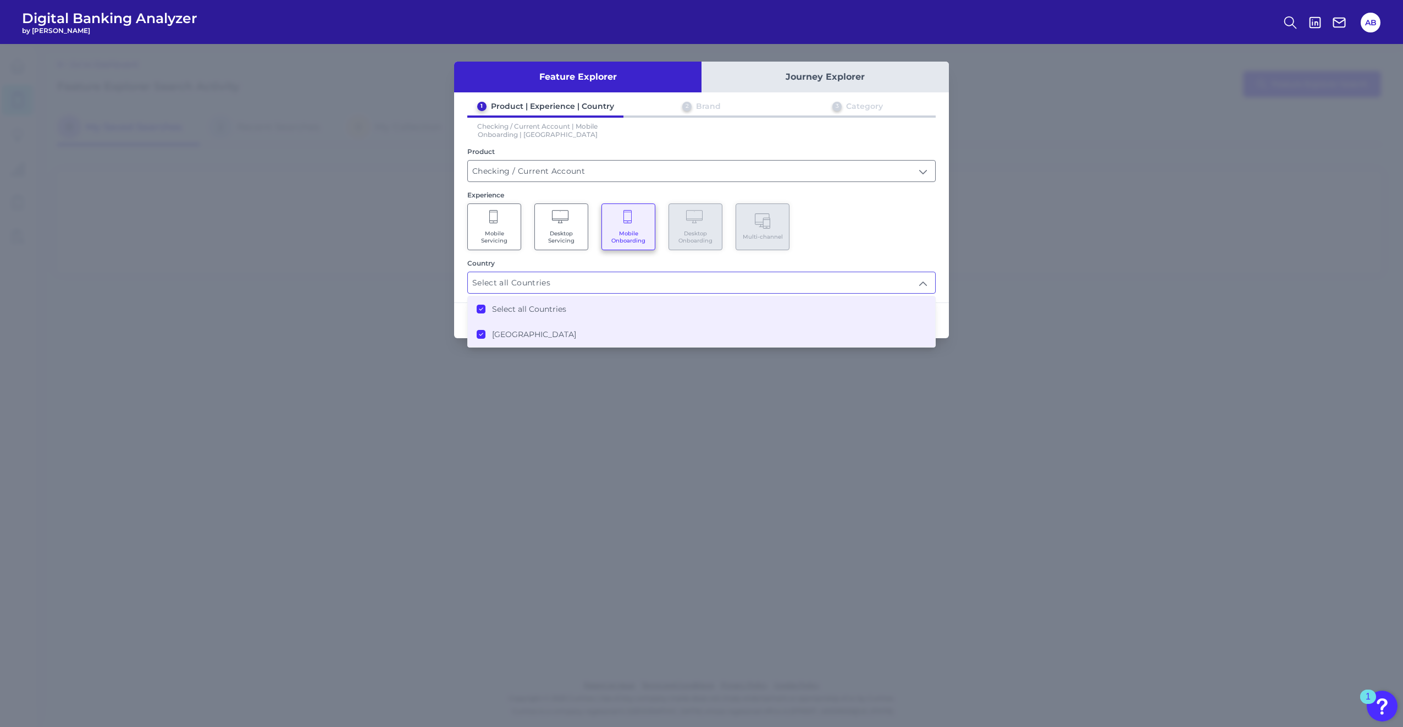
click at [699, 318] on div "Feature Explorer Journey Explorer 1 Product | Experience | Country 2 Brand 3 Ca…" at bounding box center [701, 385] width 1403 height 683
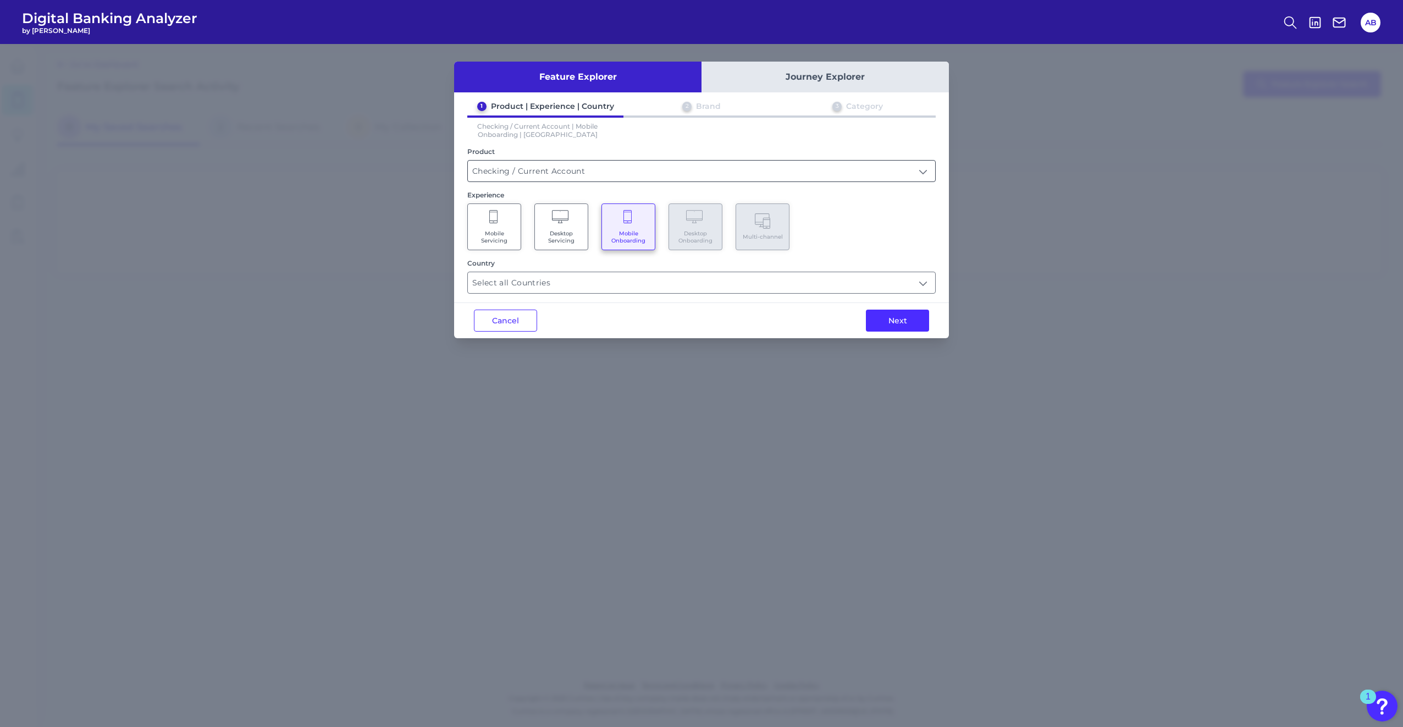
click at [699, 169] on input "Checking / Current Account" at bounding box center [701, 171] width 467 height 21
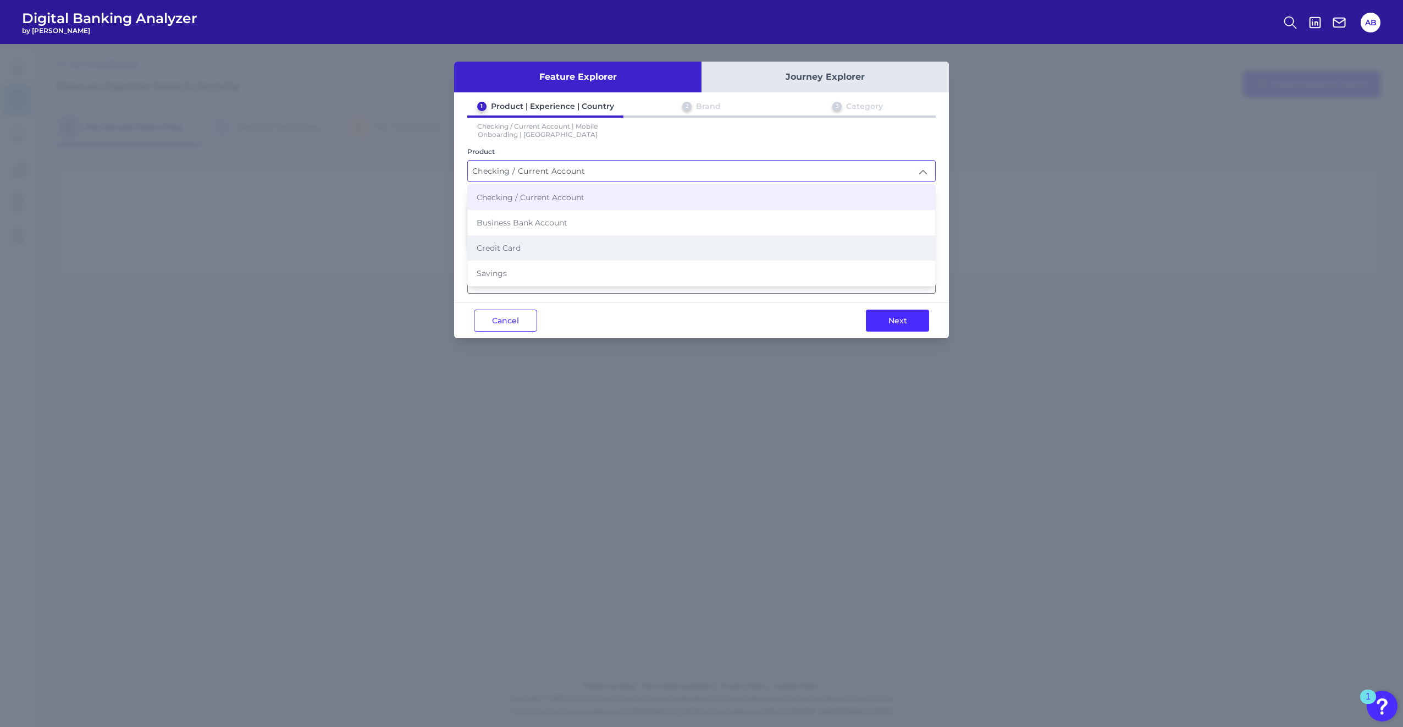
click at [600, 245] on li "Credit Card" at bounding box center [701, 247] width 467 height 25
type input "Credit Card"
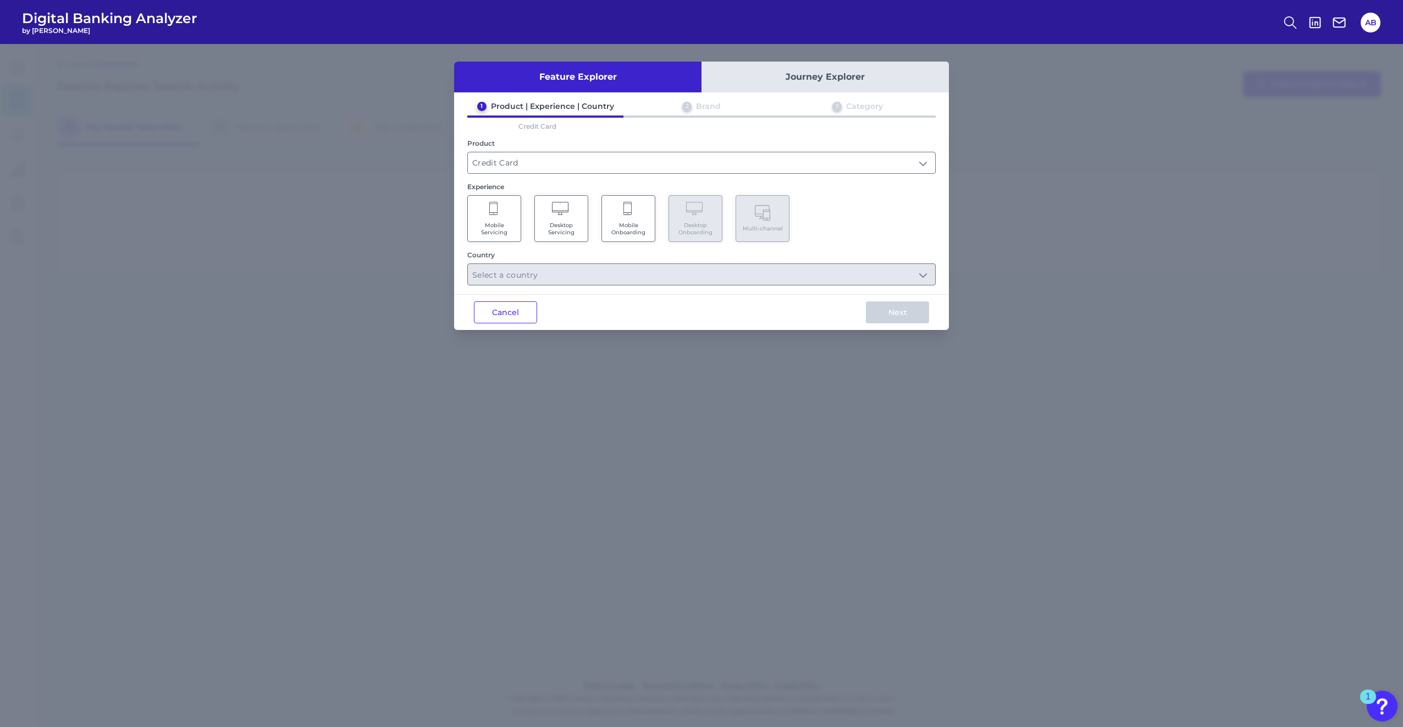
click at [640, 226] on span "Mobile Onboarding" at bounding box center [629, 229] width 42 height 14
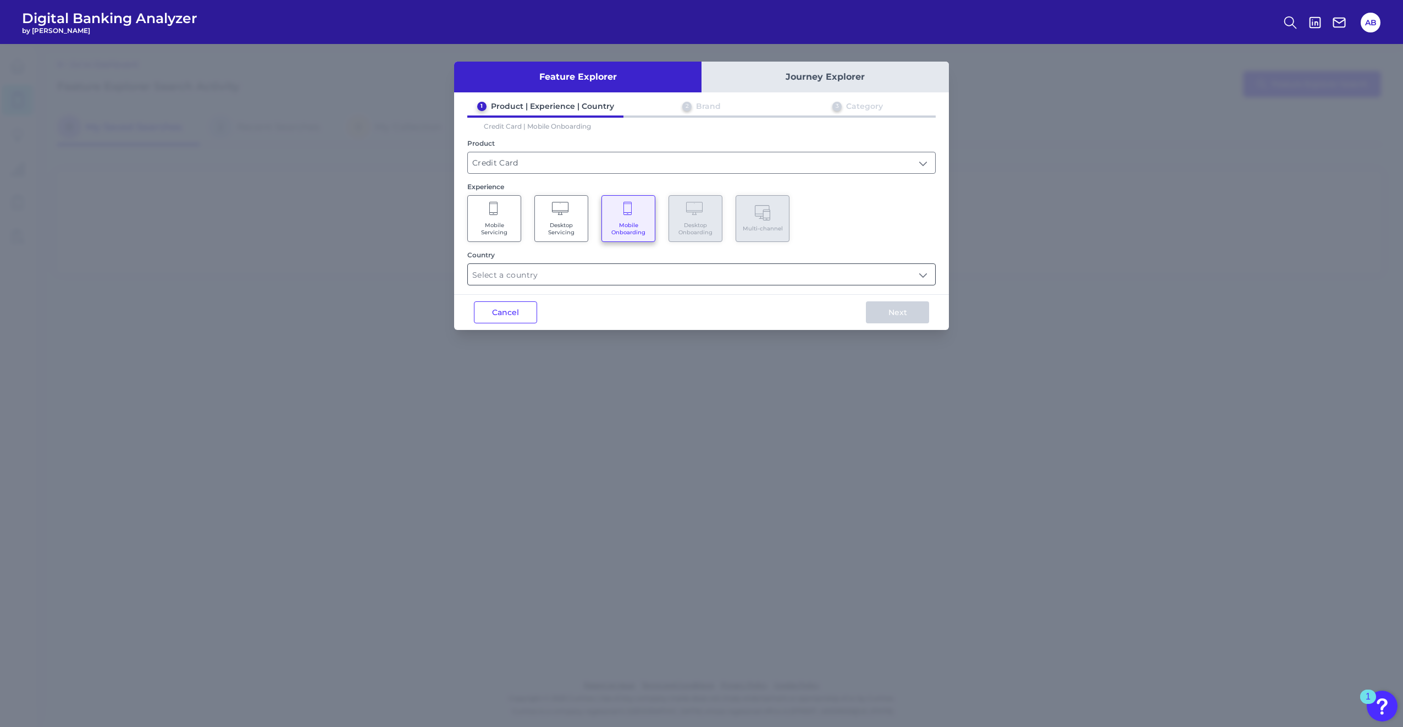
click at [641, 280] on input "text" at bounding box center [701, 274] width 467 height 21
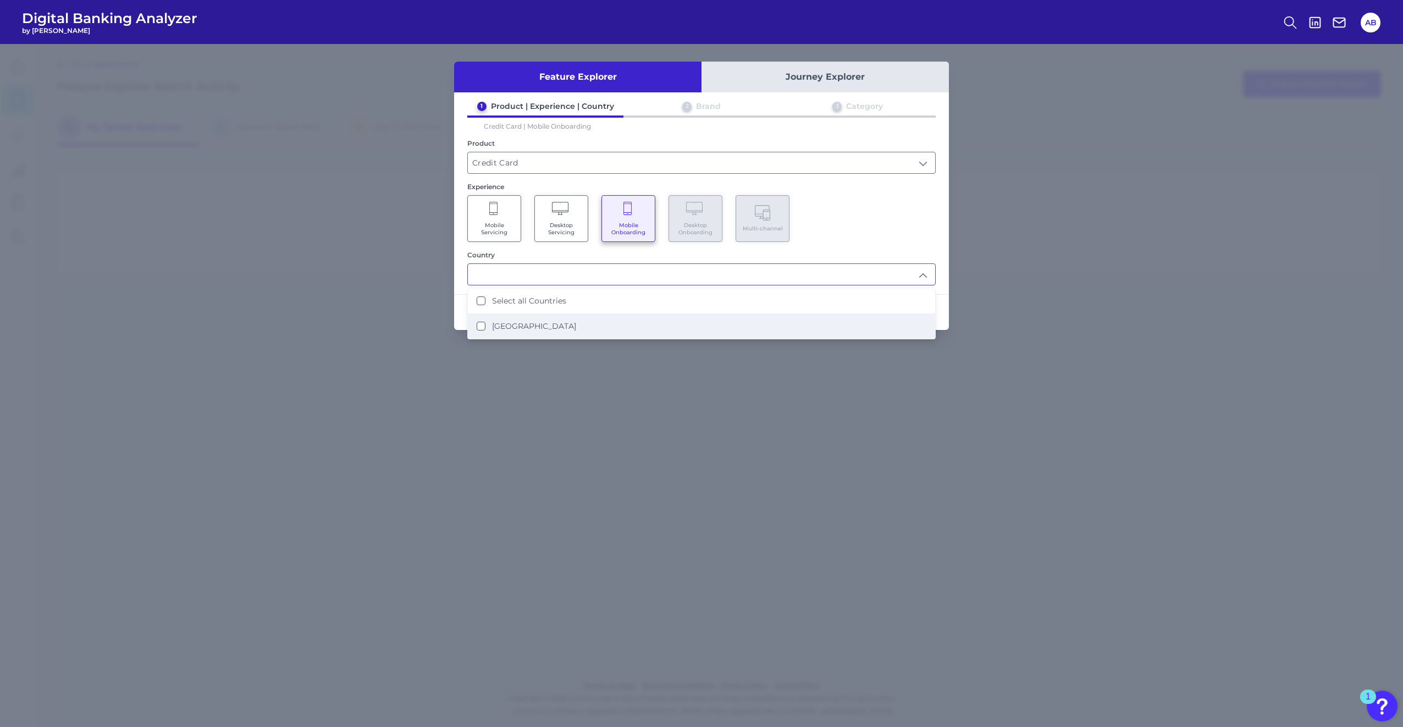
click at [576, 330] on li "[GEOGRAPHIC_DATA]" at bounding box center [701, 325] width 467 height 25
type input "Select all Countries"
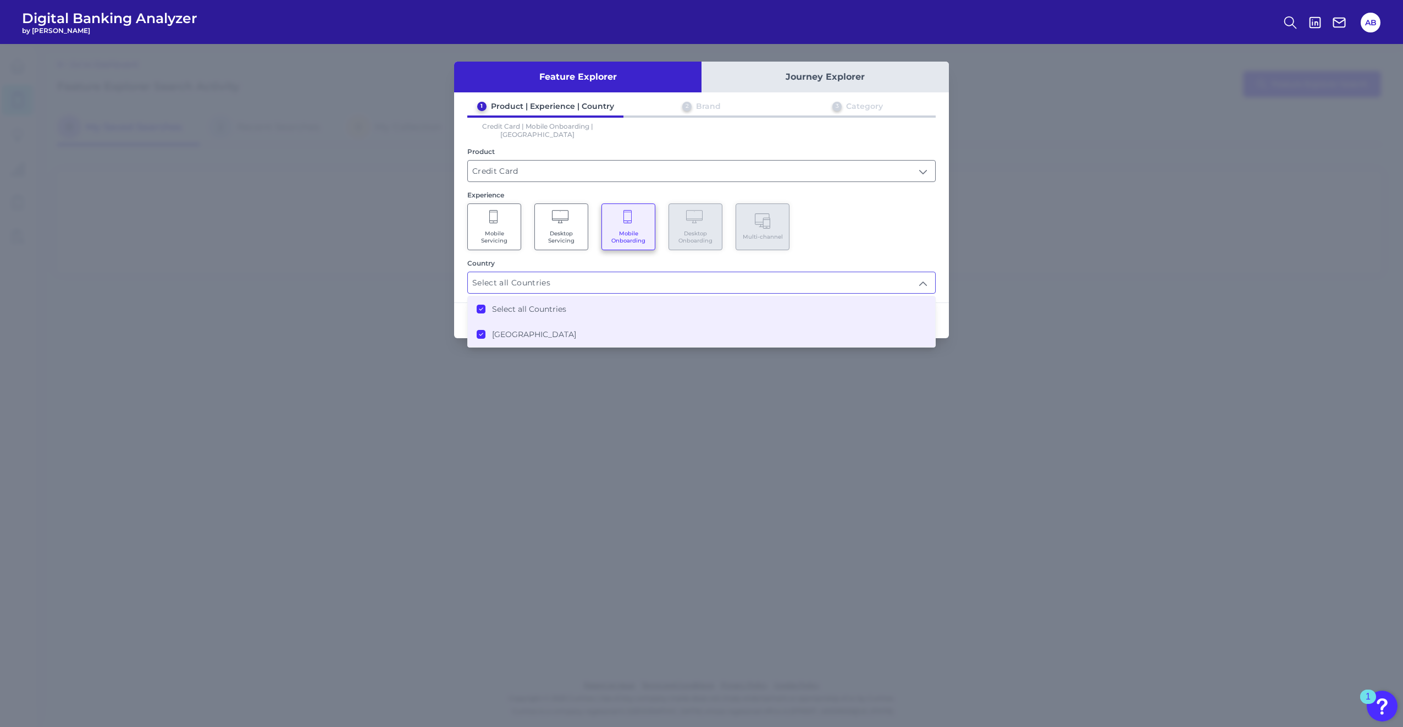
click at [699, 330] on div "Feature Explorer Journey Explorer 1 Product | Experience | Country 2 Brand 3 Ca…" at bounding box center [701, 385] width 1403 height 683
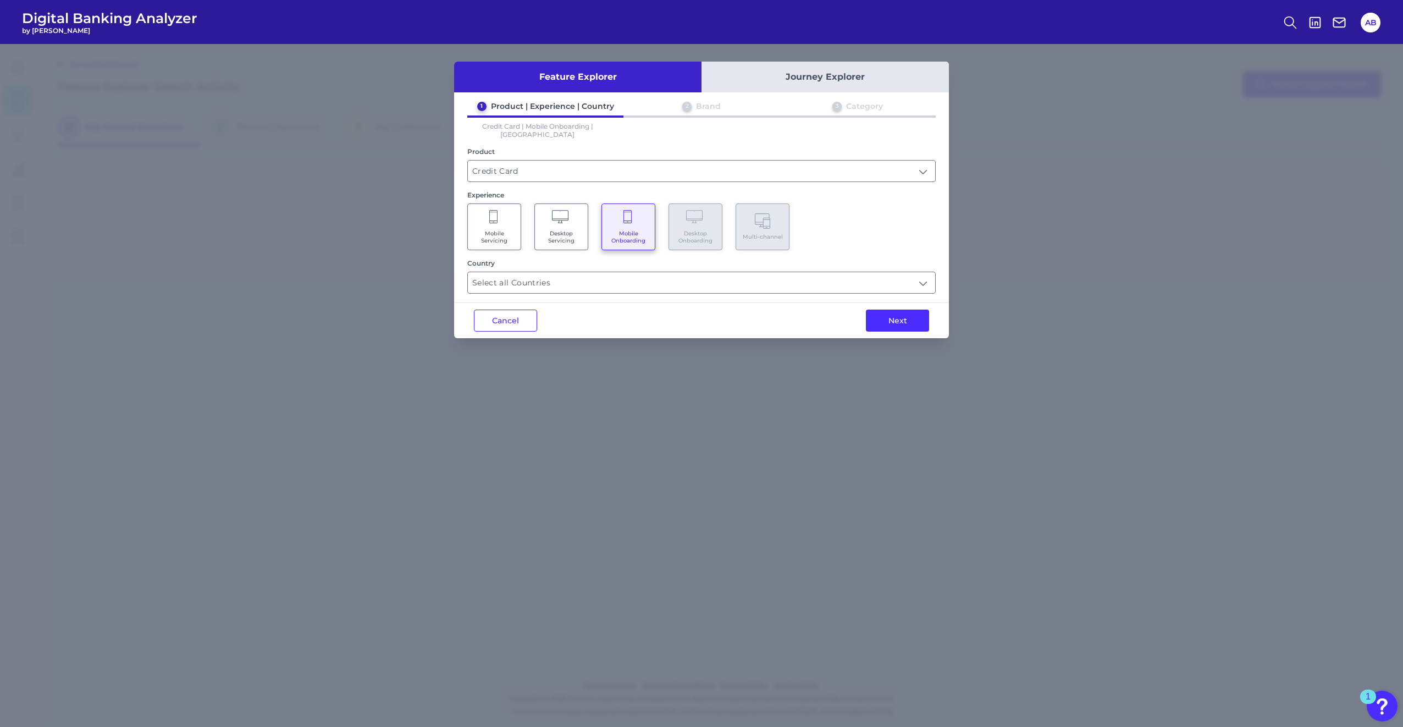
click at [699, 311] on button "Next" at bounding box center [897, 321] width 63 height 22
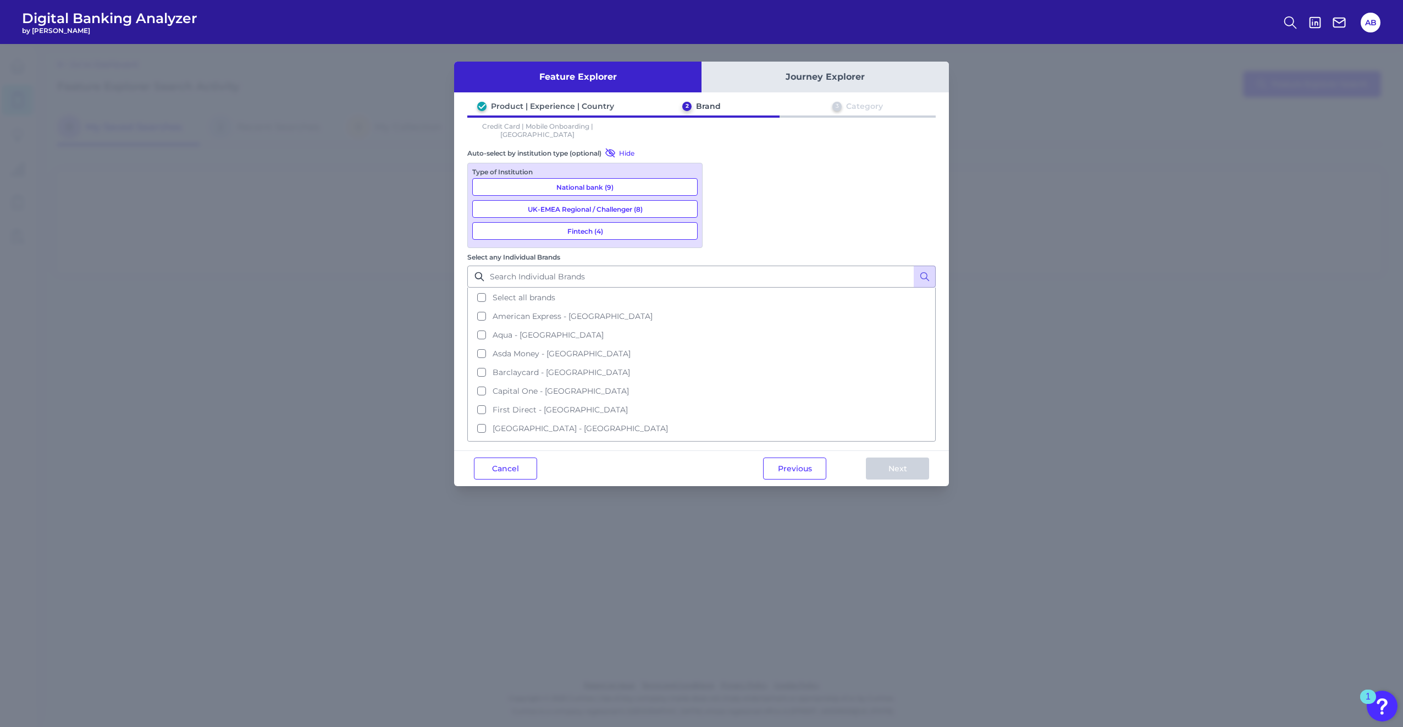
click at [623, 178] on button "National bank (9)" at bounding box center [584, 187] width 225 height 18
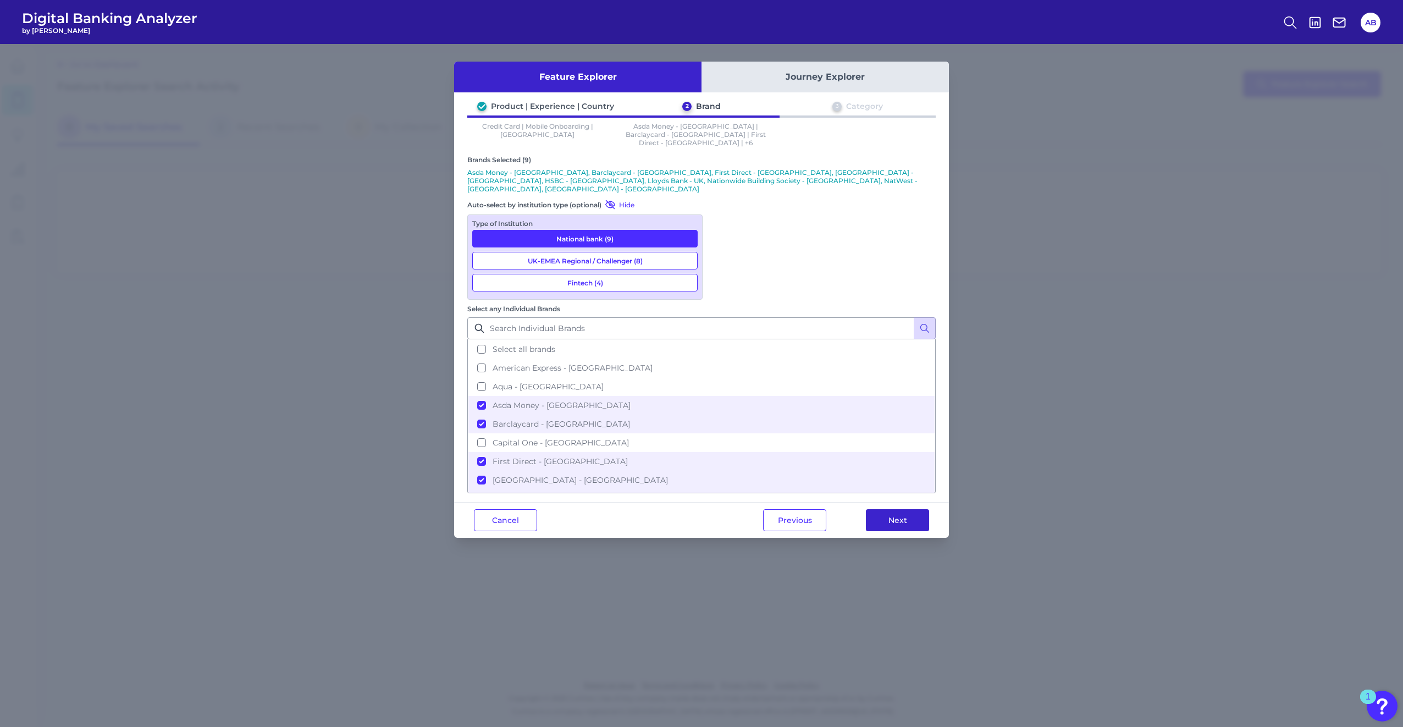
click at [699, 330] on button "Next" at bounding box center [897, 520] width 63 height 22
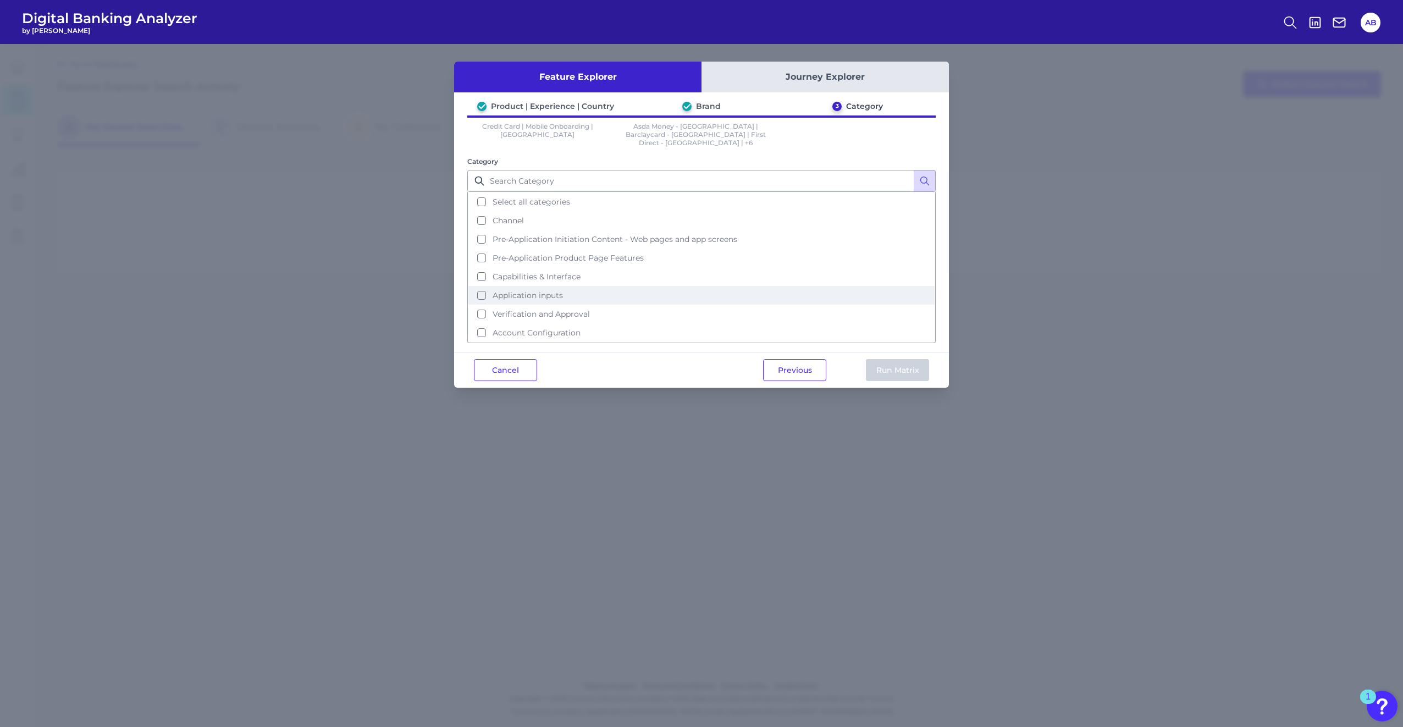
click at [482, 291] on button "Application inputs" at bounding box center [701, 295] width 466 height 19
click at [474, 307] on button "Verification and Approval" at bounding box center [701, 314] width 466 height 19
click at [699, 330] on button "Run Matrix" at bounding box center [897, 370] width 63 height 22
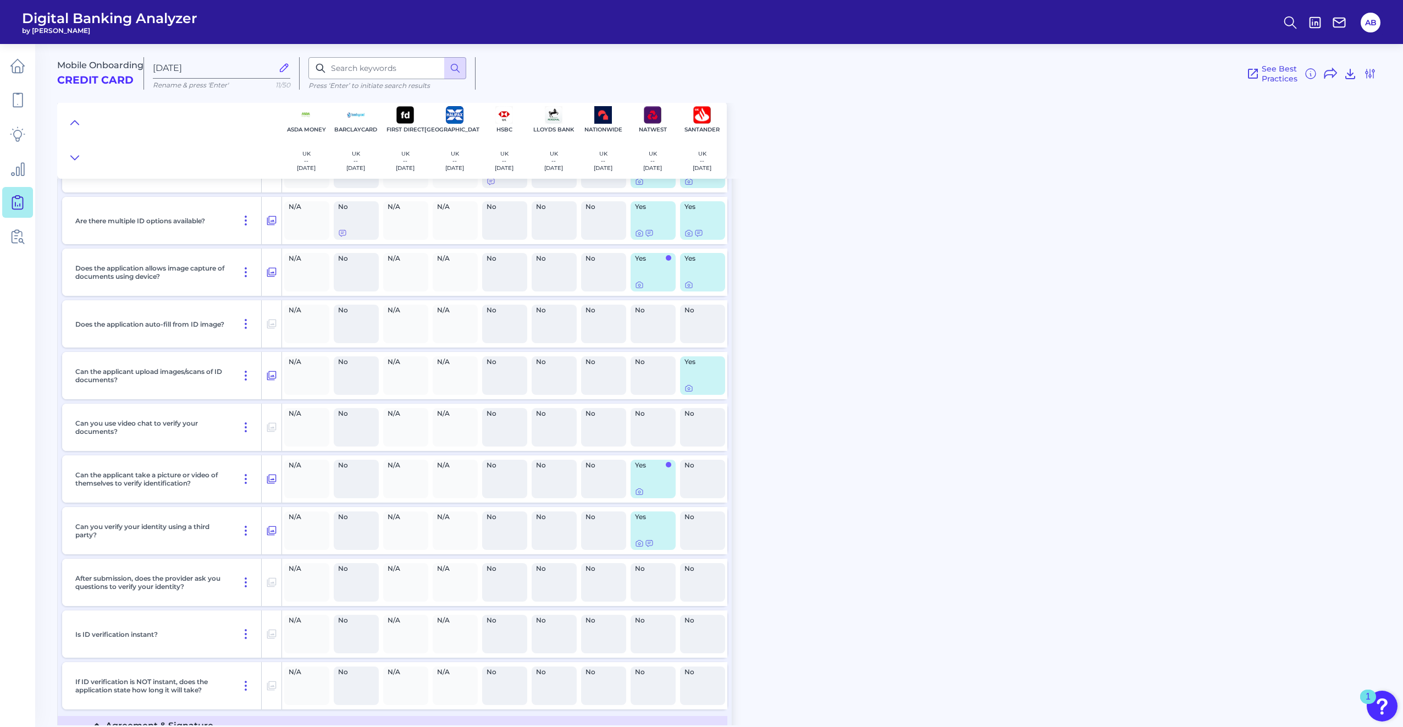
scroll to position [1045, 0]
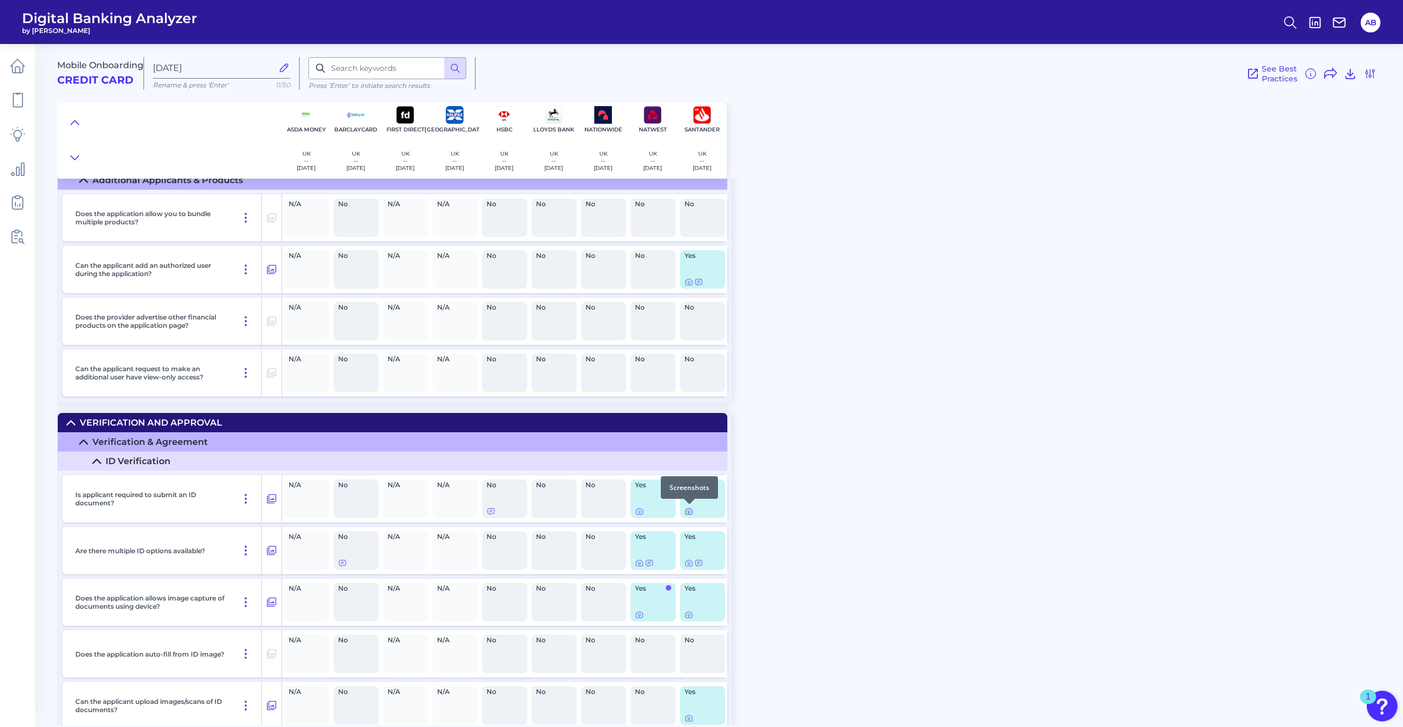
click at [688, 330] on icon at bounding box center [689, 512] width 7 height 6
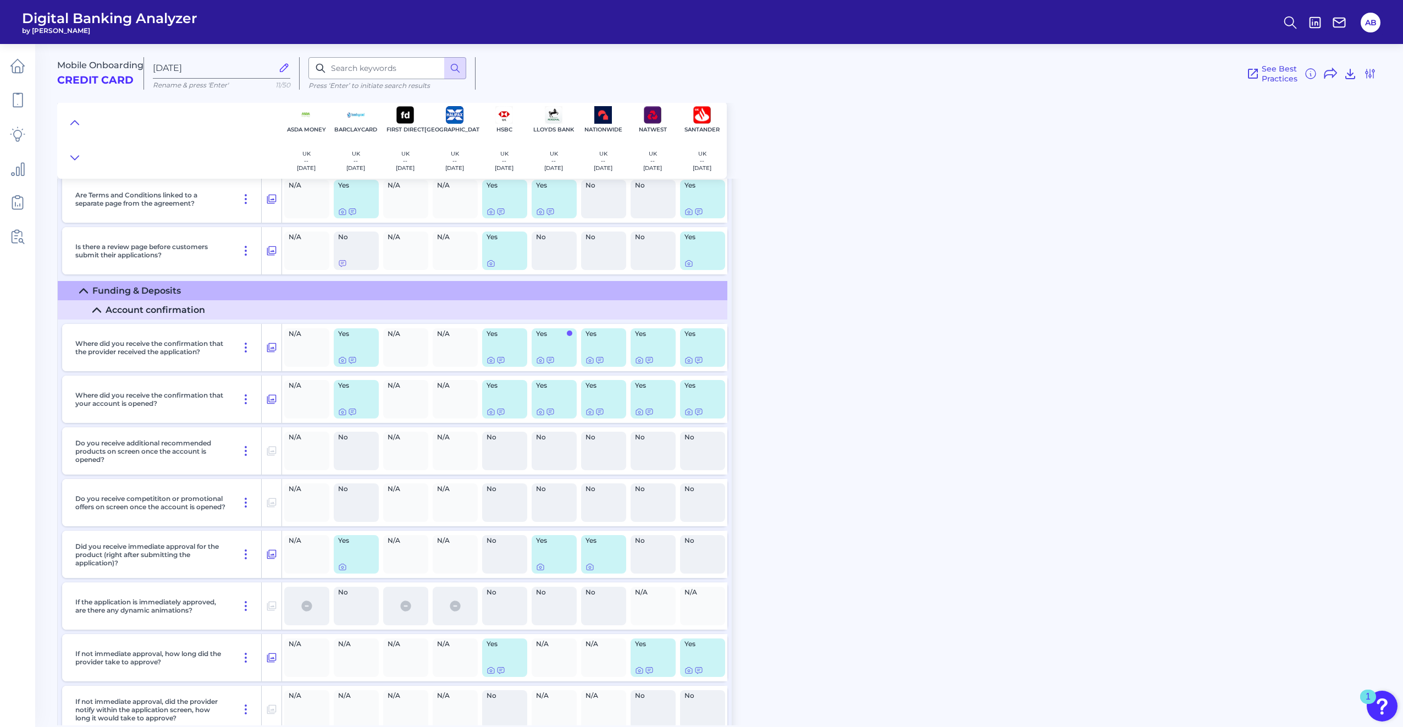
scroll to position [2254, 0]
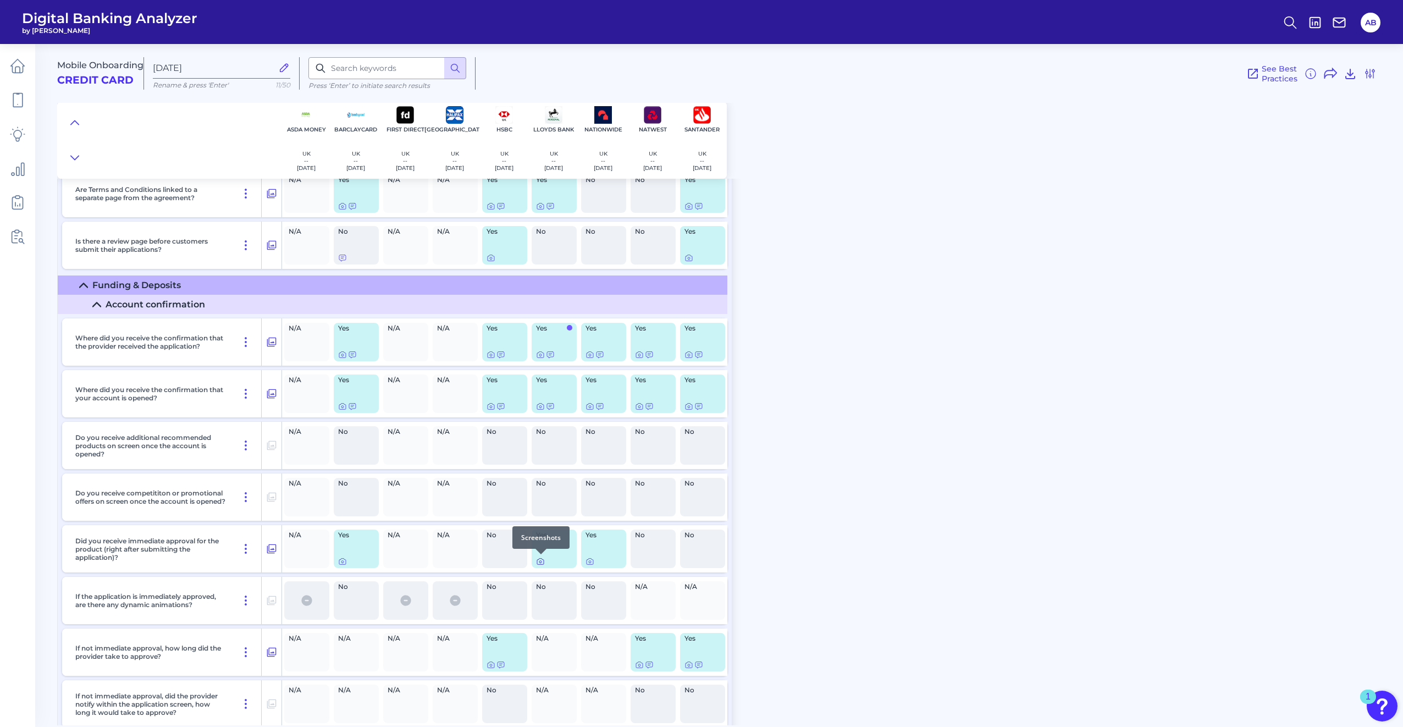
click at [542, 330] on icon at bounding box center [540, 561] width 9 height 9
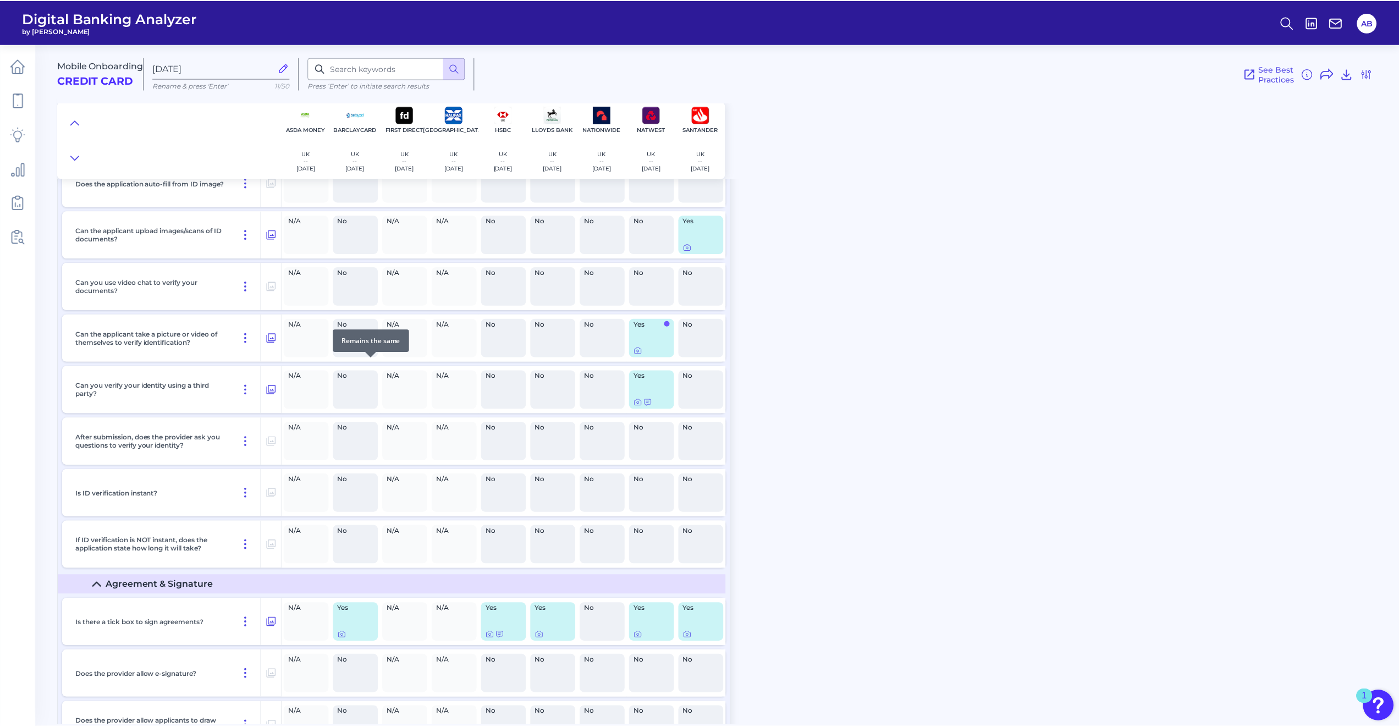
scroll to position [1374, 0]
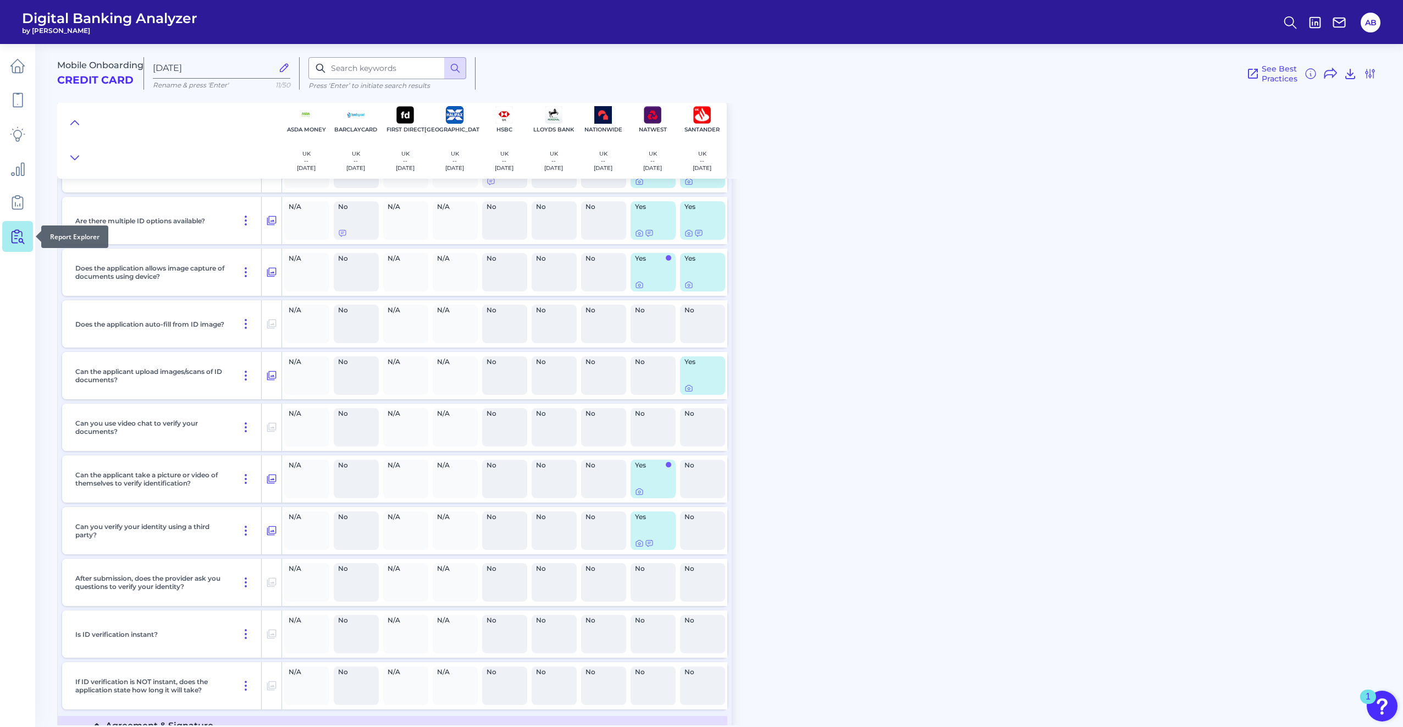
click at [29, 223] on link at bounding box center [17, 236] width 31 height 31
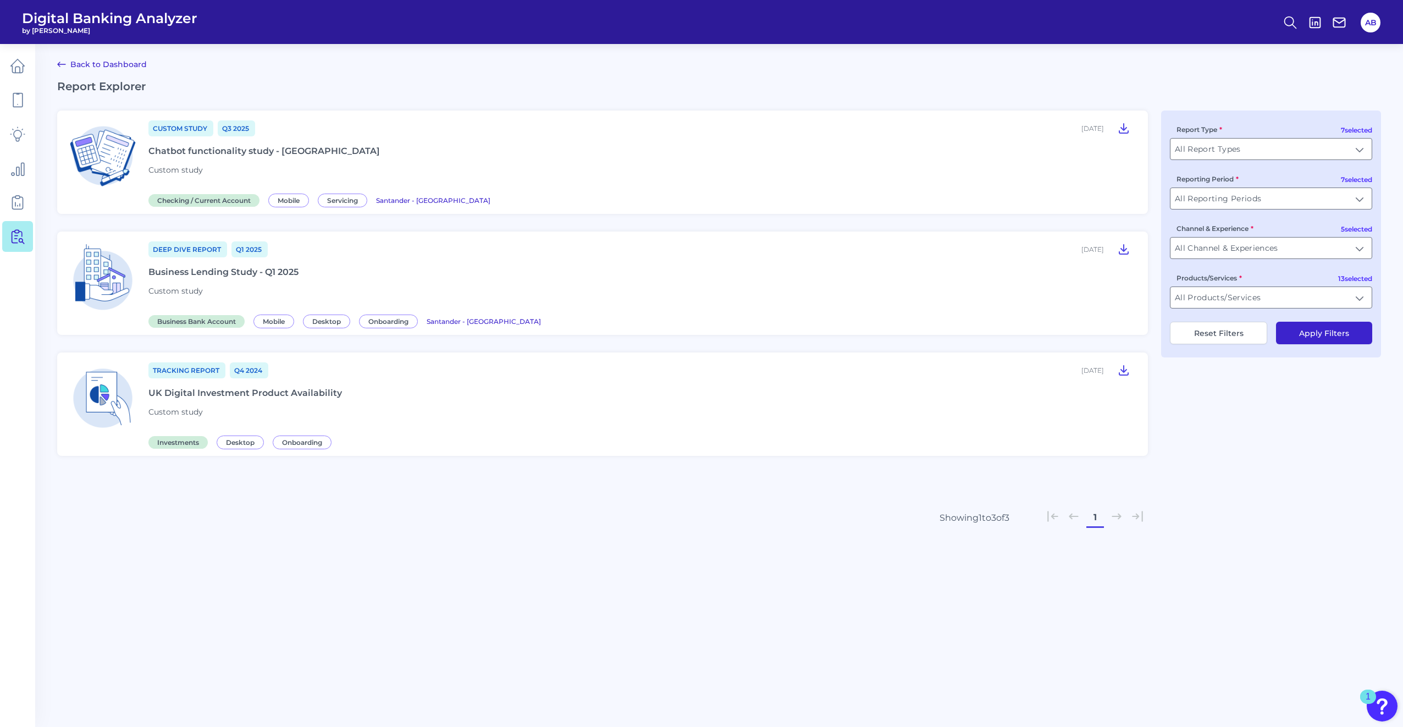
click at [699, 269] on div "Deep Dive Report Q1 [DATE], 2025 Business Lending Study - Q1 2025 Custom study …" at bounding box center [641, 283] width 986 height 86
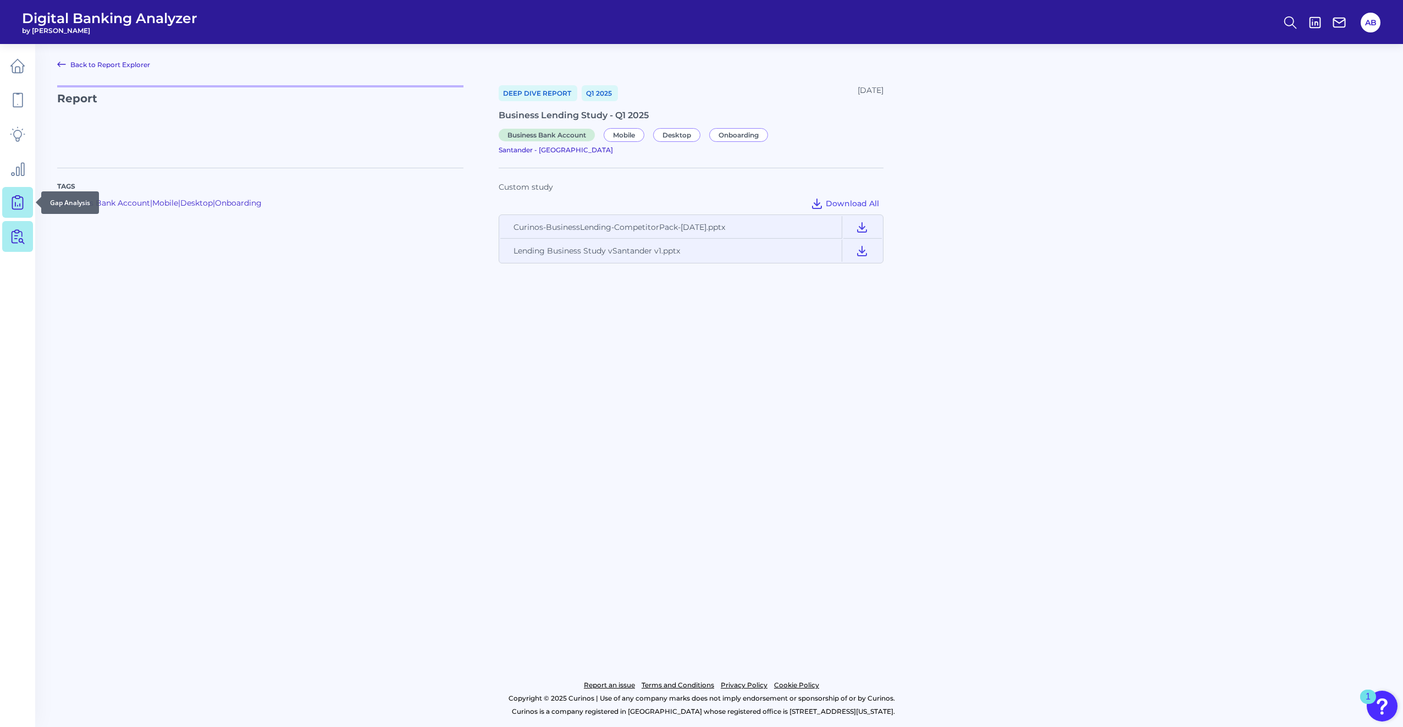
click at [19, 204] on icon at bounding box center [17, 202] width 15 height 15
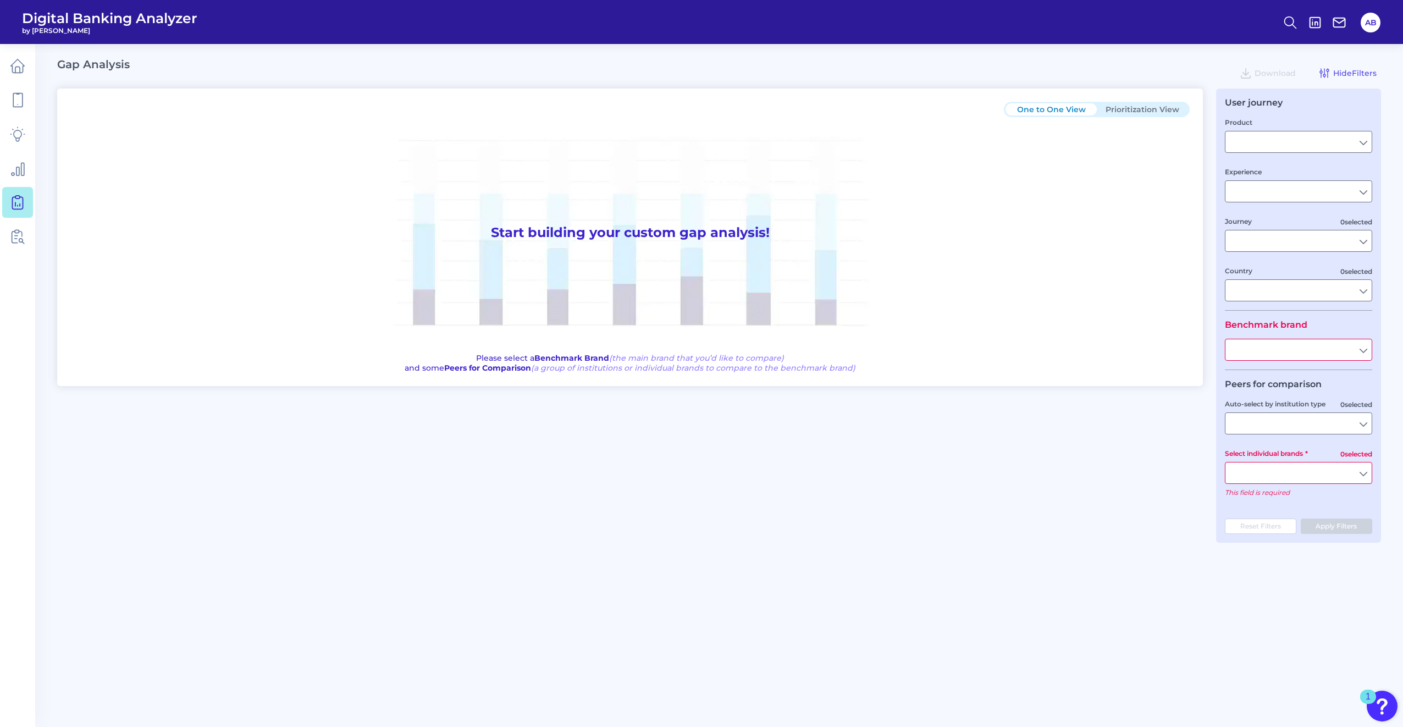
type input "Checking / Current Account"
type input "Mobile Servicing"
type input "Pre-Login Area, New Customer Onboarding, Login & Authentication, Accounts and t…"
type input "[GEOGRAPHIC_DATA]"
type input "All Select individual brands"
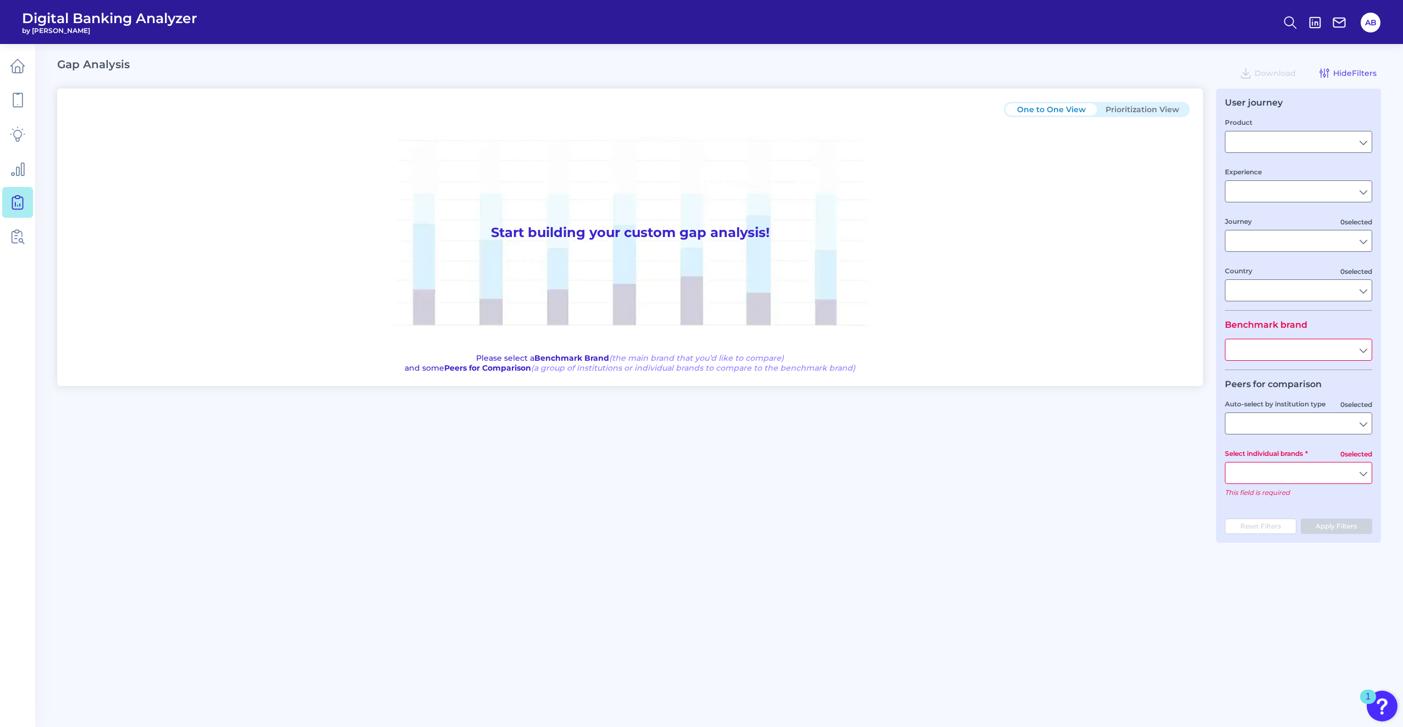
type input "All Countries"
type input "All Journeys"
click at [699, 330] on input "text" at bounding box center [1298, 349] width 146 height 21
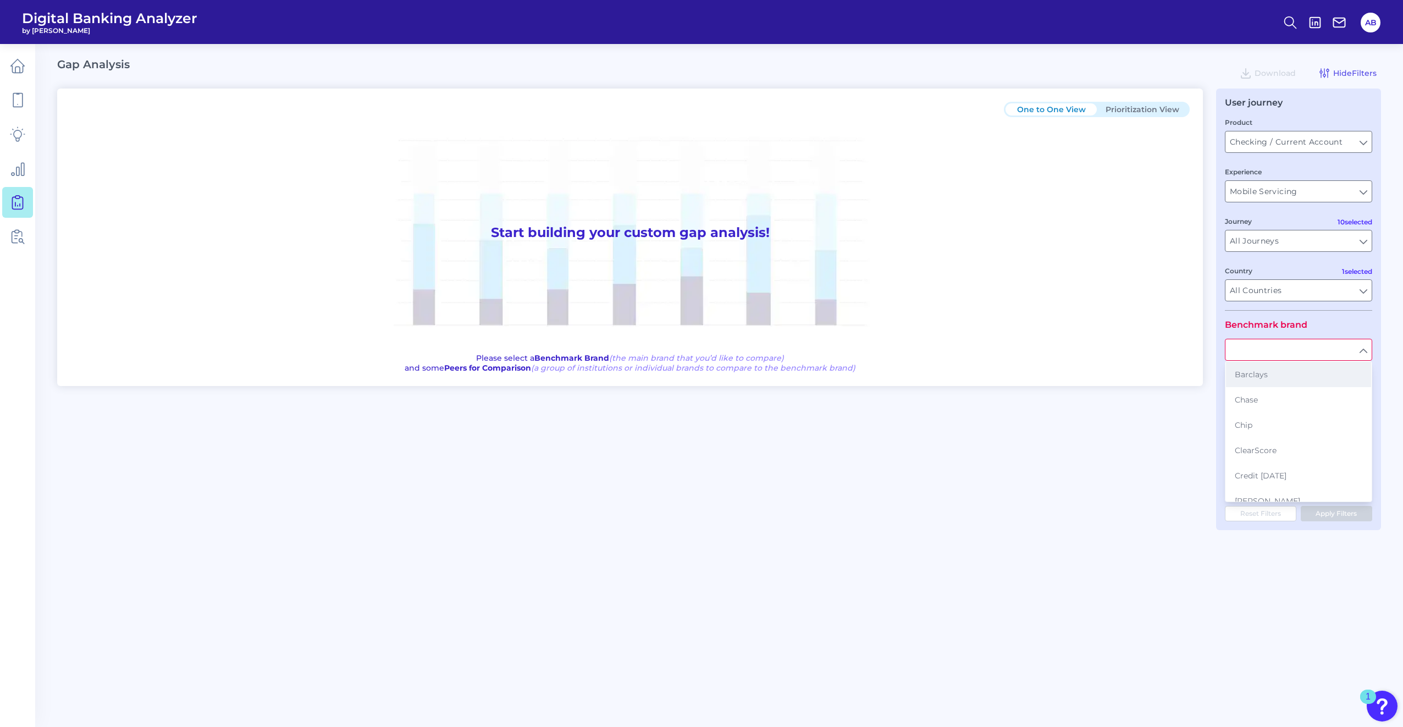
click at [699, 330] on button "Barclays" at bounding box center [1298, 374] width 145 height 25
type input "Barclays"
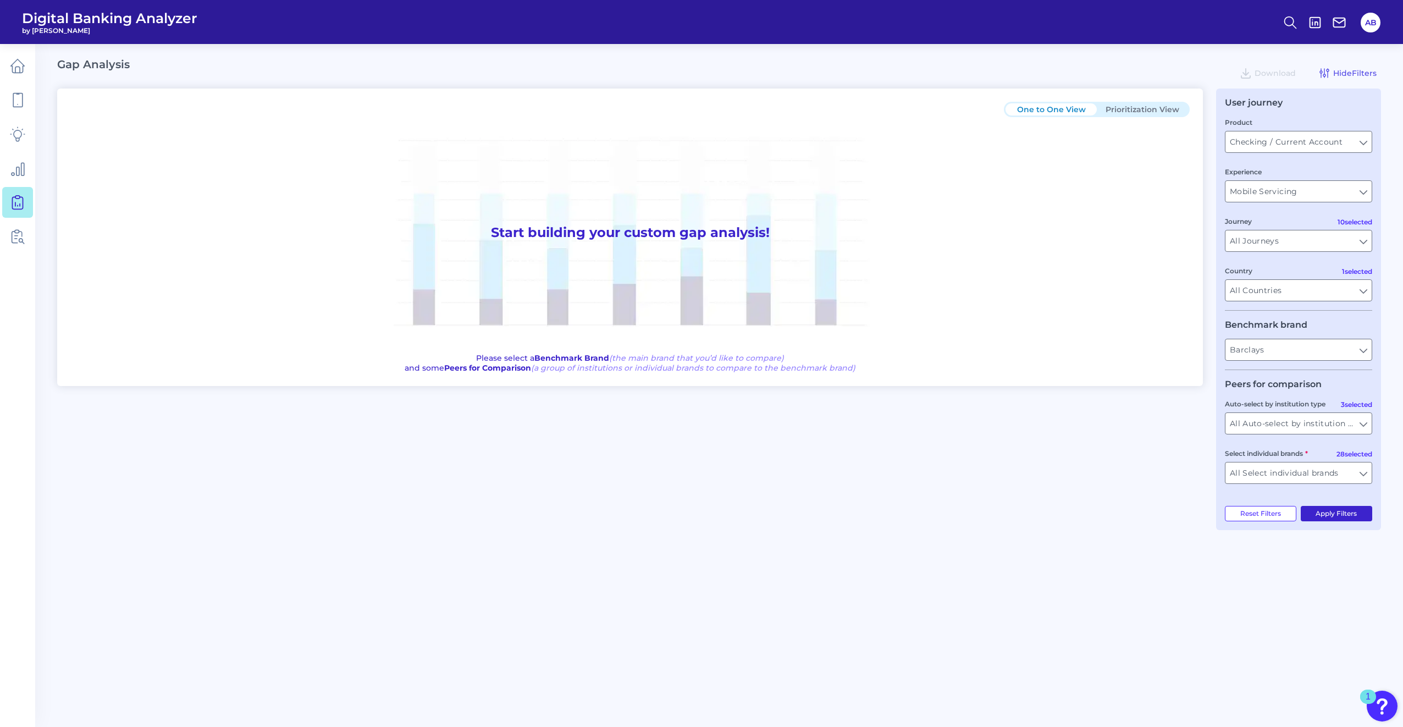
click at [699, 330] on button "Apply Filters" at bounding box center [1337, 513] width 72 height 15
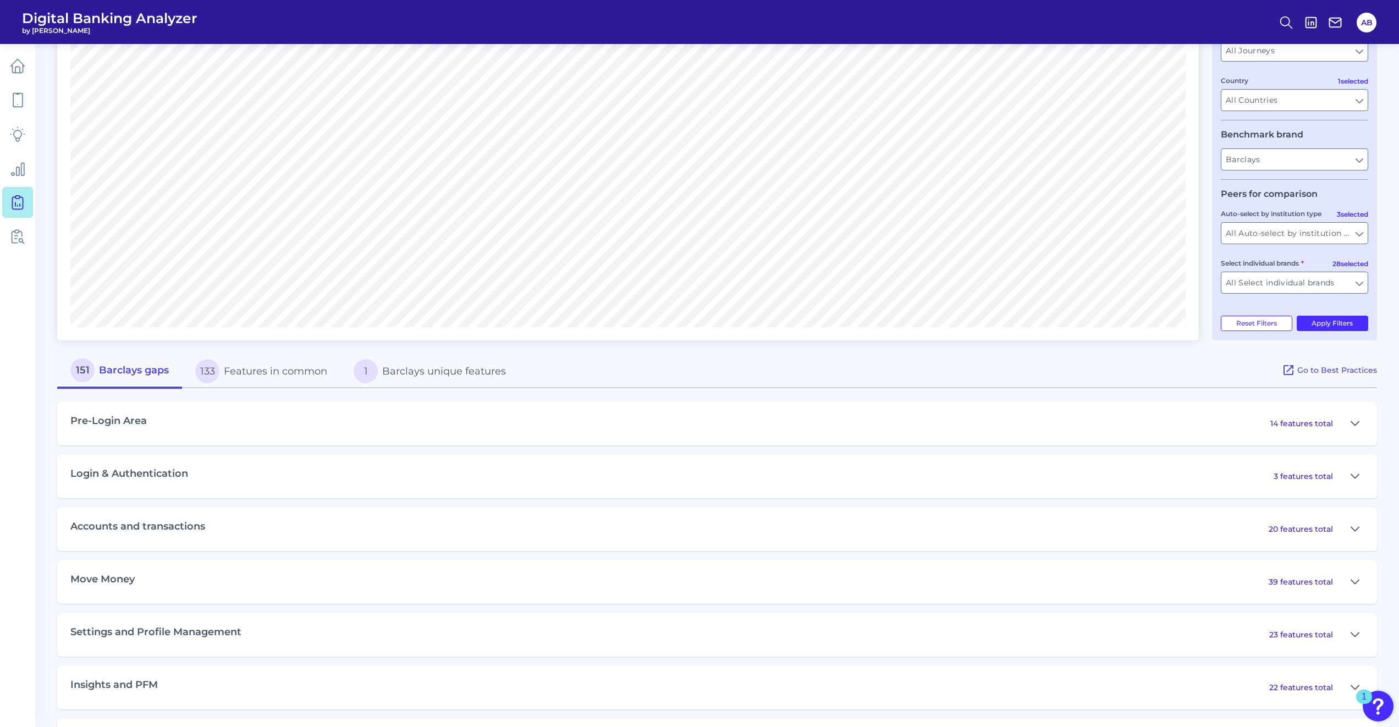
scroll to position [220, 0]
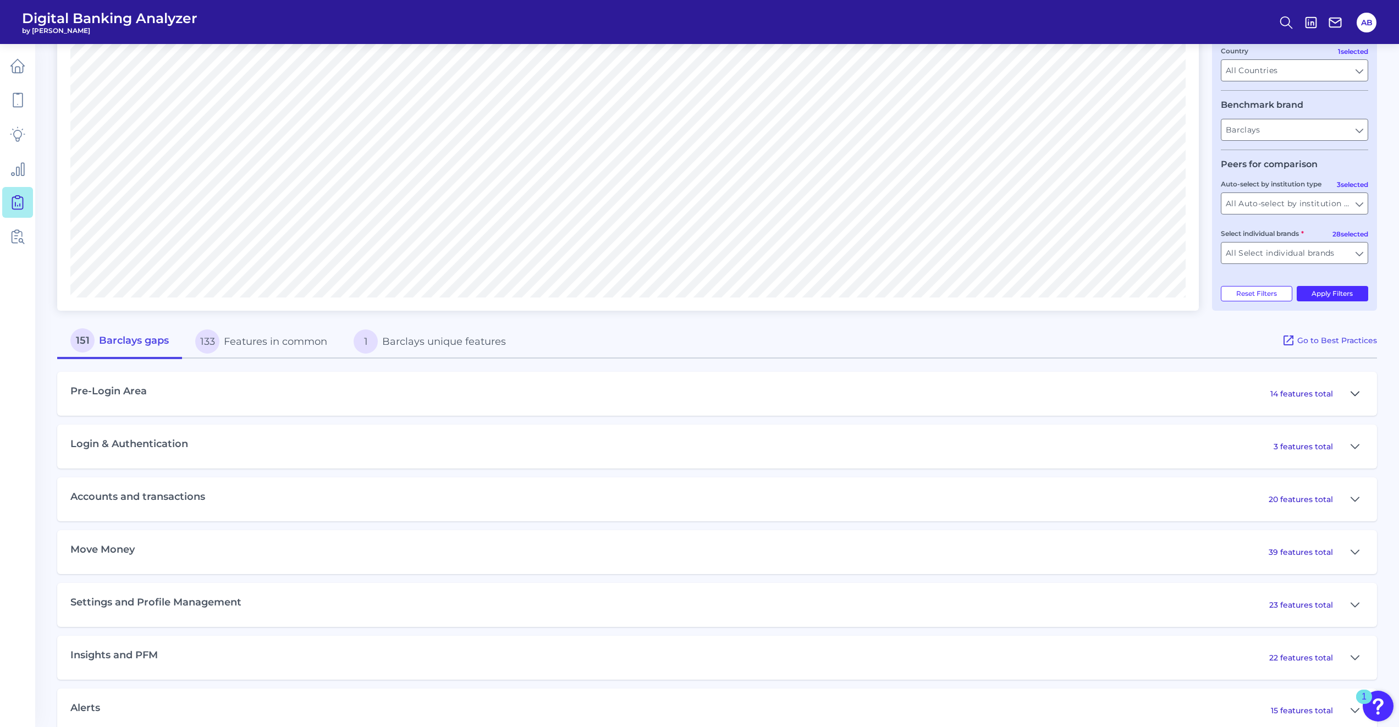
click at [699, 330] on icon at bounding box center [1354, 393] width 9 height 13
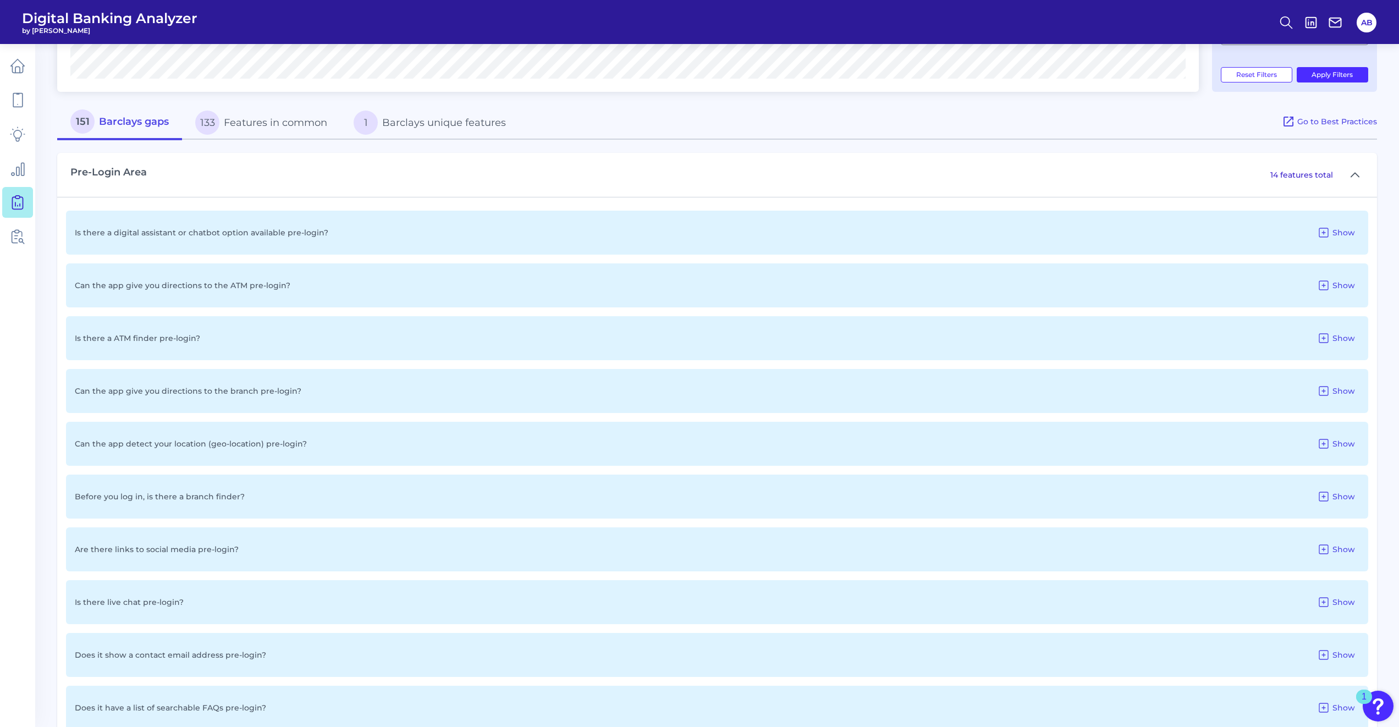
scroll to position [440, 0]
click at [699, 330] on div "Can the app detect your location (geo-location) pre-login? Show" at bounding box center [717, 443] width 1302 height 44
click at [699, 330] on span "Show" at bounding box center [1343, 443] width 23 height 10
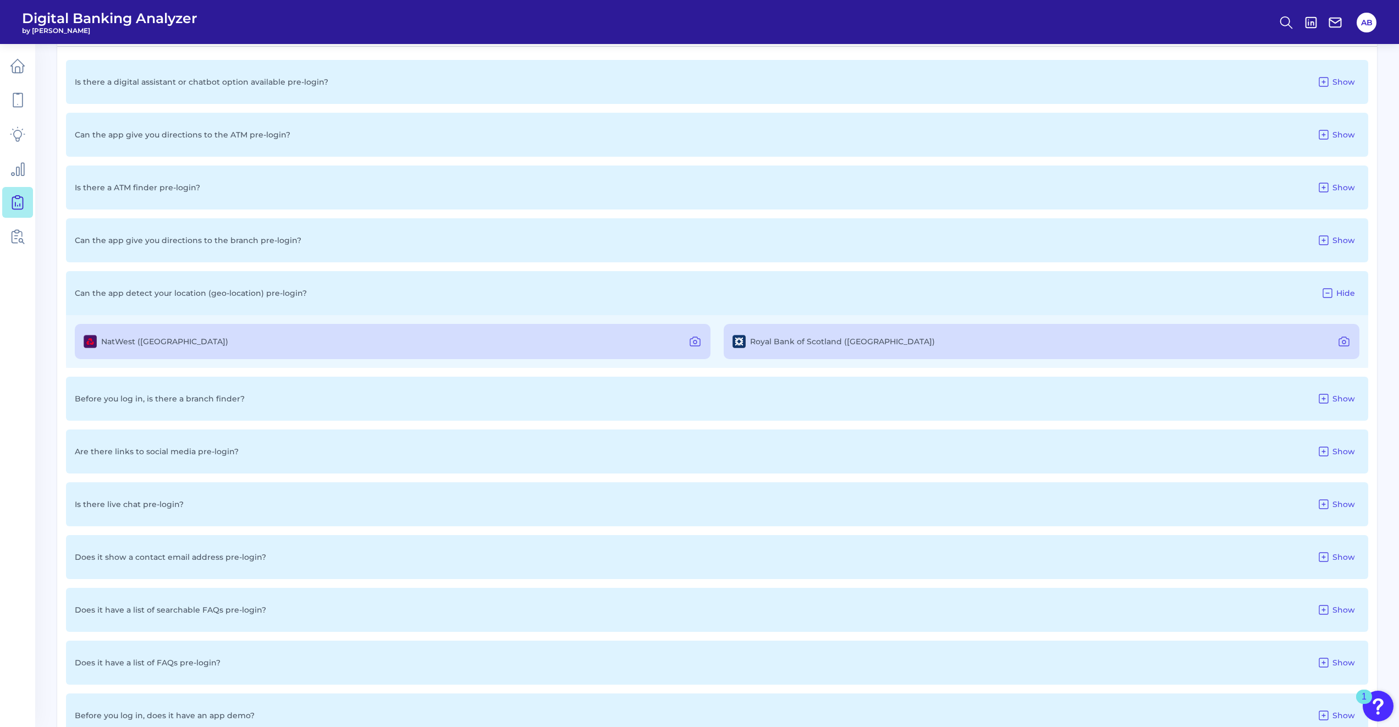
scroll to position [605, 0]
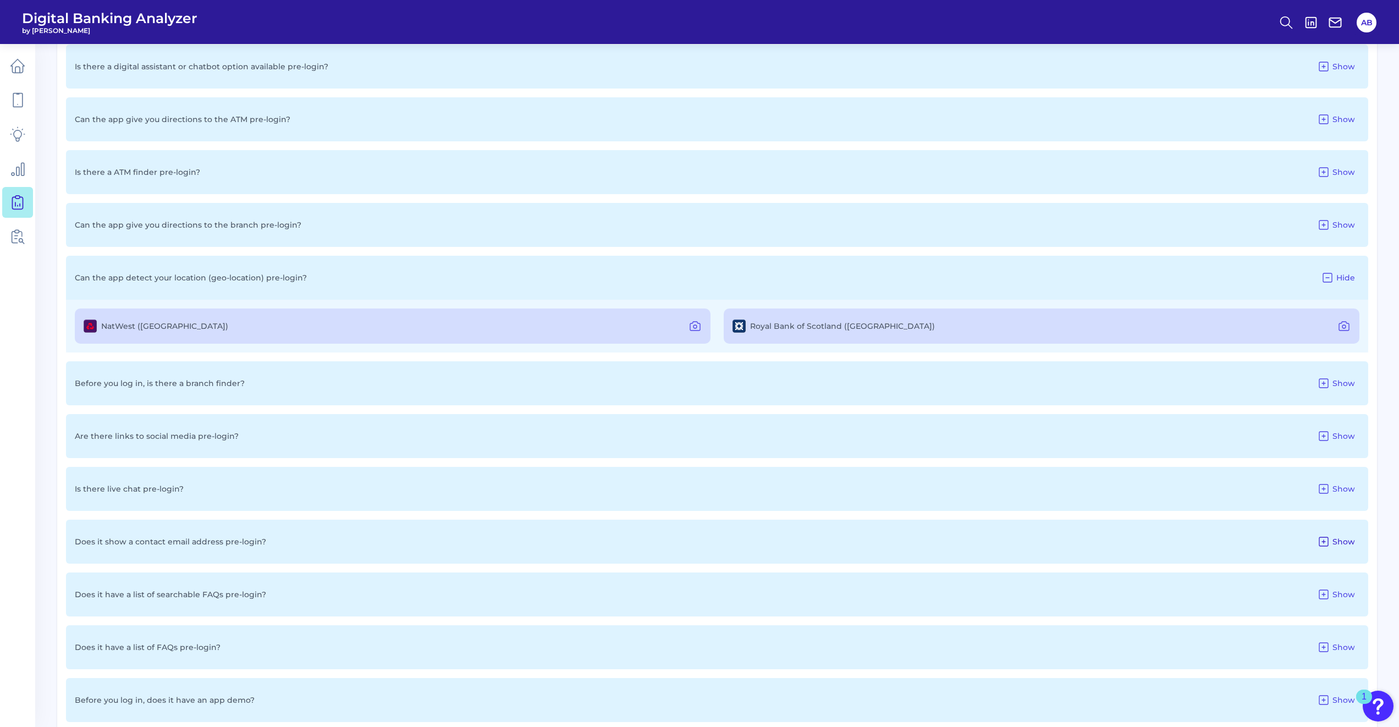
click at [699, 330] on span "Show" at bounding box center [1343, 542] width 23 height 10
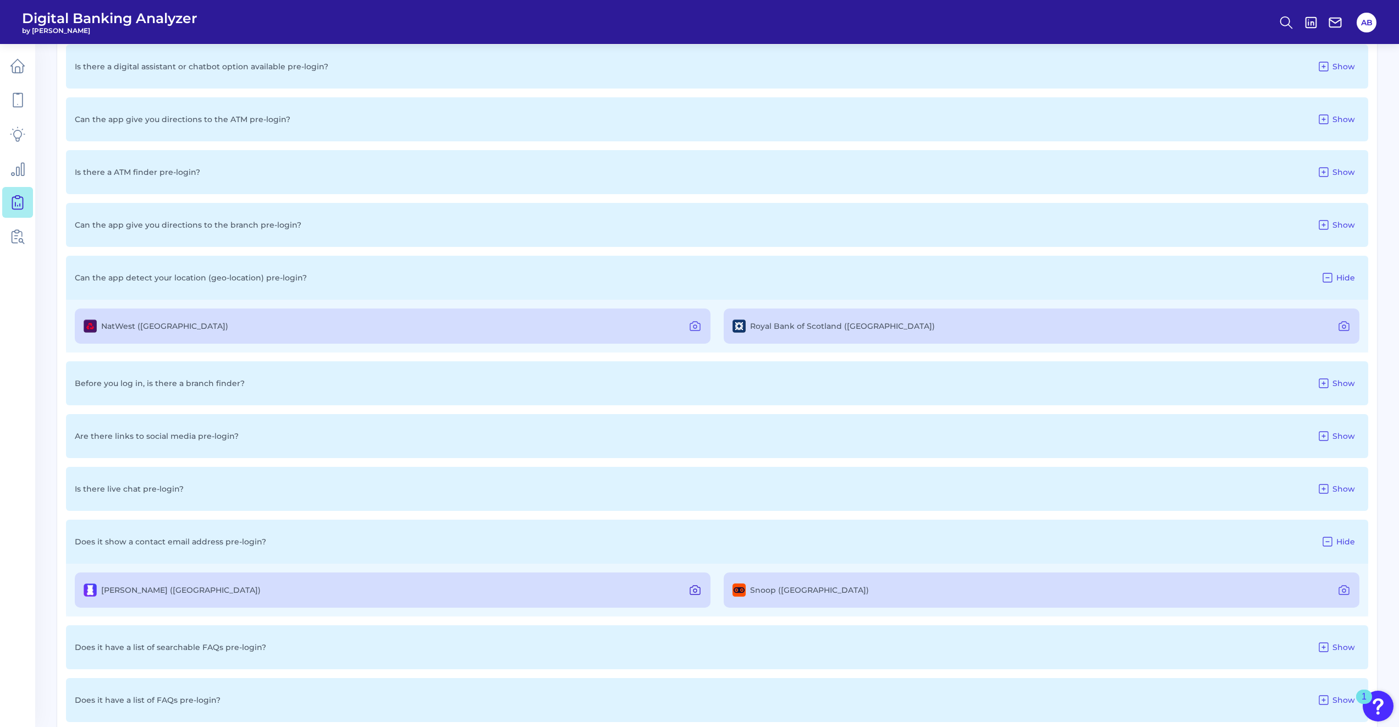
click at [692, 330] on icon at bounding box center [694, 589] width 13 height 13
click at [699, 330] on icon at bounding box center [1343, 589] width 13 height 13
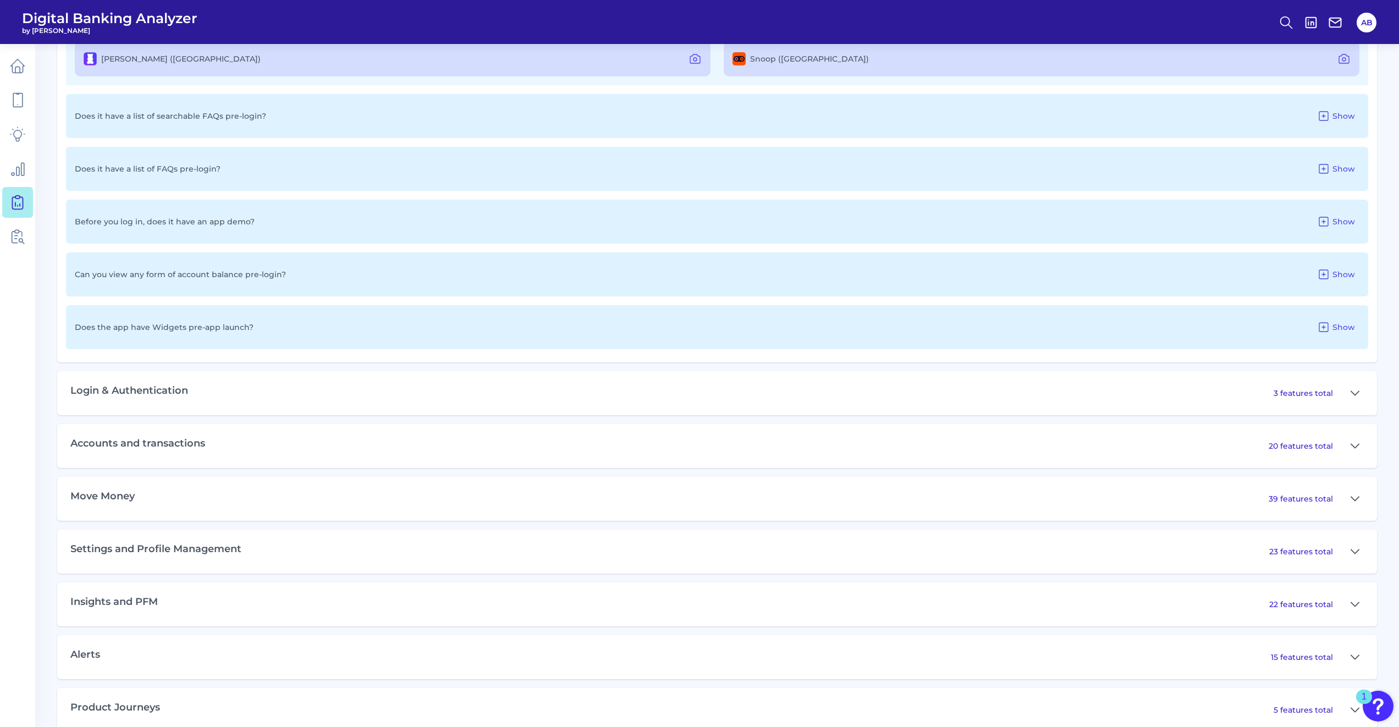
scroll to position [1210, 0]
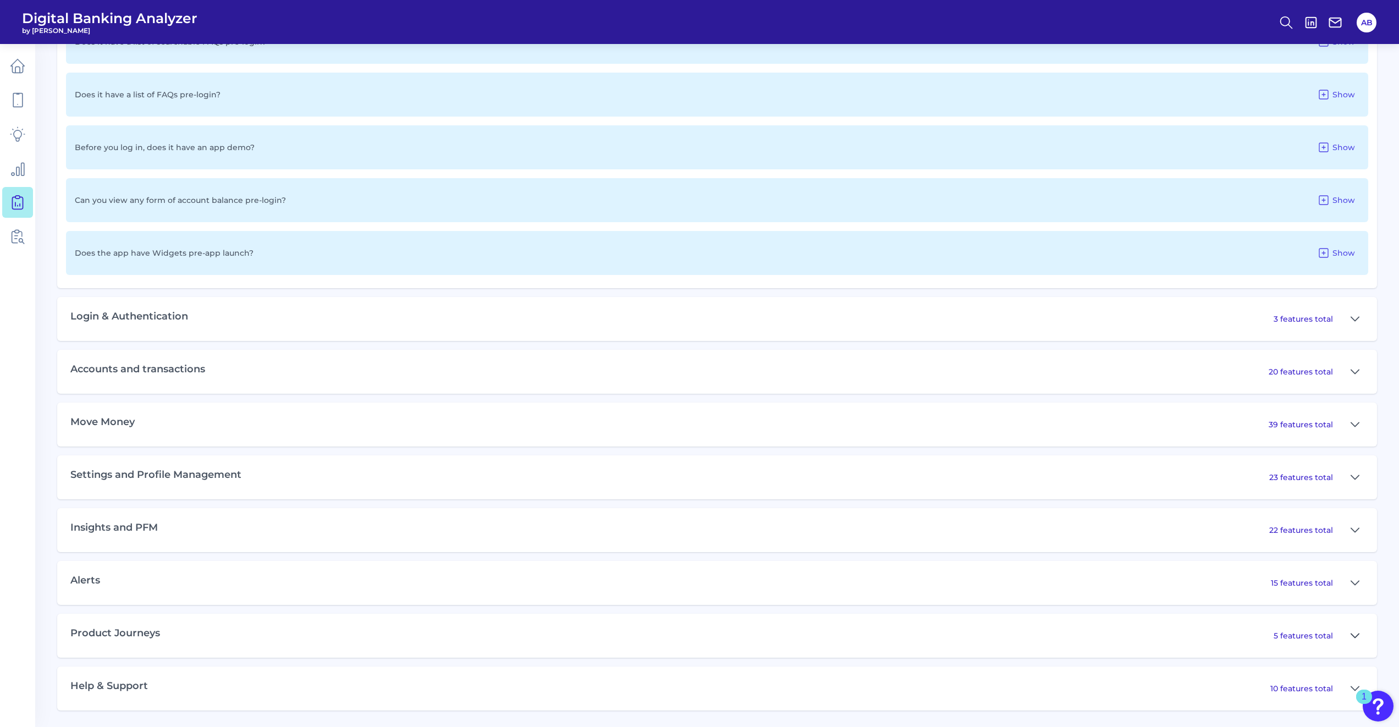
click at [699, 330] on button at bounding box center [1355, 636] width 18 height 18
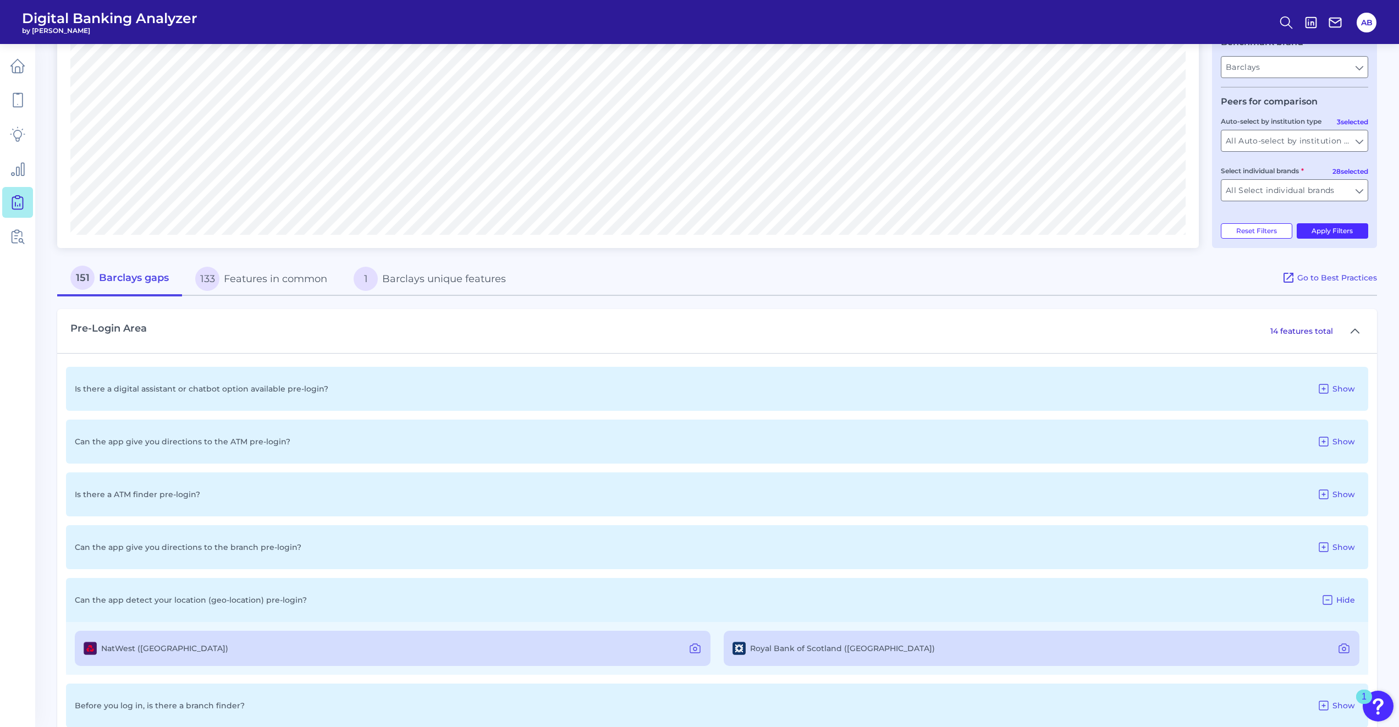
scroll to position [0, 0]
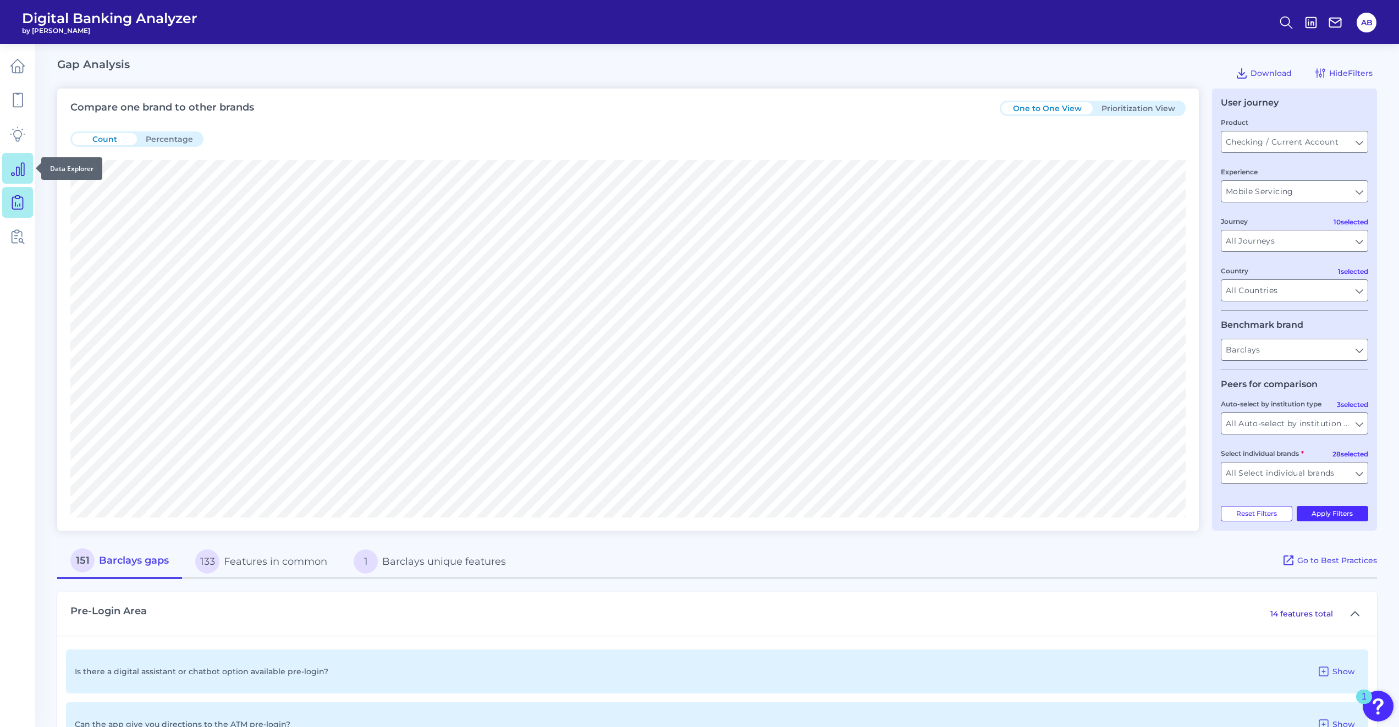
click at [22, 164] on icon at bounding box center [17, 168] width 15 height 15
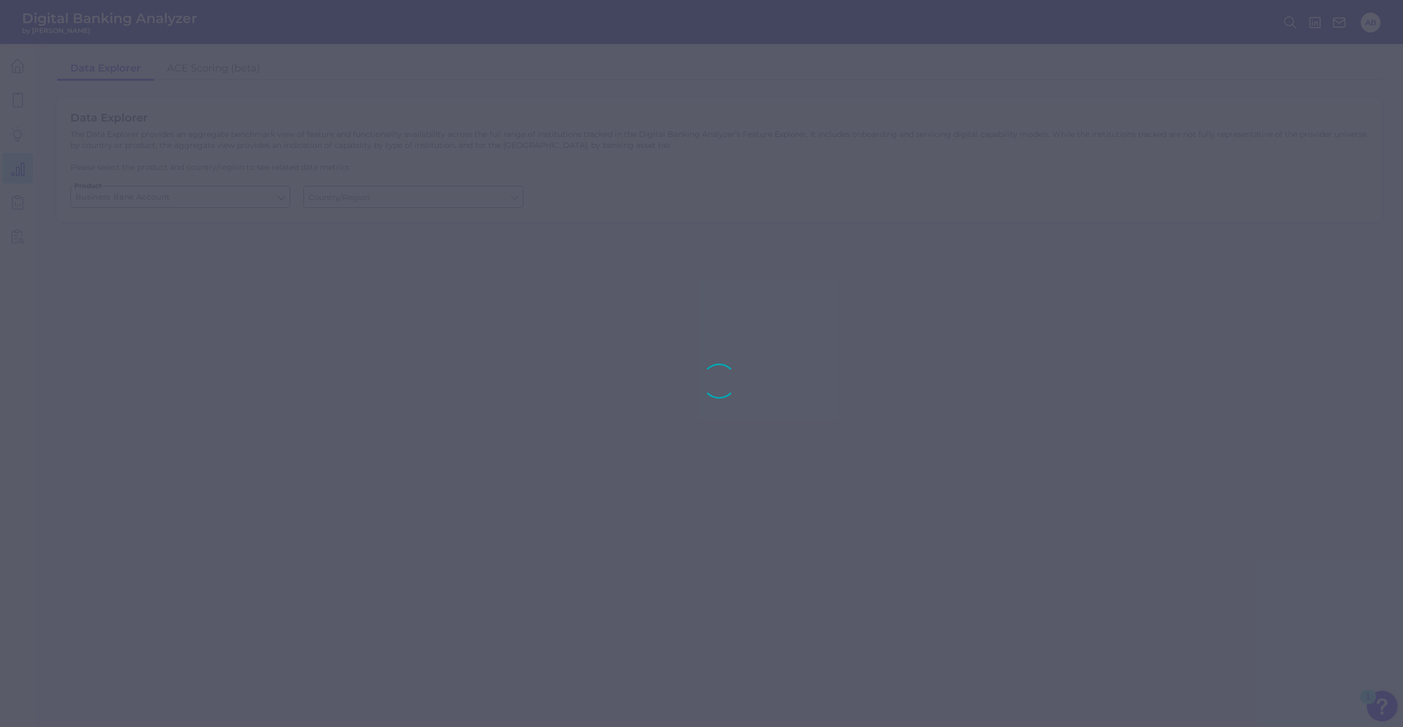
type input "Global (excl. US)"
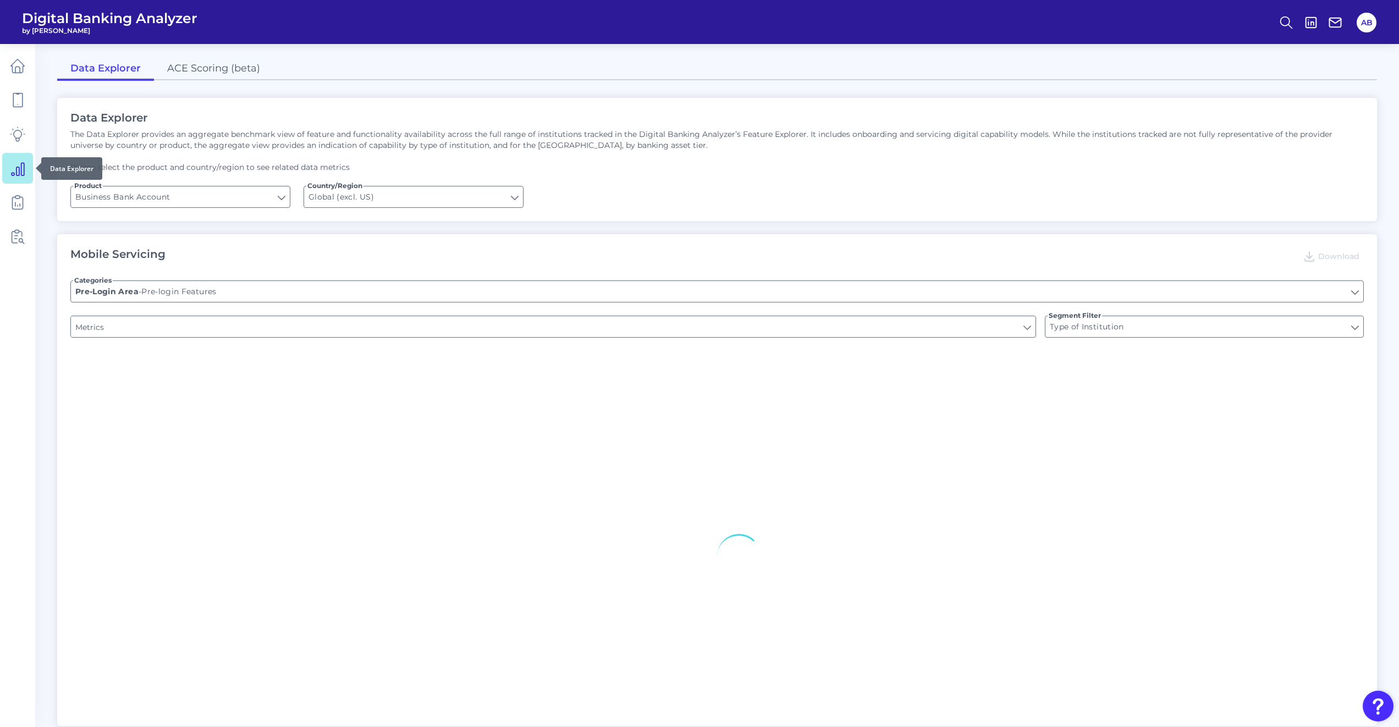
type input "Can you apply for the PRODUCT as a new to brand customer on ANY digital channel?"
type input "Upon opening the app are users immediately prompted to use Touch/Face ID to log…"
type input "Does it offer third-party single sign on?"
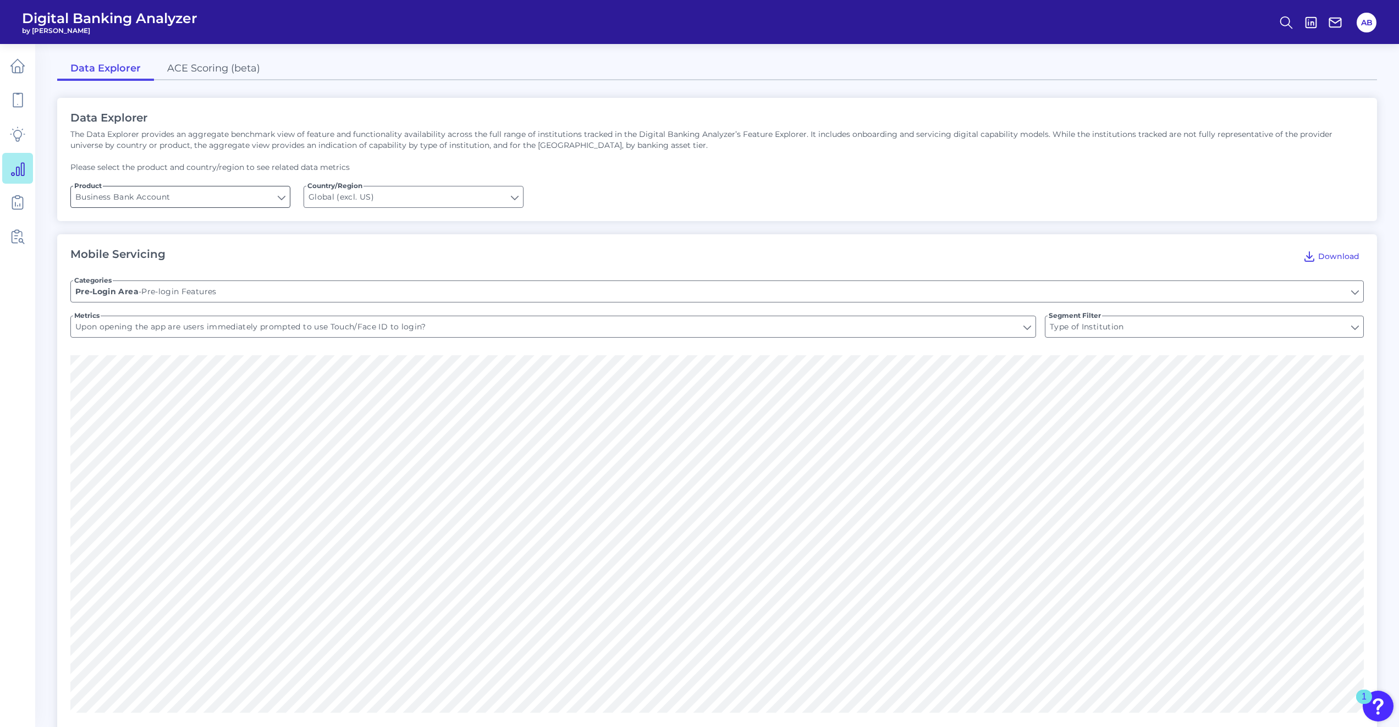
click at [270, 197] on input "Business Bank Account" at bounding box center [180, 196] width 219 height 21
click at [220, 245] on button "Checking / Current Account" at bounding box center [180, 246] width 218 height 25
type input "Checking / Current Account"
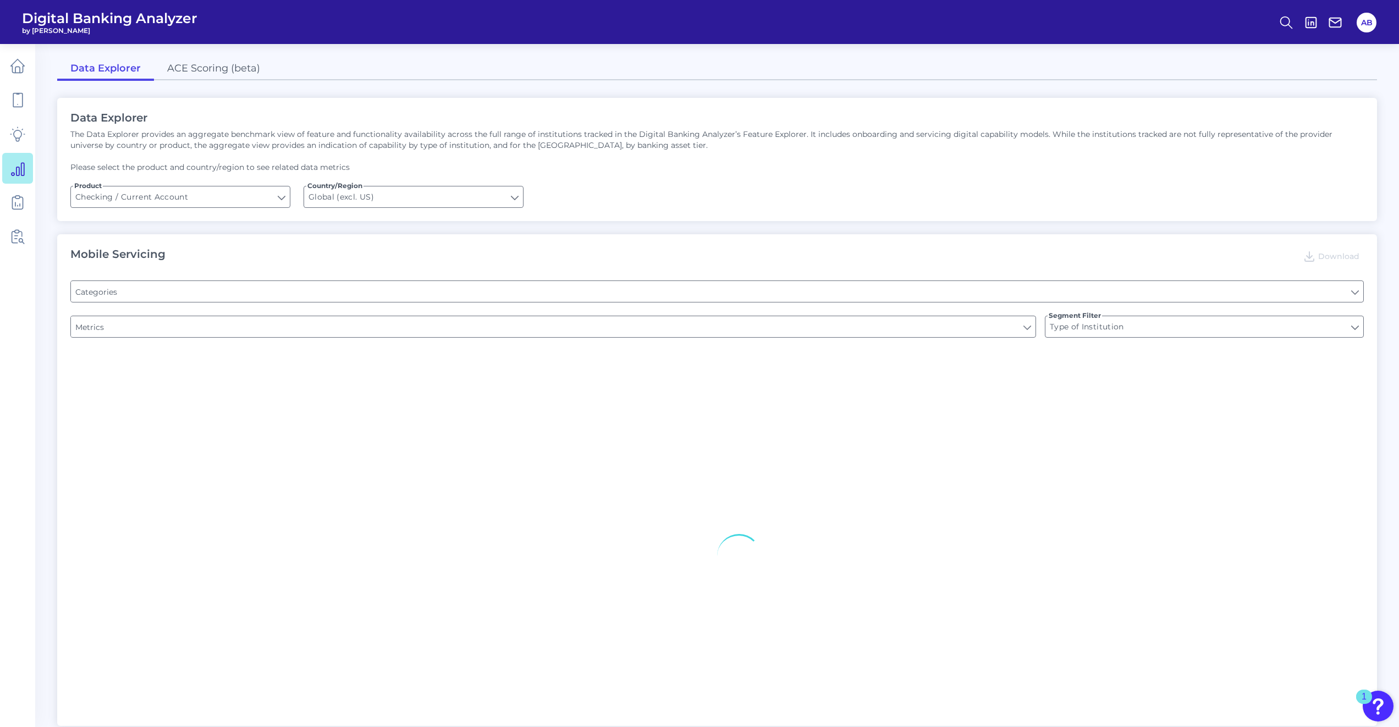
type input "[GEOGRAPHIC_DATA]"
type input "Upon opening the app are users immediately prompted to use Touch/Face ID to log…"
type input "Can you register for online banking?"
type input "END-TO-END JOURNEY: Can you apply for the PRODUCT as a new to brand customer on…"
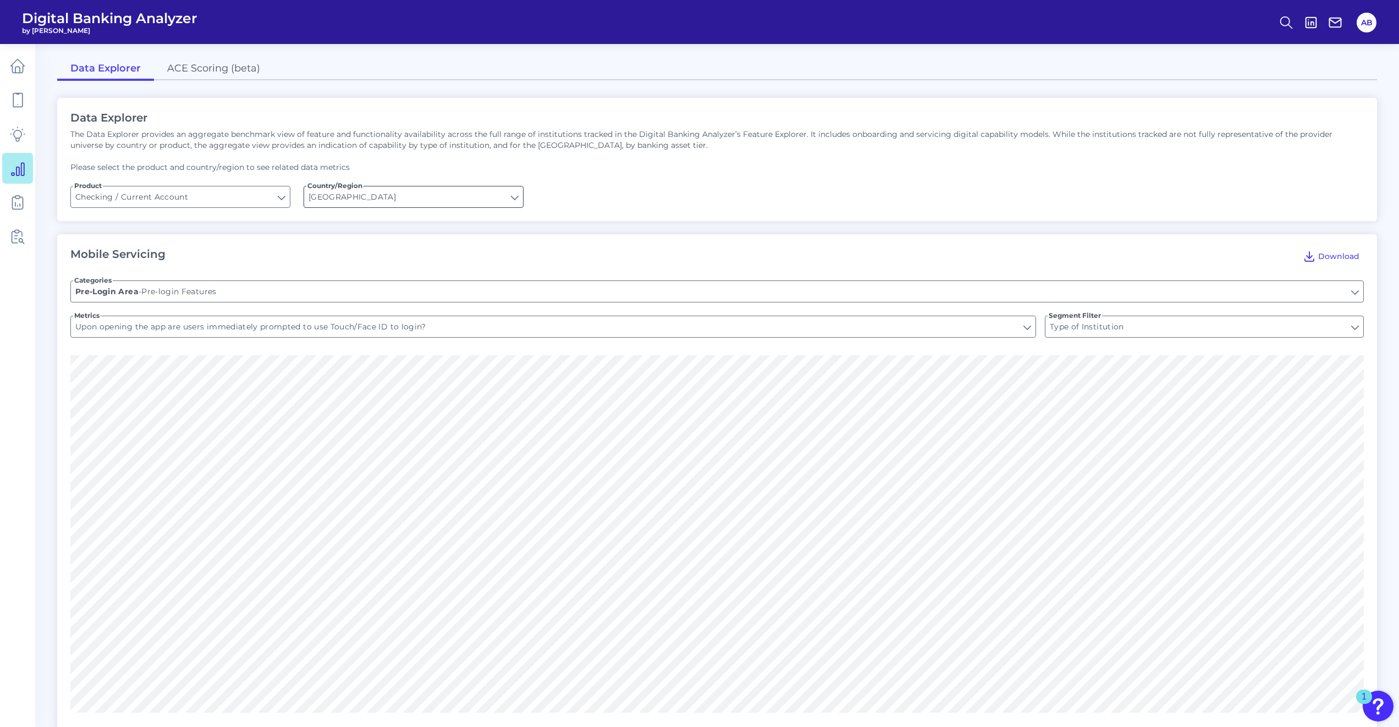
click at [443, 197] on input "[GEOGRAPHIC_DATA]" at bounding box center [413, 196] width 219 height 21
click at [411, 245] on button "Global (excl. US)" at bounding box center [414, 246] width 218 height 25
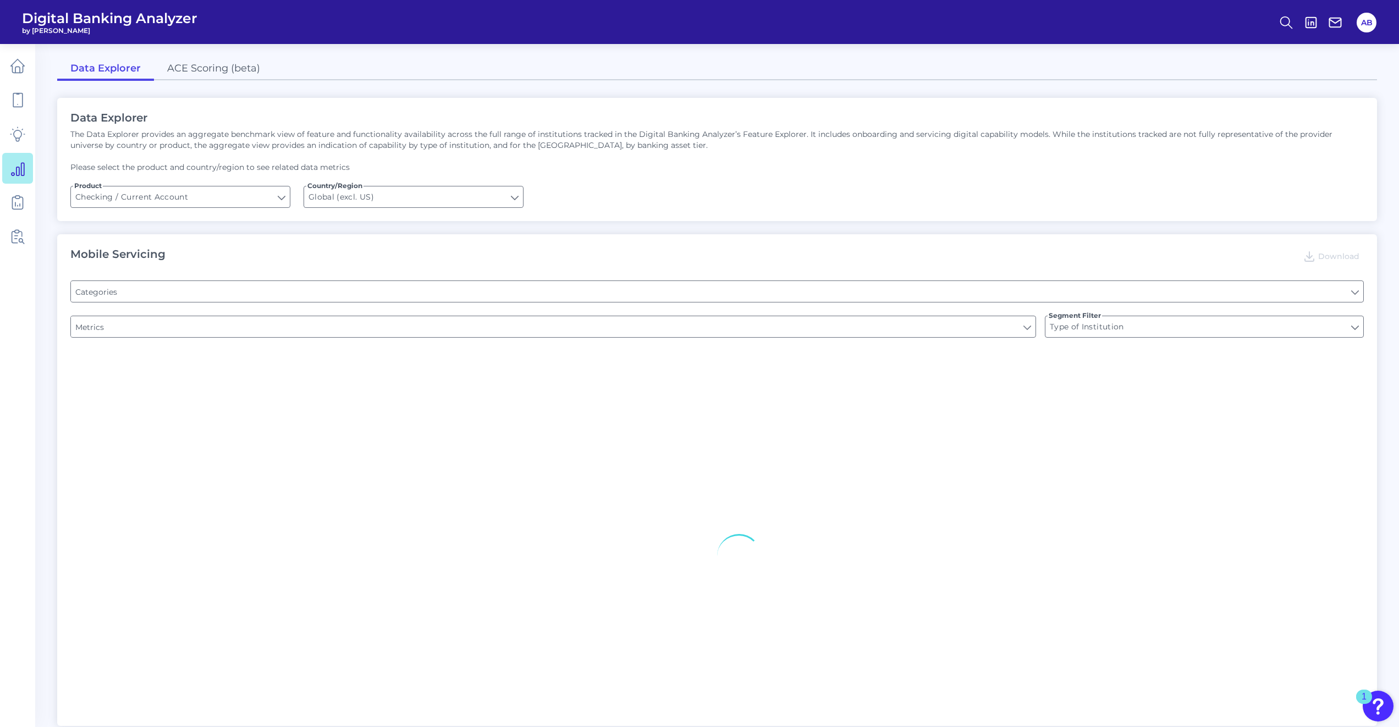
type input "Global (excl. US)"
type input "Pre-login Features"
type input "Online Banking Registration"
type input "Channel"
type input "Upon opening the app are users immediately prompted to use Touch/Face ID to log…"
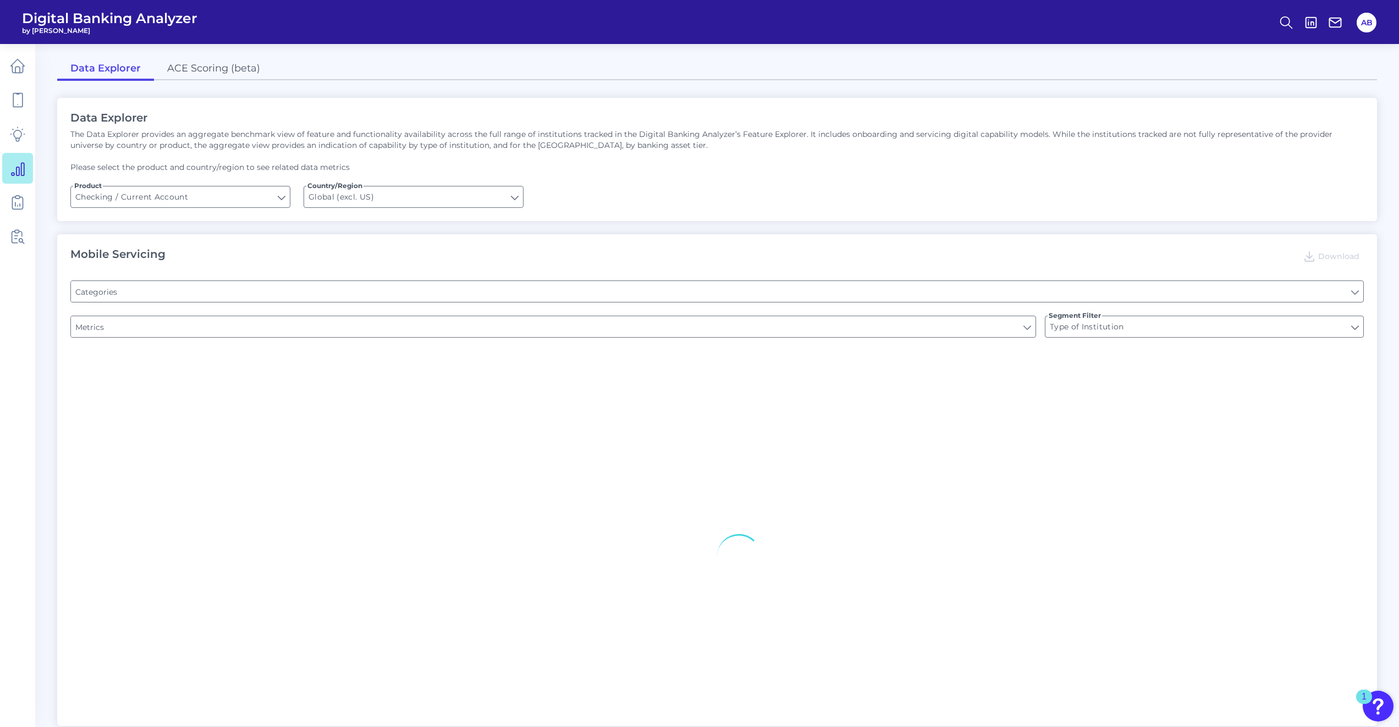
type input "Can you register for online banking?"
type input "END-TO-END JOURNEY: Can you apply for the PRODUCT as a new to brand customer on…"
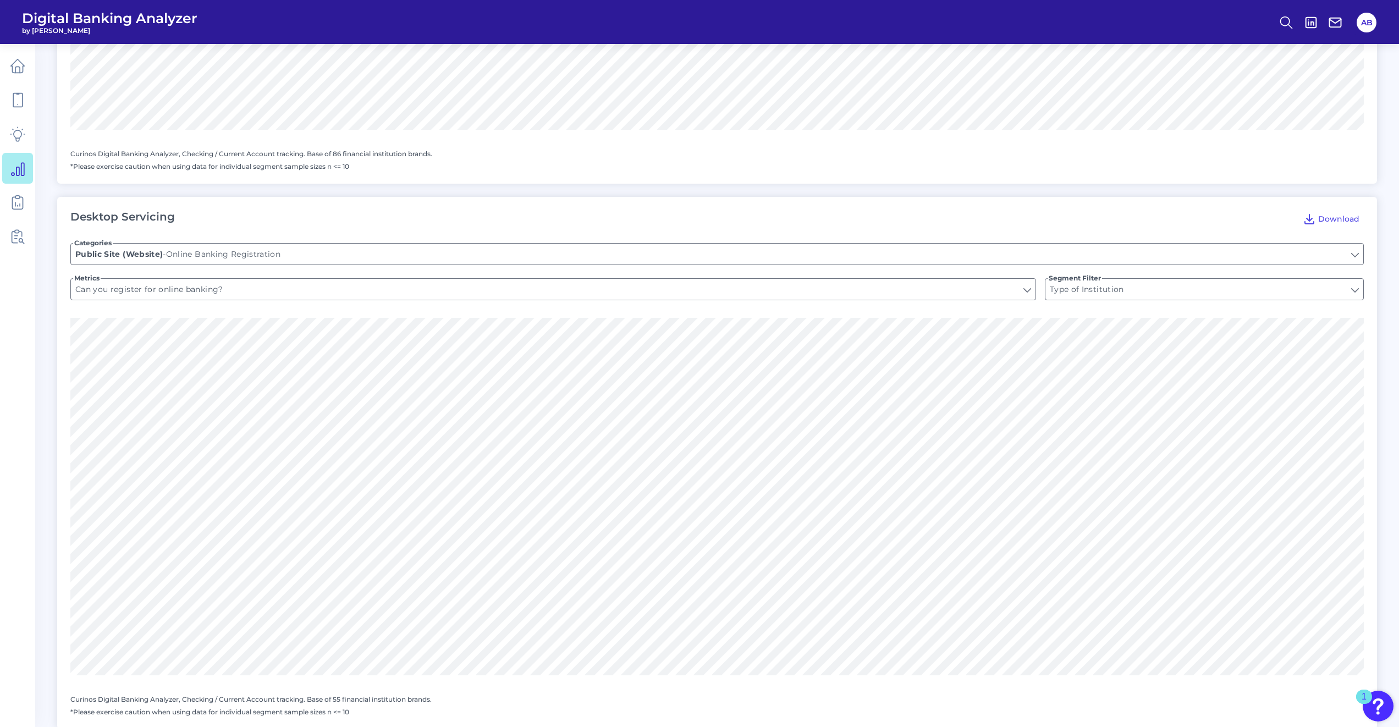
scroll to position [605, 0]
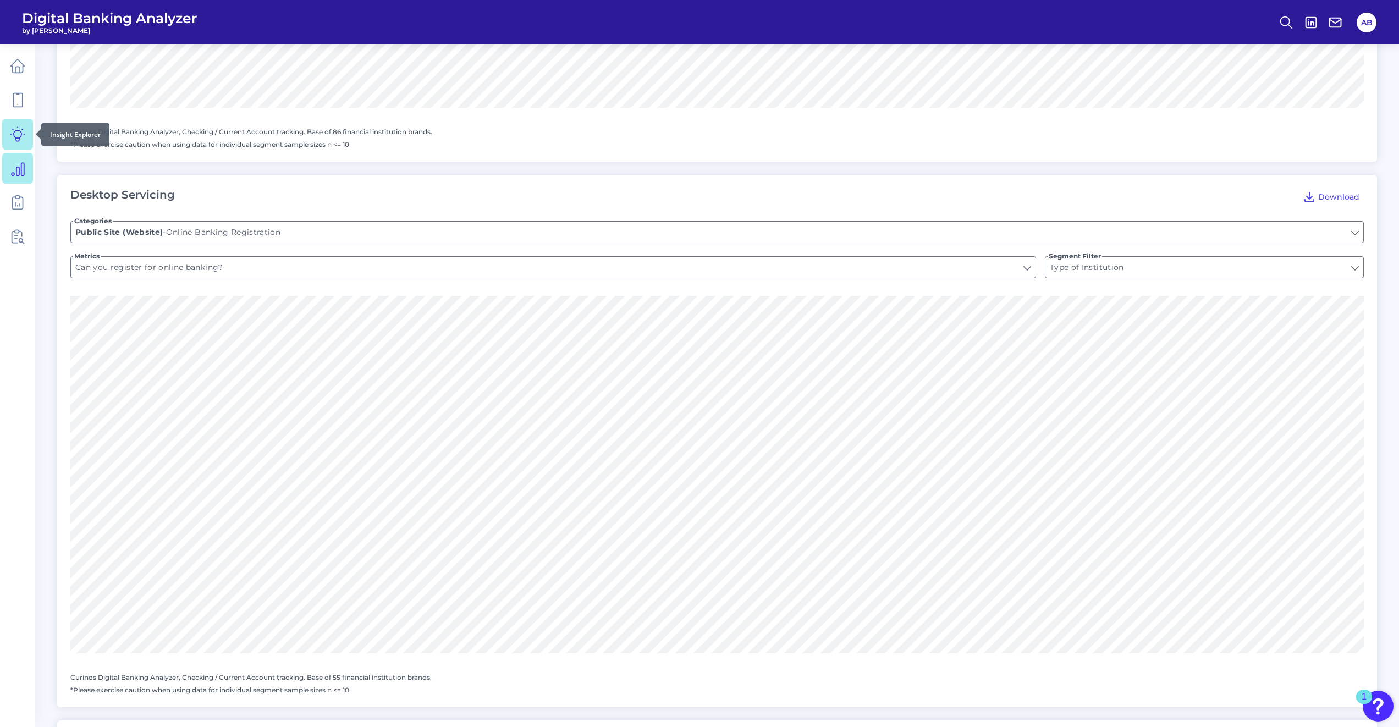
click at [13, 137] on icon at bounding box center [17, 133] width 15 height 15
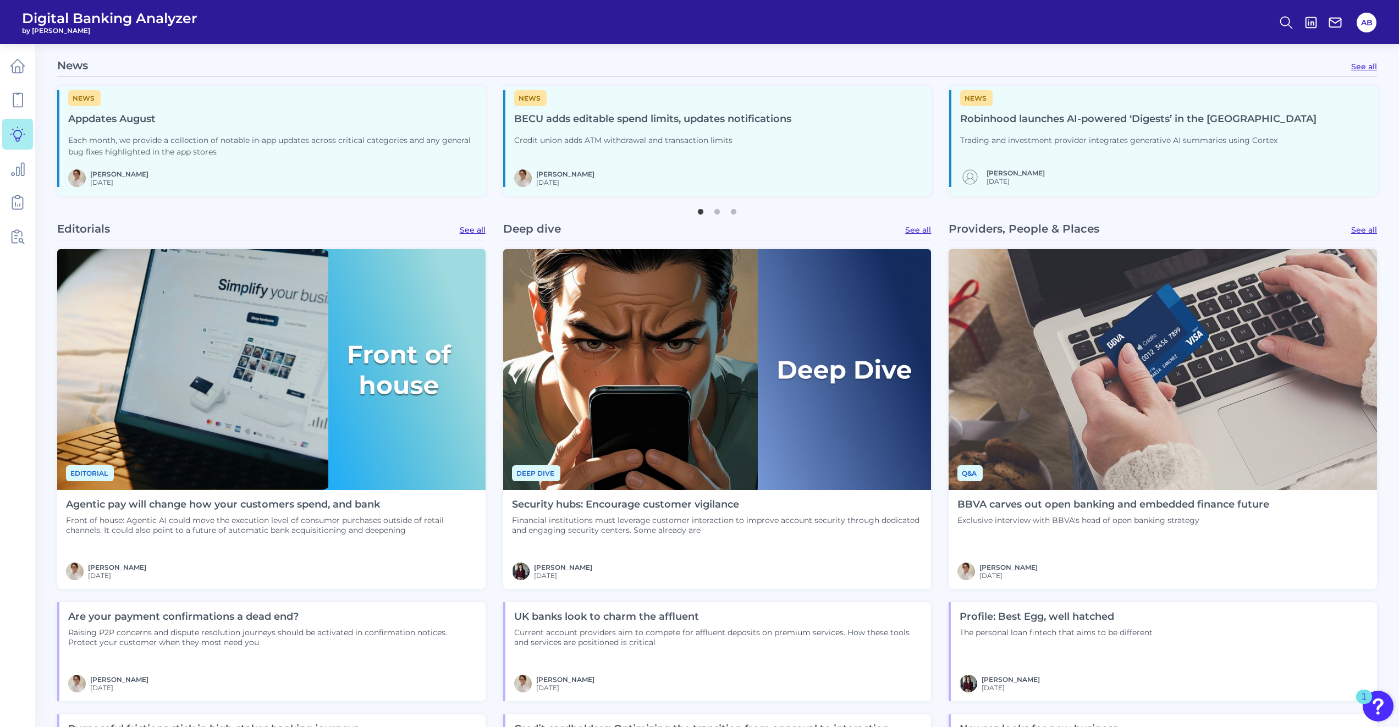
scroll to position [825, 0]
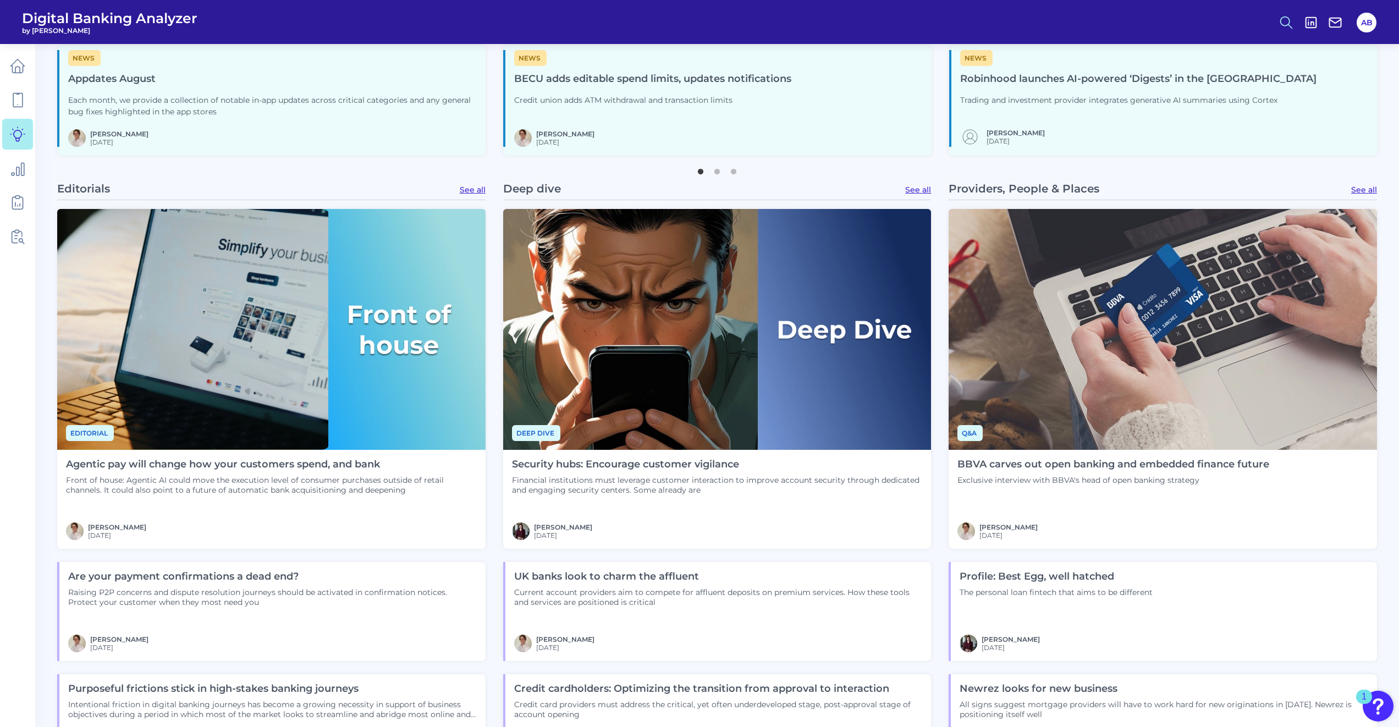
click at [699, 27] on icon at bounding box center [1285, 22] width 15 height 15
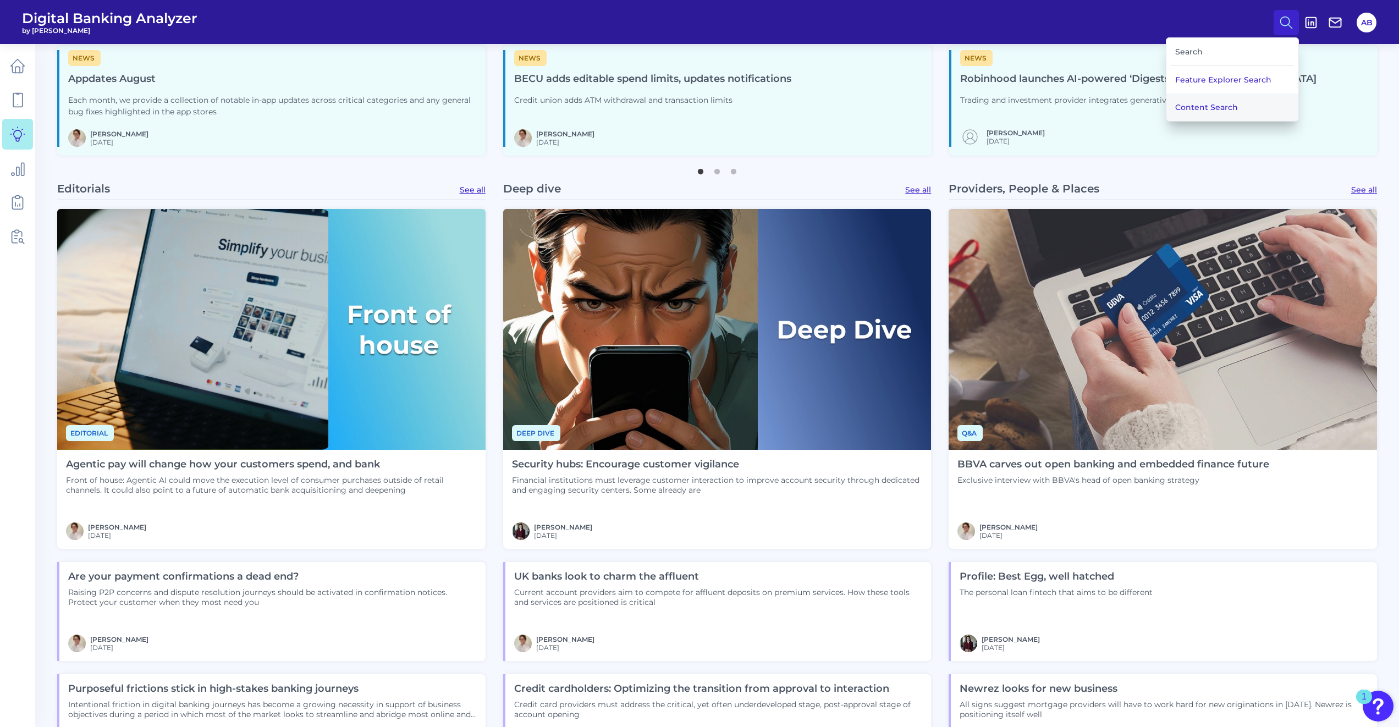
click at [699, 115] on button "Content Search" at bounding box center [1232, 106] width 132 height 27
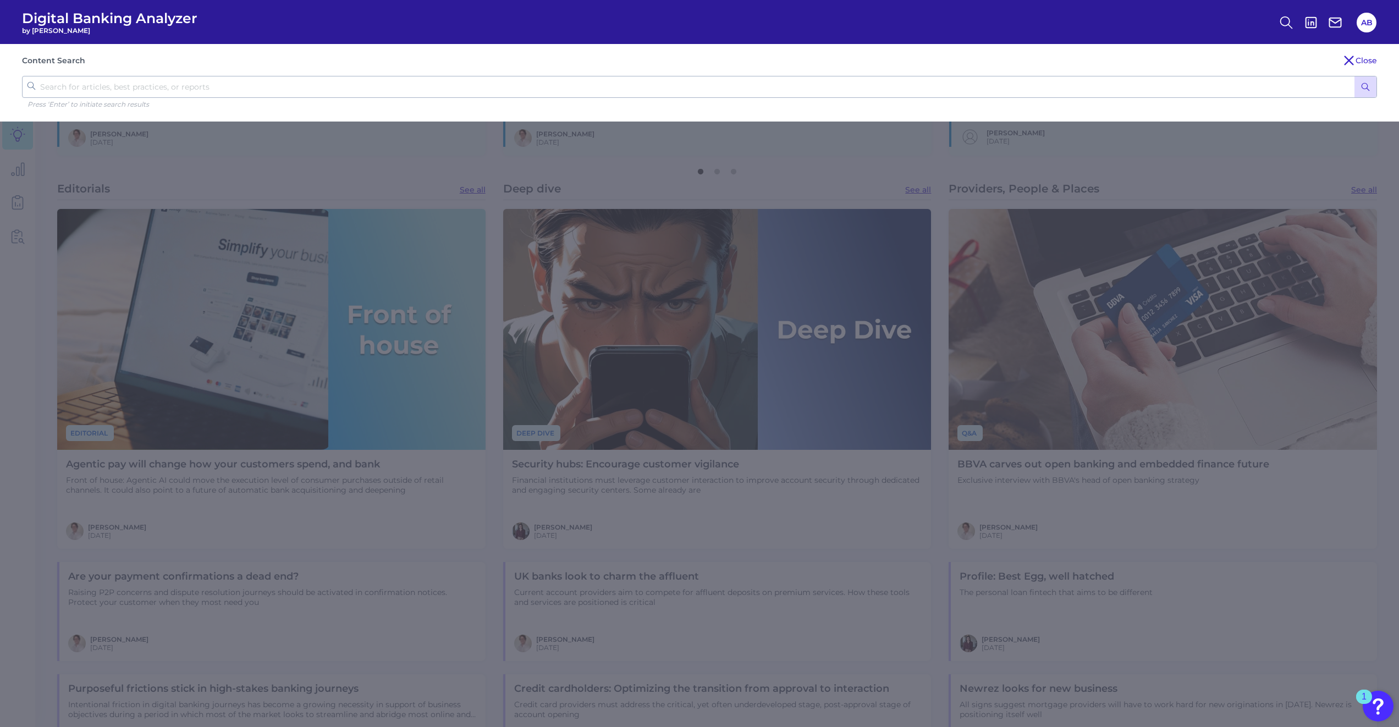
click at [203, 90] on input "text" at bounding box center [699, 87] width 1355 height 22
type input "Mobile Onboarding"
click button "submit" at bounding box center [1365, 86] width 22 height 21
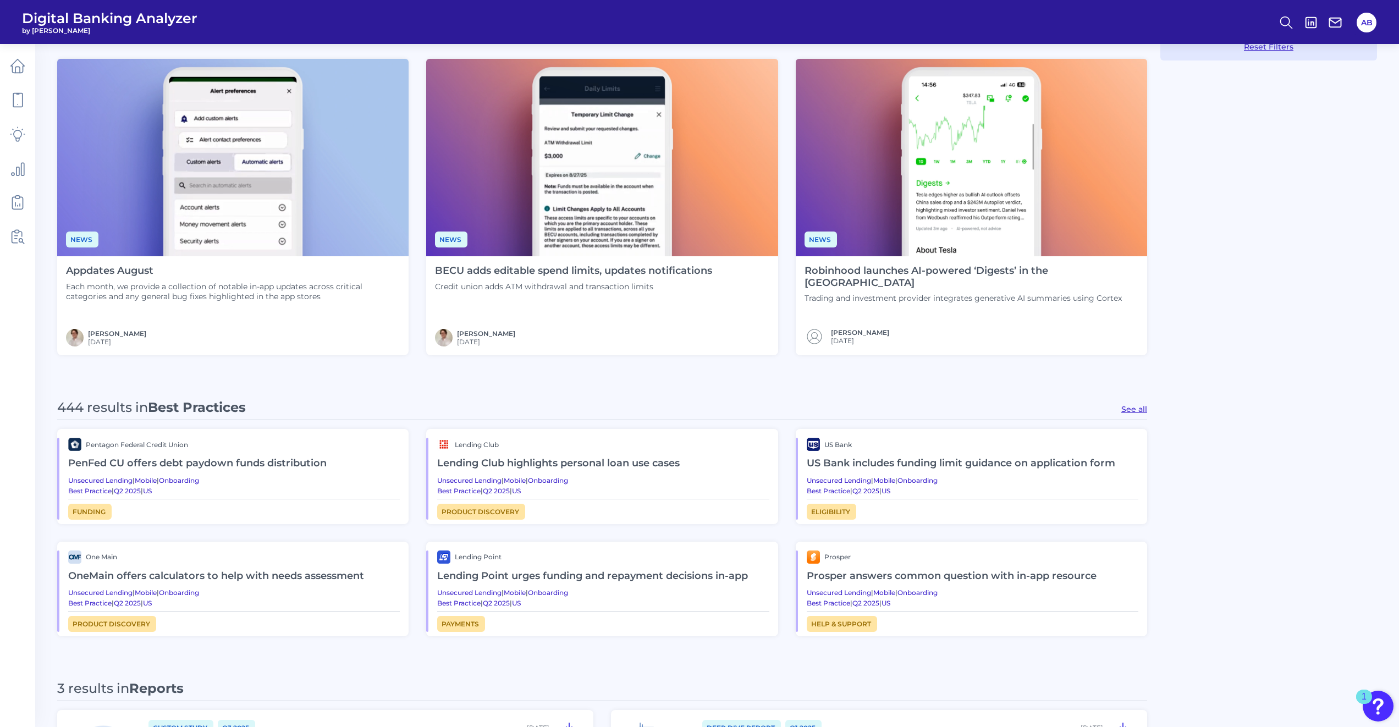
scroll to position [440, 0]
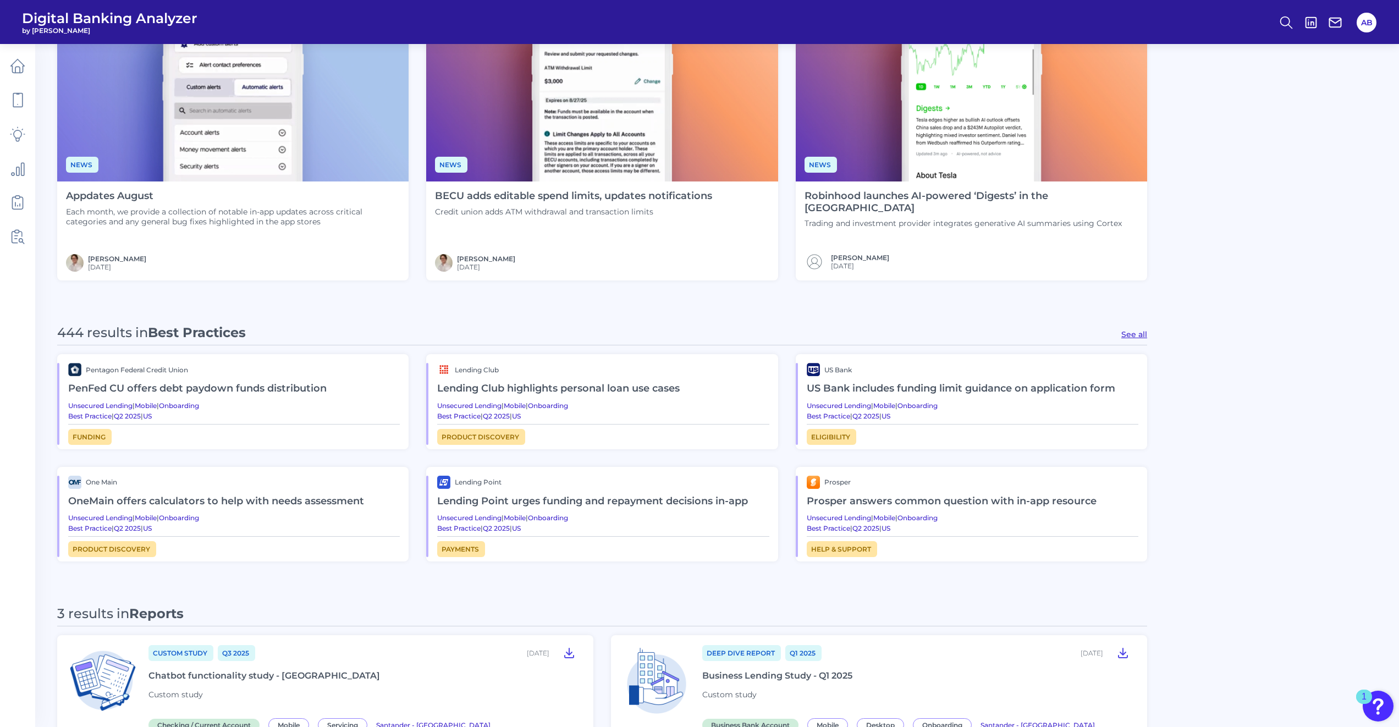
click at [699, 330] on button "See all" at bounding box center [1134, 334] width 26 height 10
type input "Best Practices"
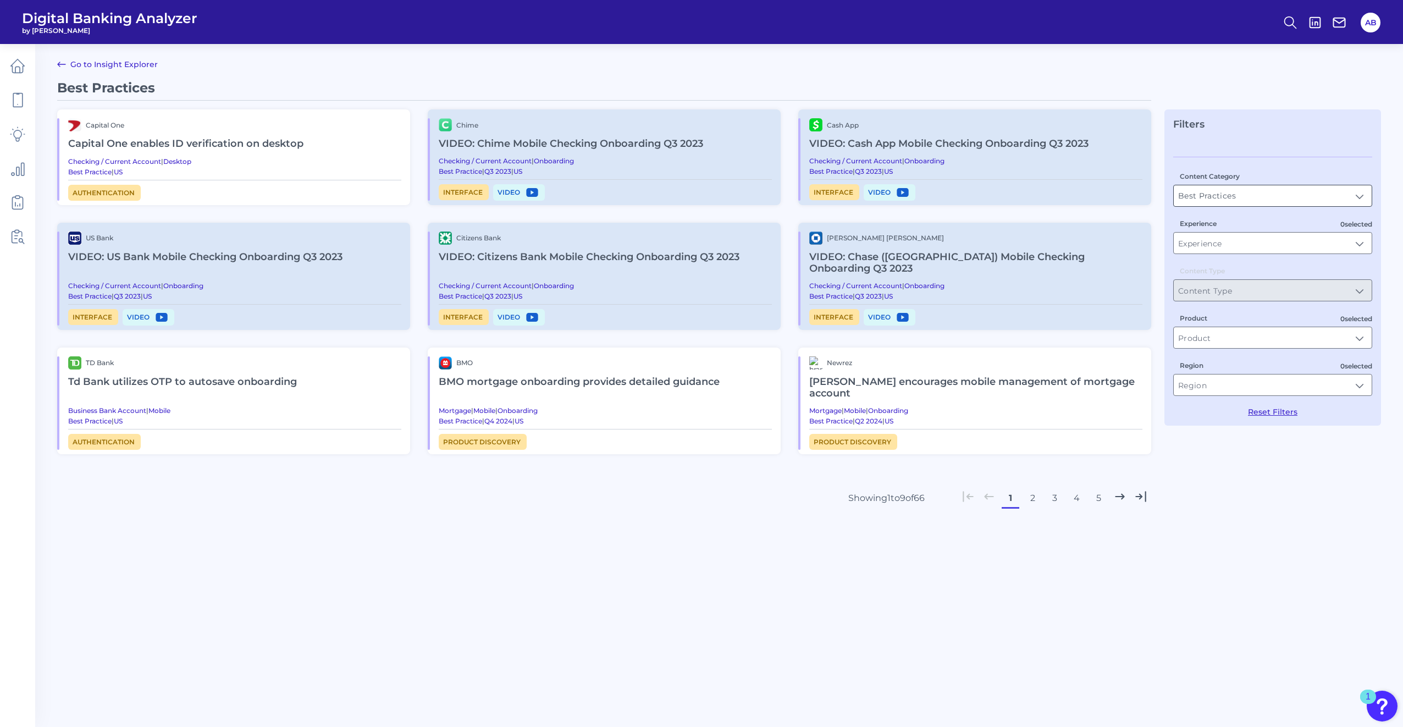
click at [699, 199] on input "Best Practices" at bounding box center [1273, 195] width 198 height 21
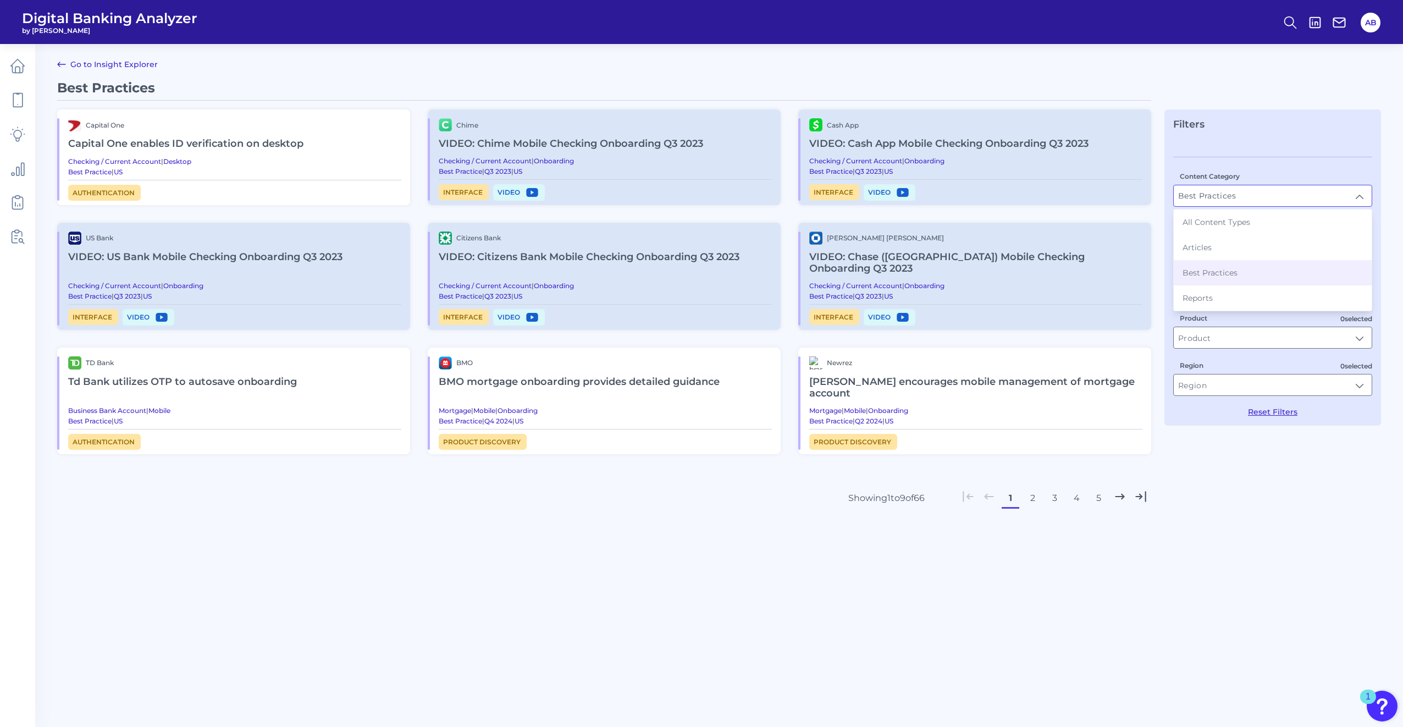
click at [699, 199] on input "Best Practices" at bounding box center [1273, 195] width 198 height 21
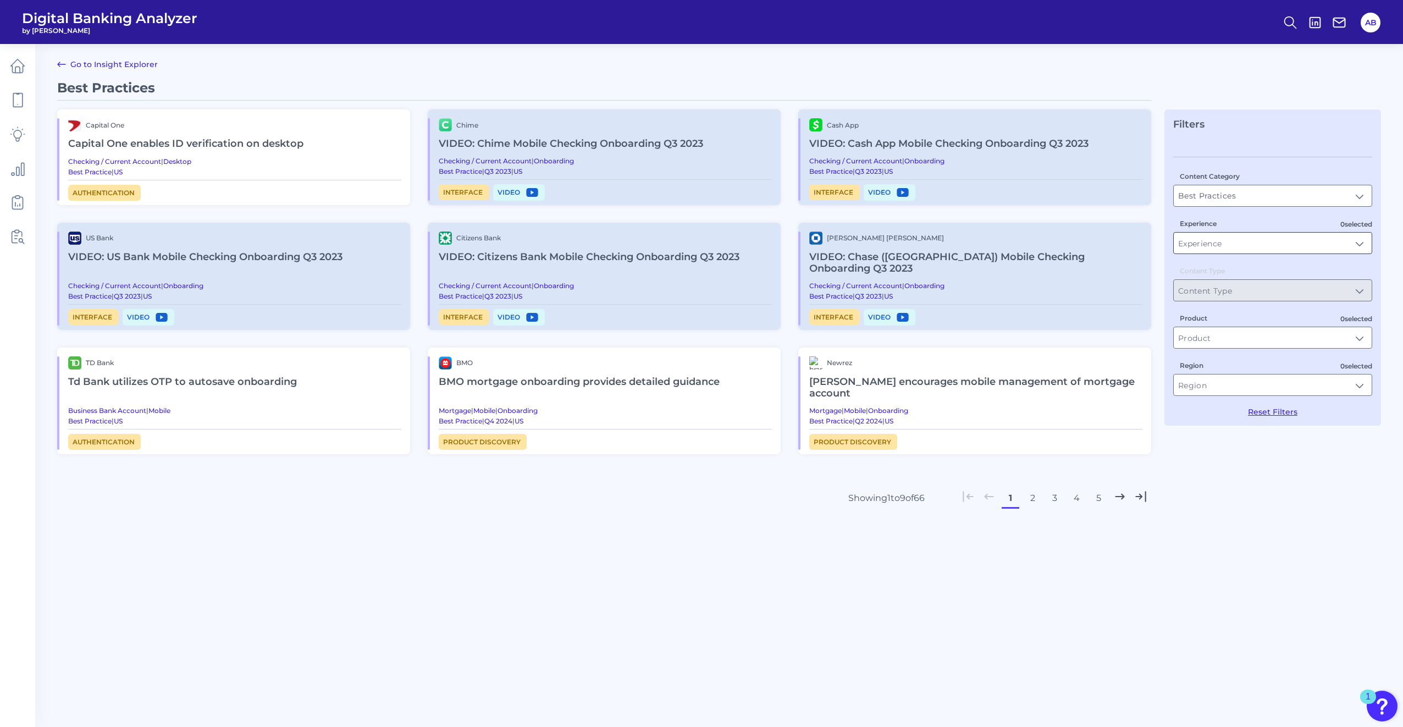
click at [699, 246] on input "Experience" at bounding box center [1273, 243] width 198 height 21
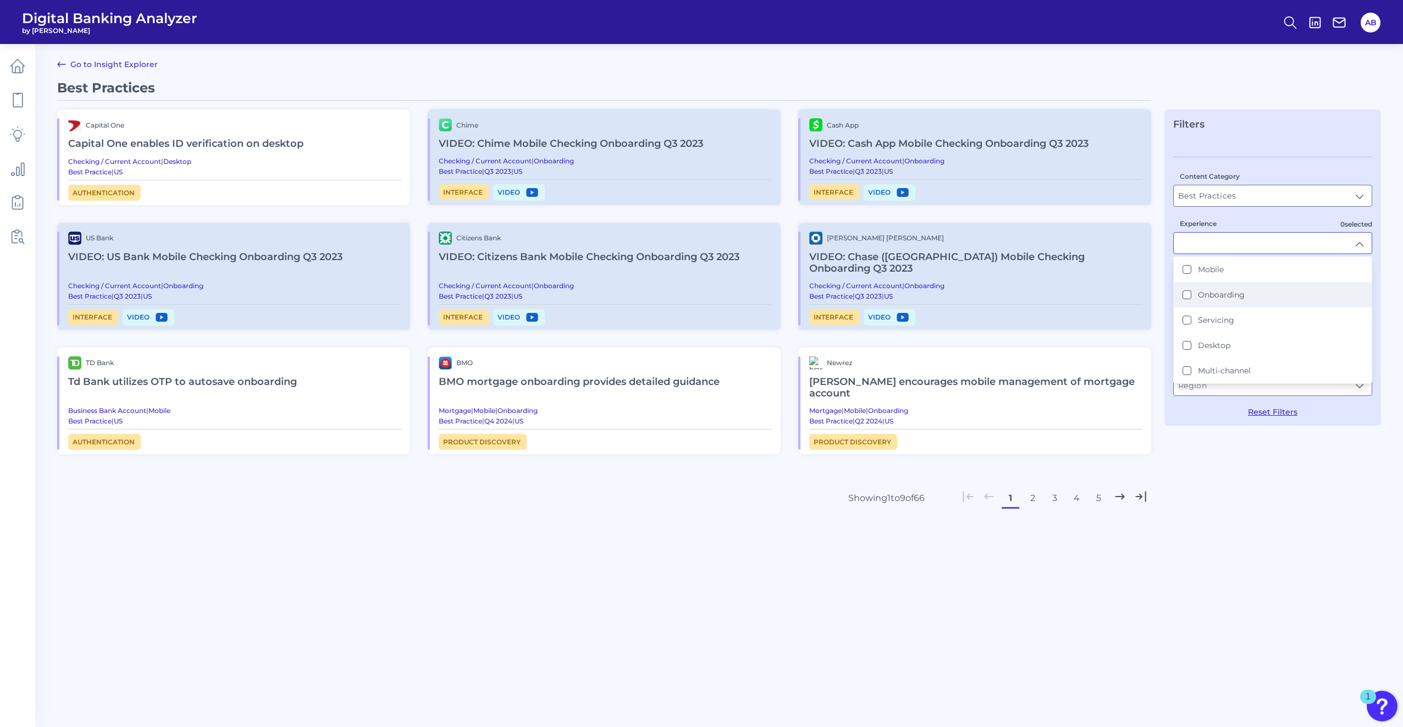
click at [699, 297] on li "Onboarding" at bounding box center [1273, 294] width 198 height 25
type input "Onboarding"
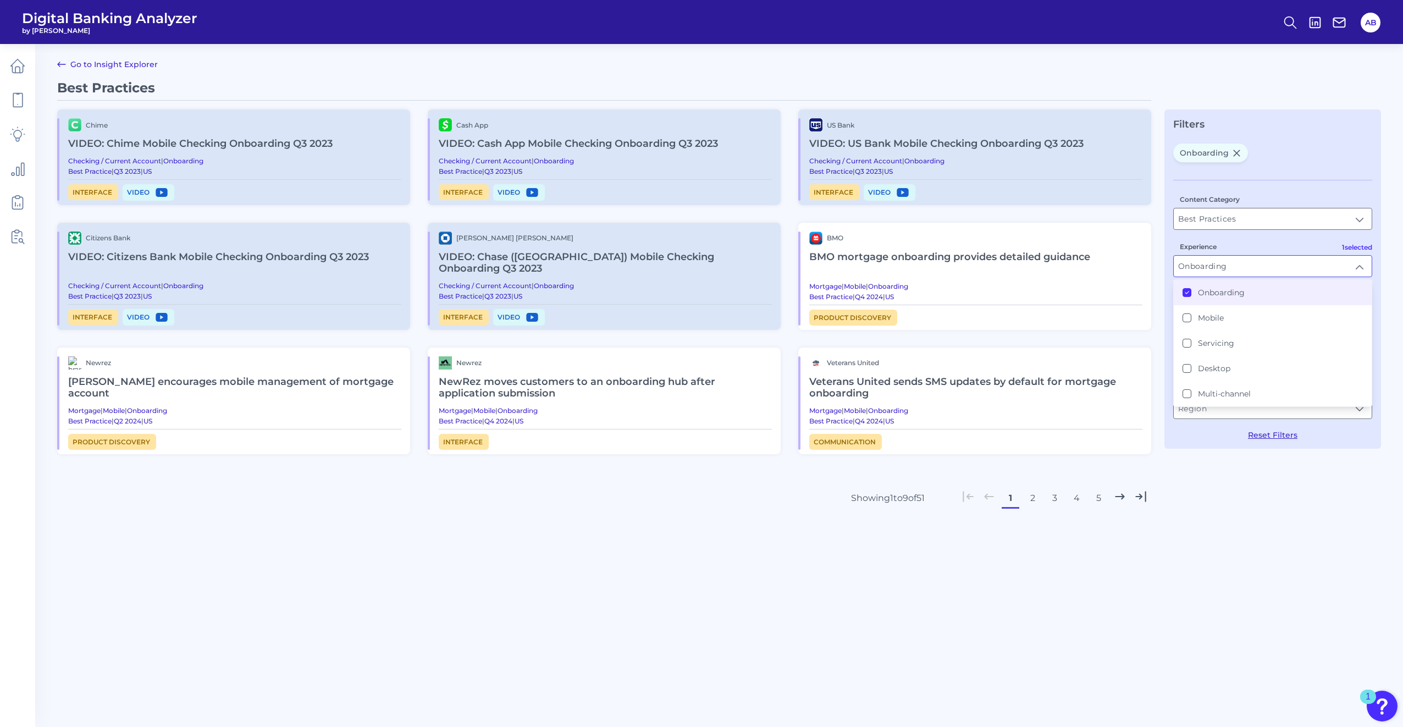
click at [699, 146] on div "Onboarding" at bounding box center [1272, 154] width 199 height 23
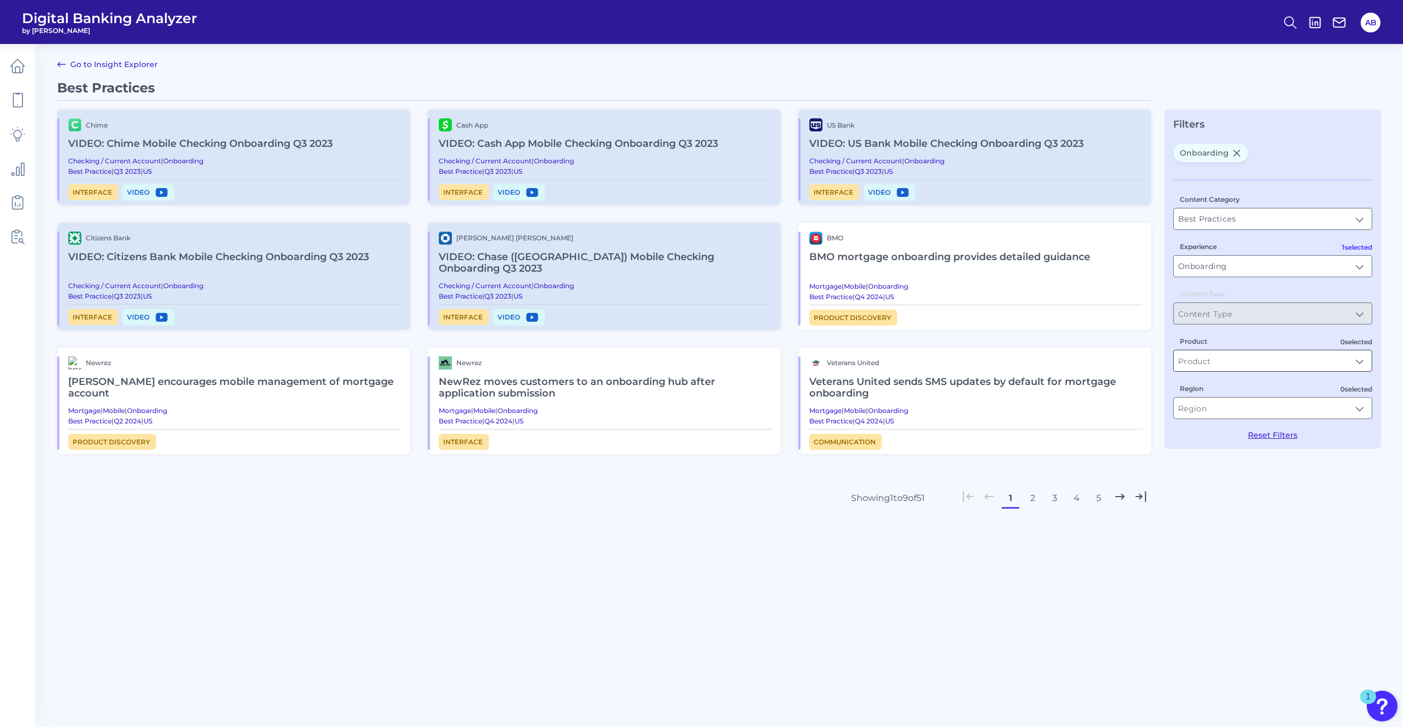
click at [699, 330] on input "Product" at bounding box center [1273, 360] width 198 height 21
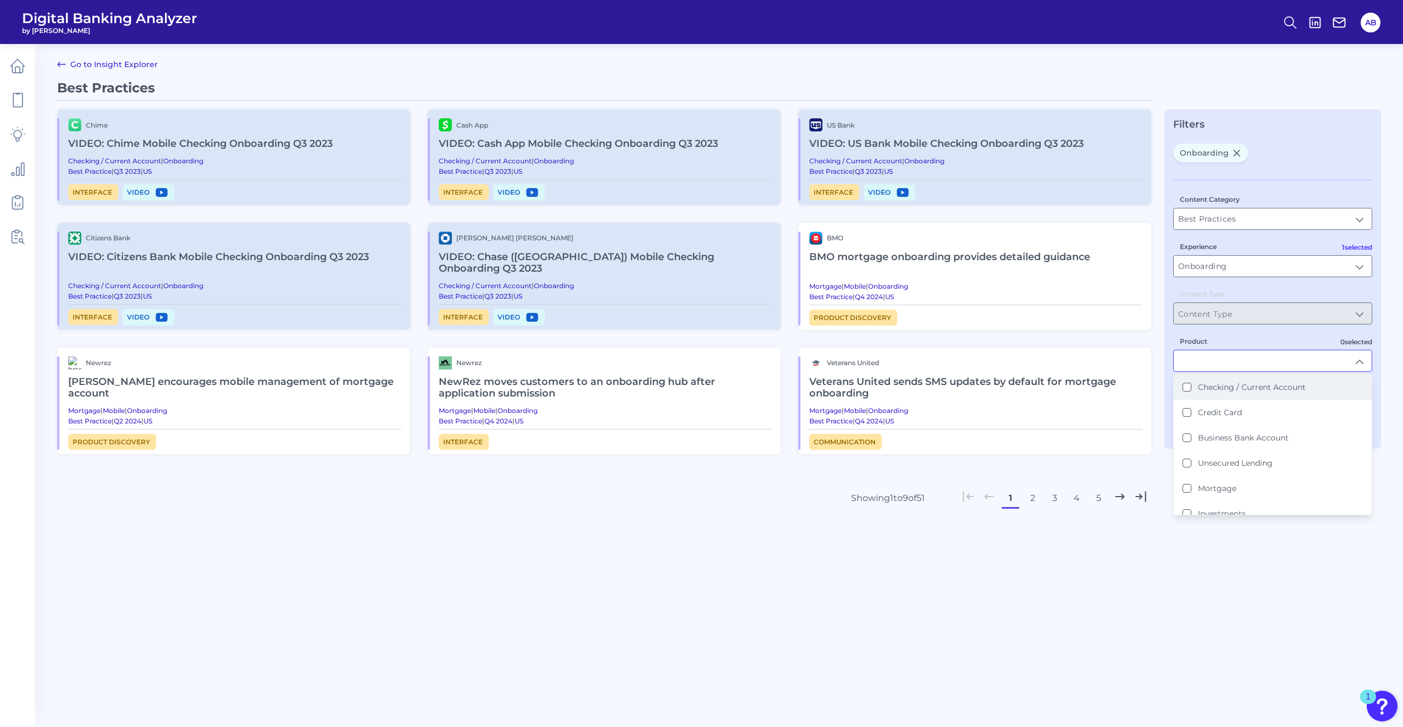
click at [699, 330] on Account "Checking / Current Account" at bounding box center [1187, 387] width 9 height 9
type input "Checking / Current Account"
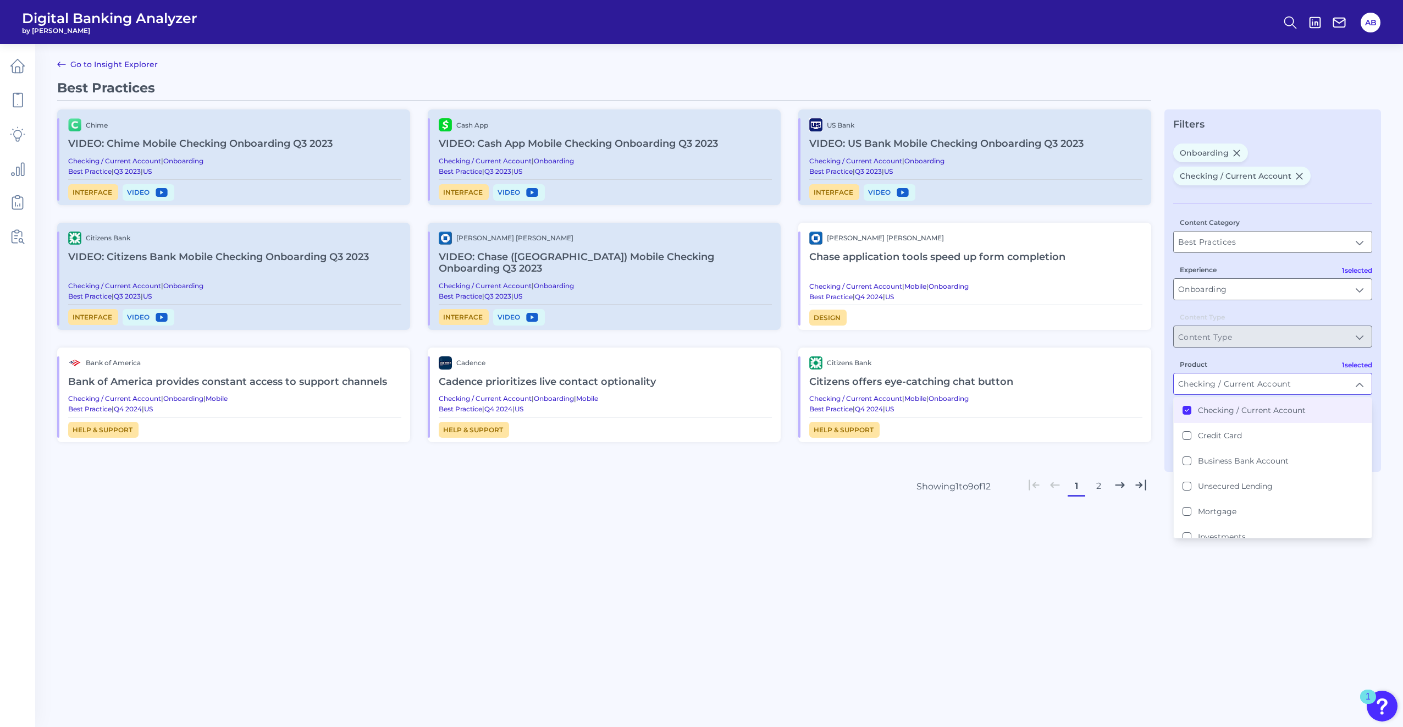
click at [699, 330] on div "Best Practices Chime VIDEO: Chime Mobile Checking Onboarding Q3 2023 Checking /…" at bounding box center [604, 327] width 1094 height 494
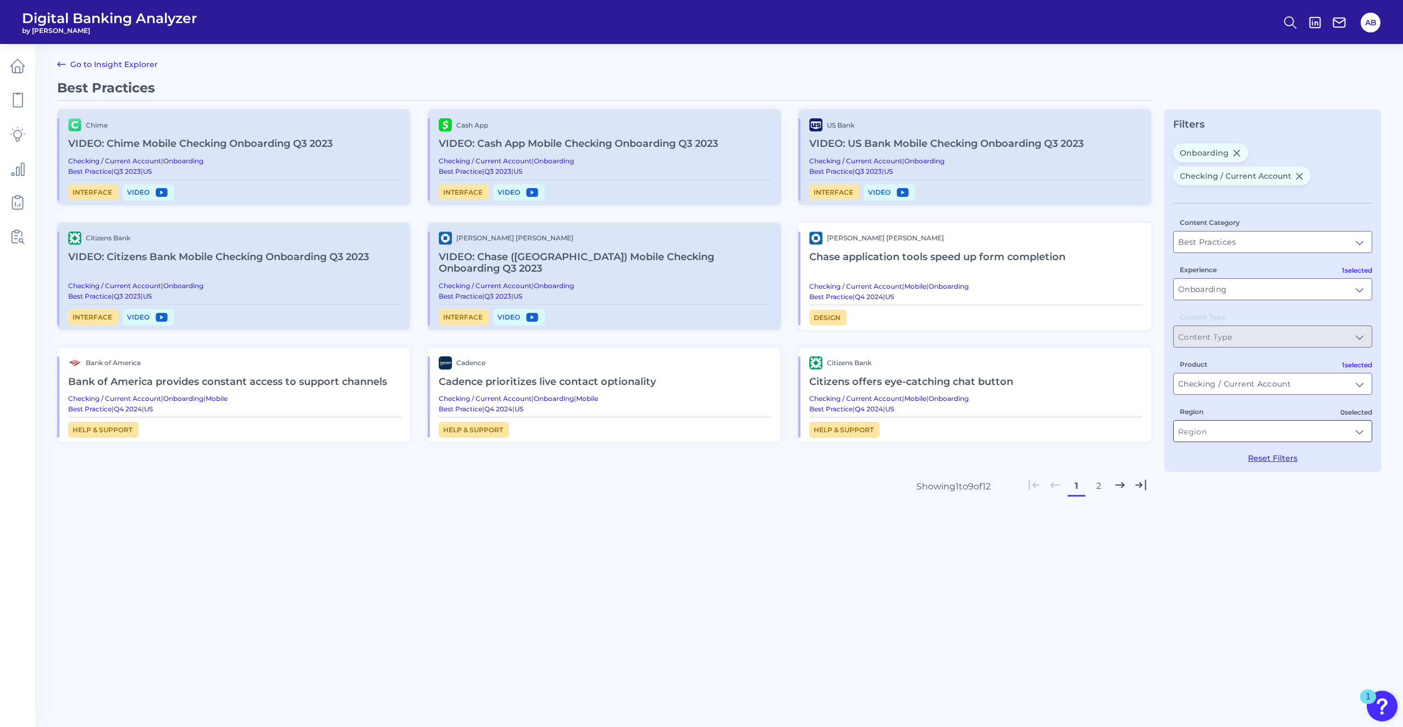
click at [699, 330] on input "Region" at bounding box center [1273, 431] width 198 height 21
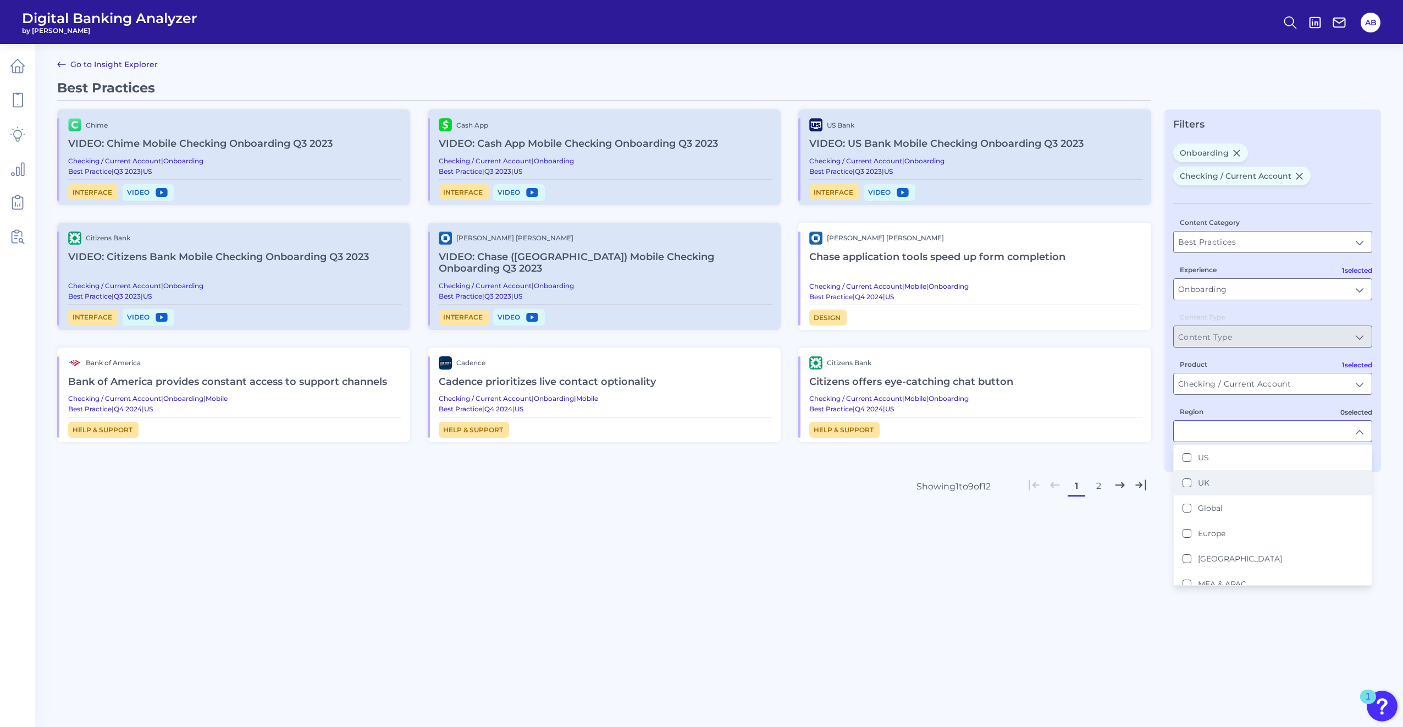
click at [699, 330] on button "UK" at bounding box center [1187, 482] width 9 height 9
type input "UK"
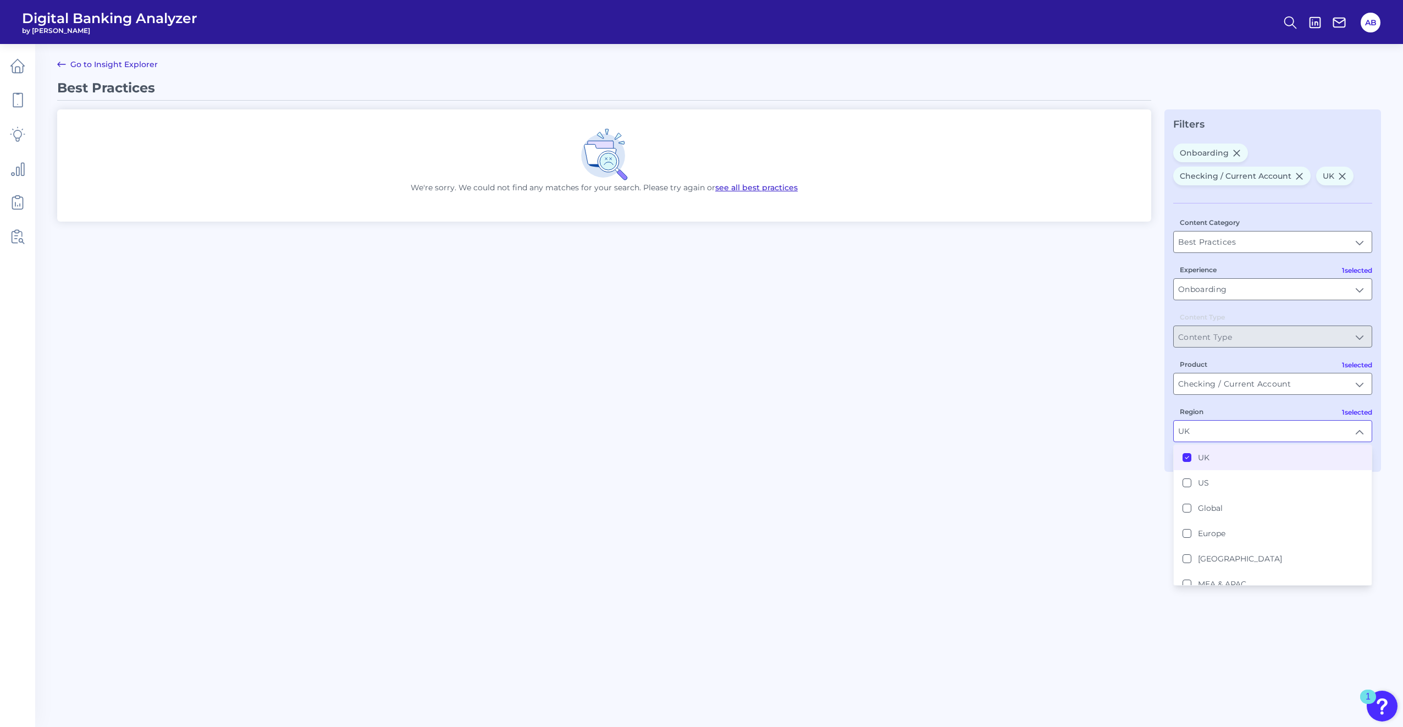
click at [699, 330] on icon at bounding box center [1186, 457] width 5 height 5
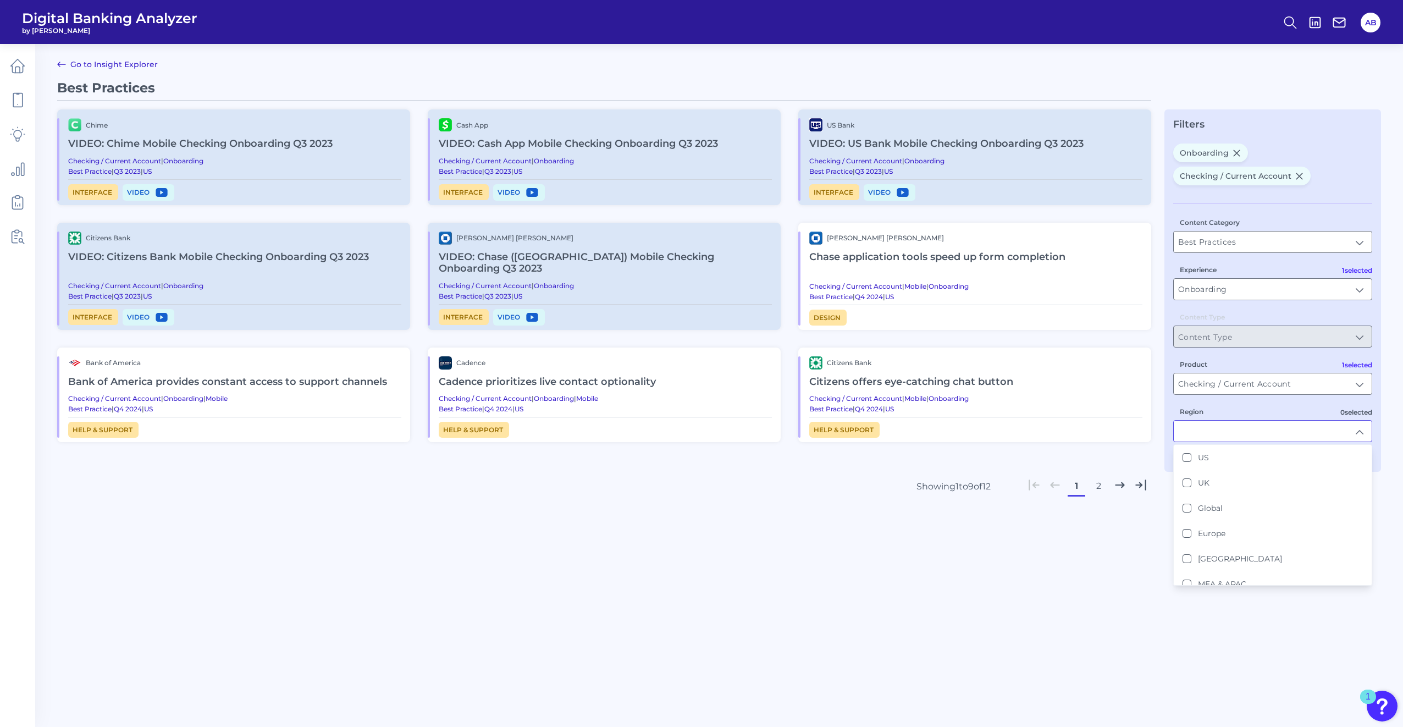
click at [699, 330] on div "Best Practices Chime VIDEO: Chime Mobile Checking Onboarding Q3 2023 Checking /…" at bounding box center [604, 327] width 1094 height 494
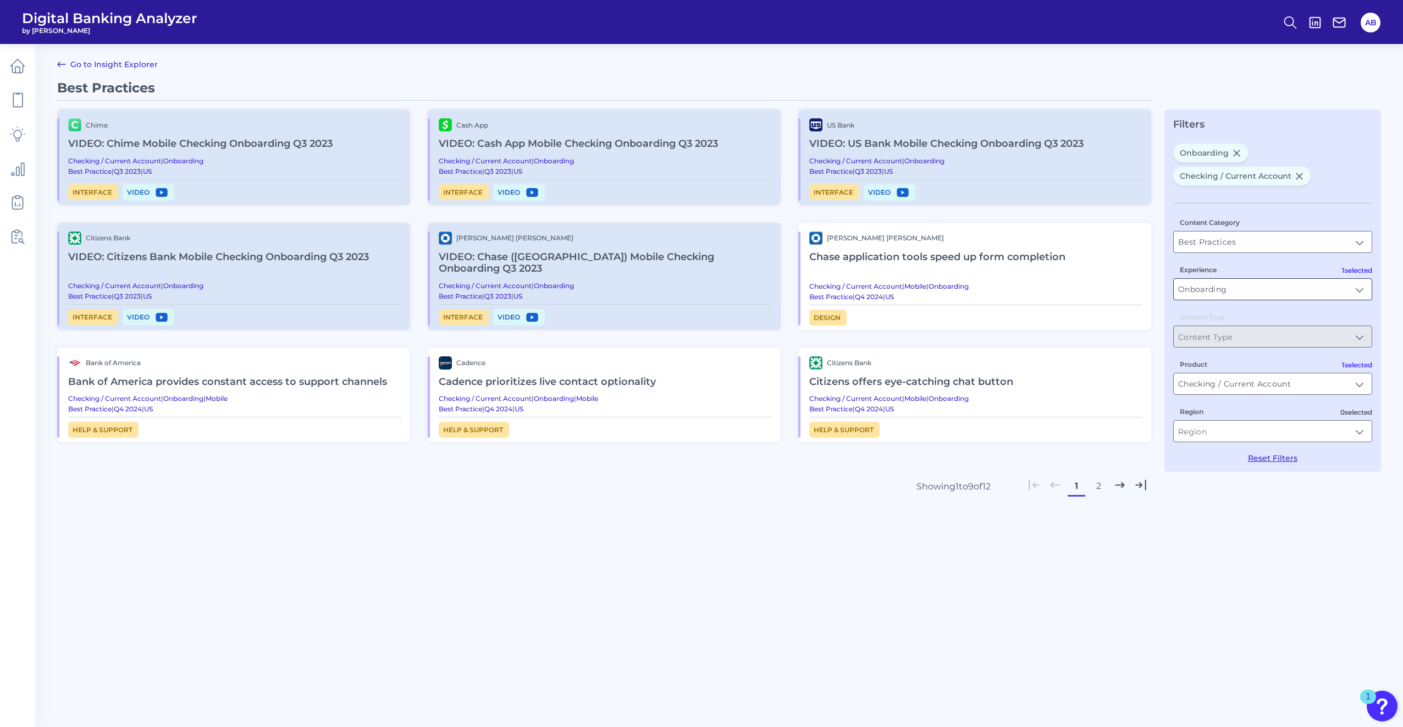
click at [699, 290] on input "Onboarding" at bounding box center [1273, 289] width 198 height 21
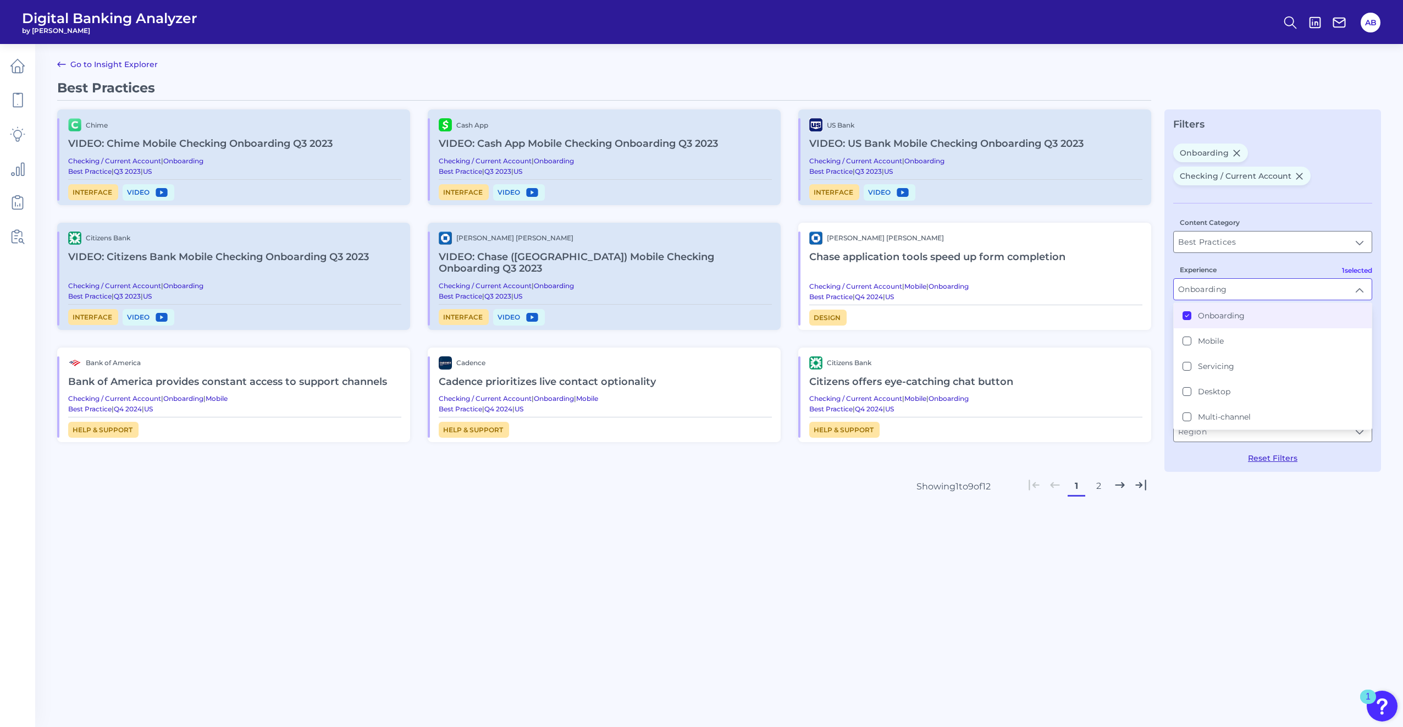
click at [699, 290] on input "Onboarding" at bounding box center [1273, 289] width 198 height 21
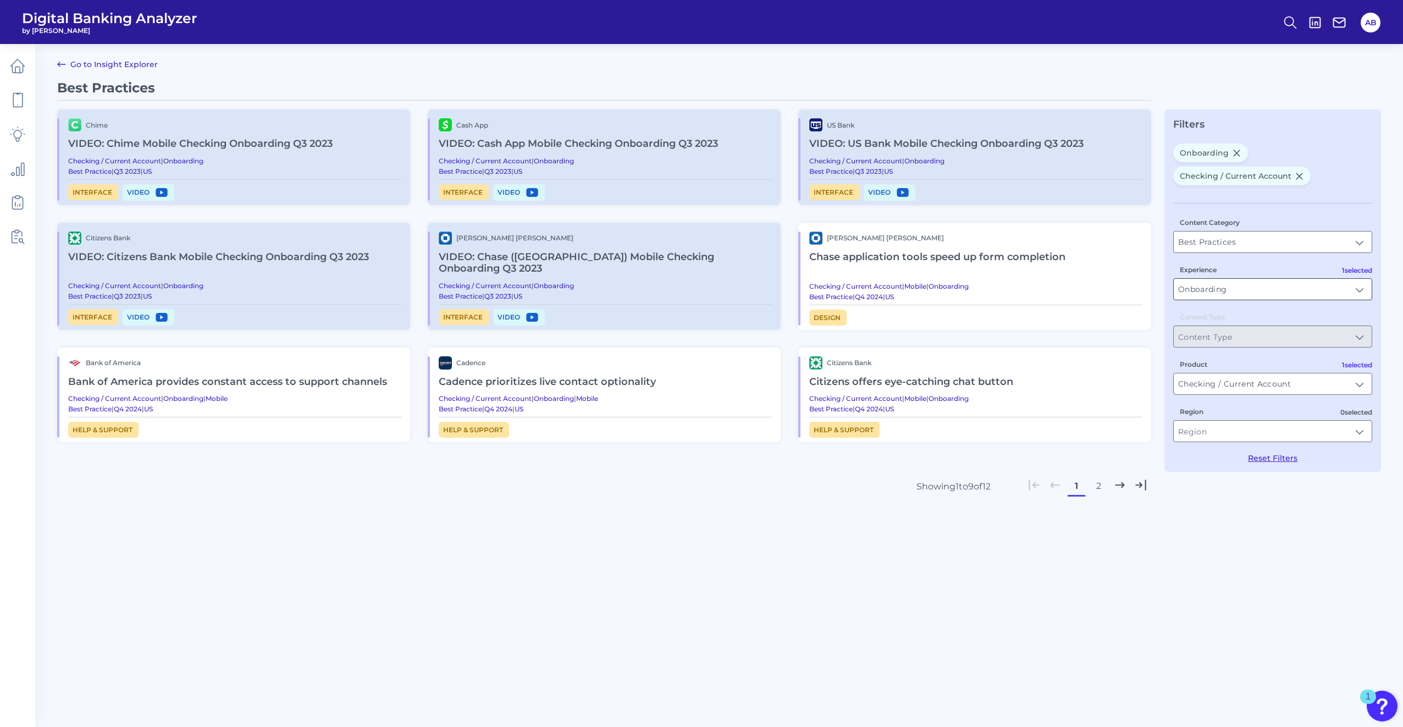
click at [699, 290] on input "Onboarding" at bounding box center [1273, 289] width 198 height 21
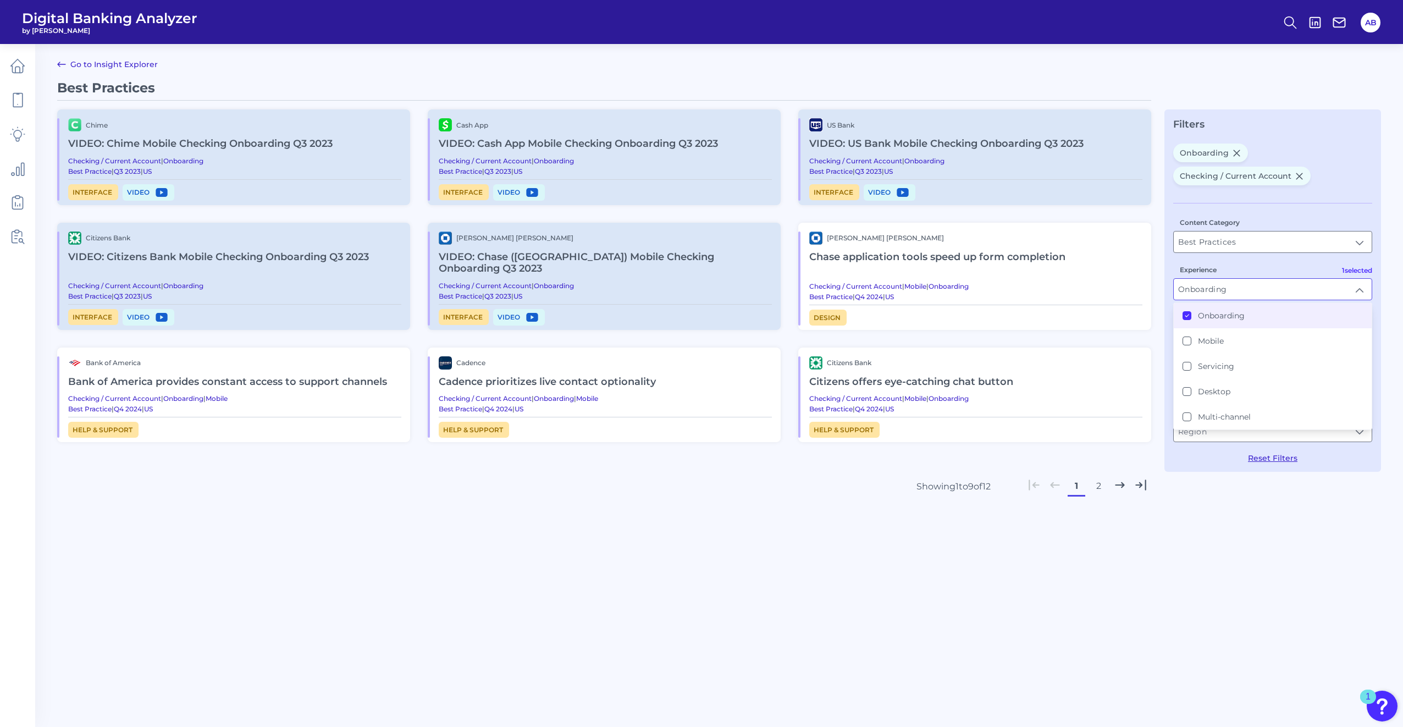
click at [699, 253] on div "Content Category Best Practices Best Practices 1 selected Experience Onboarding…" at bounding box center [1272, 333] width 199 height 260
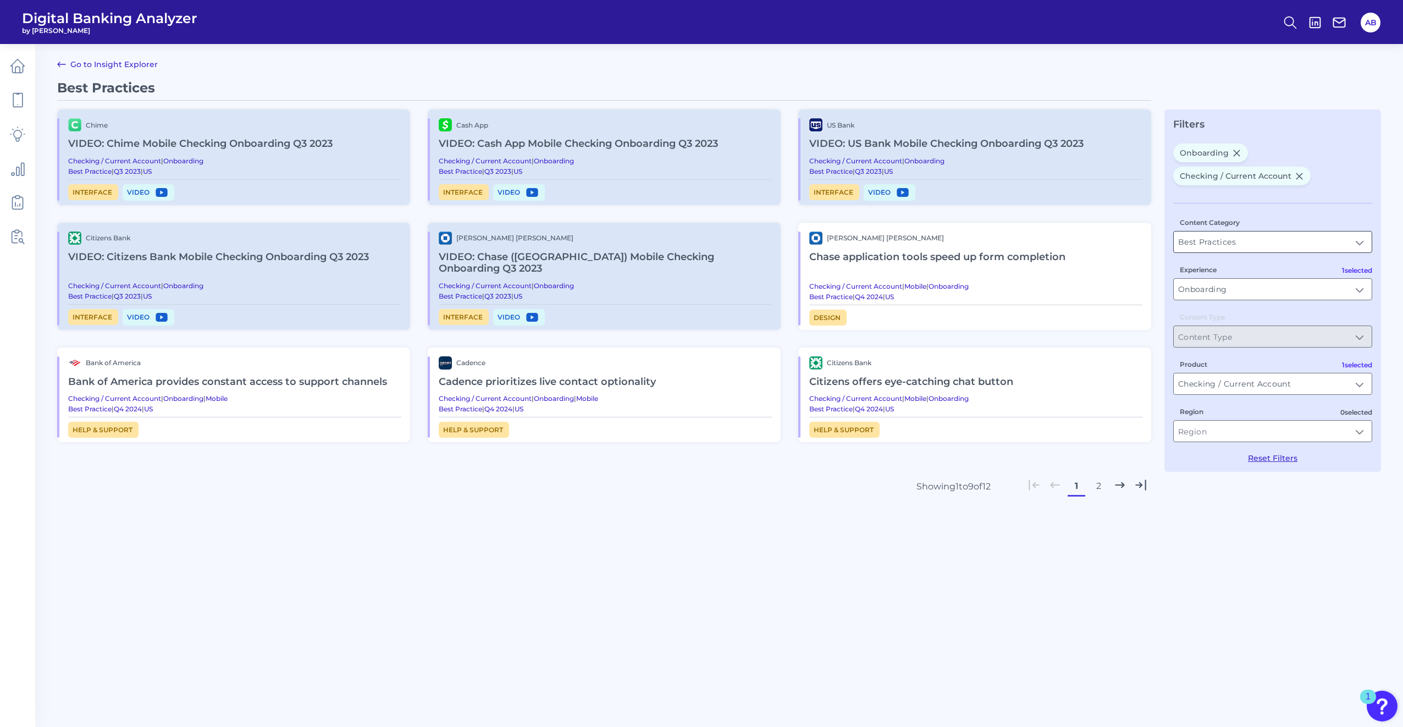
click at [699, 240] on input "Best Practices" at bounding box center [1273, 241] width 198 height 21
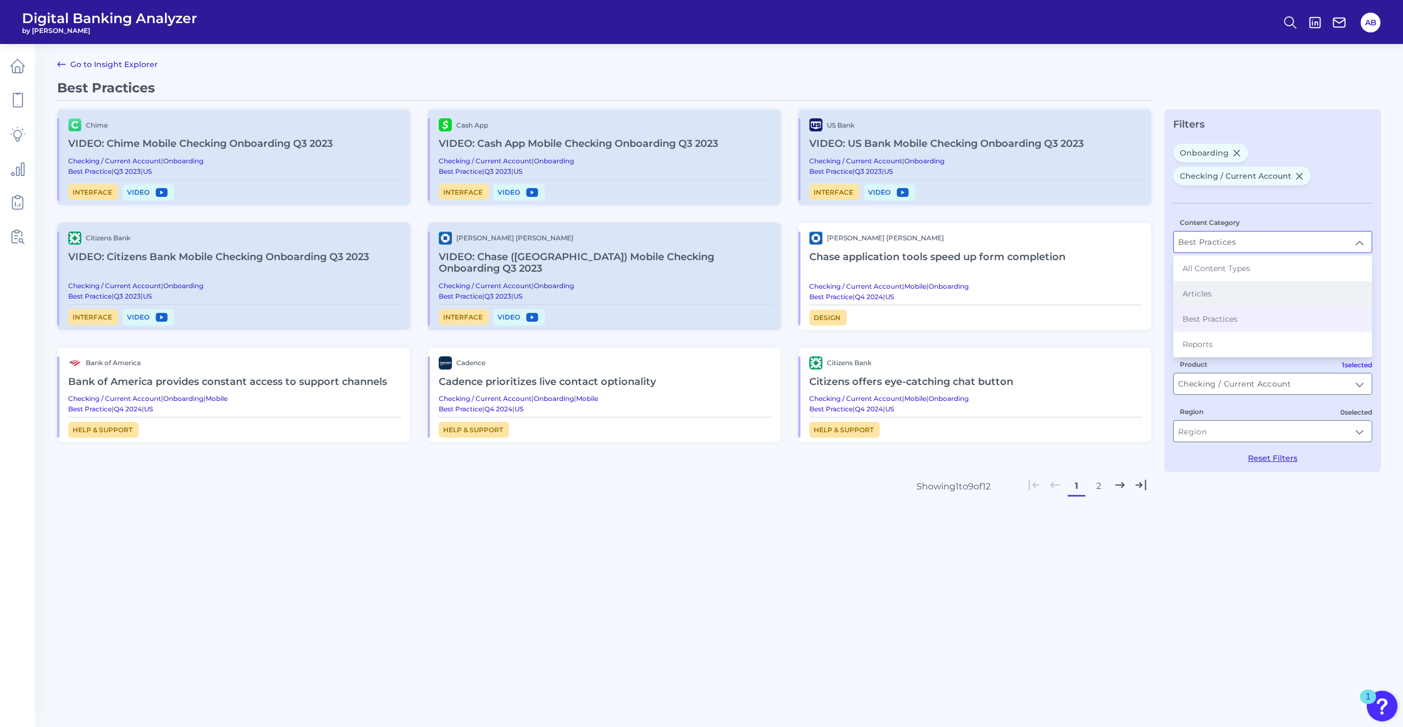
click at [699, 303] on li "Articles" at bounding box center [1273, 293] width 198 height 25
type input "Articles"
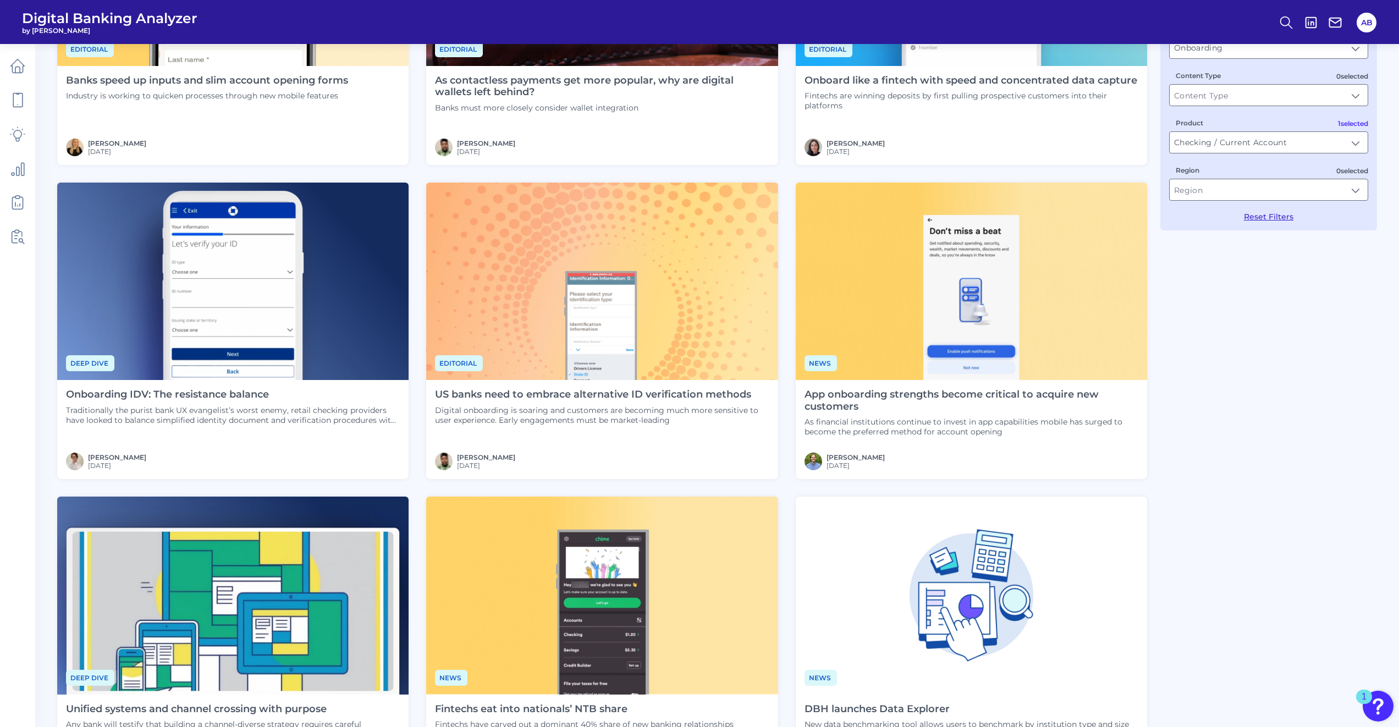
scroll to position [330, 0]
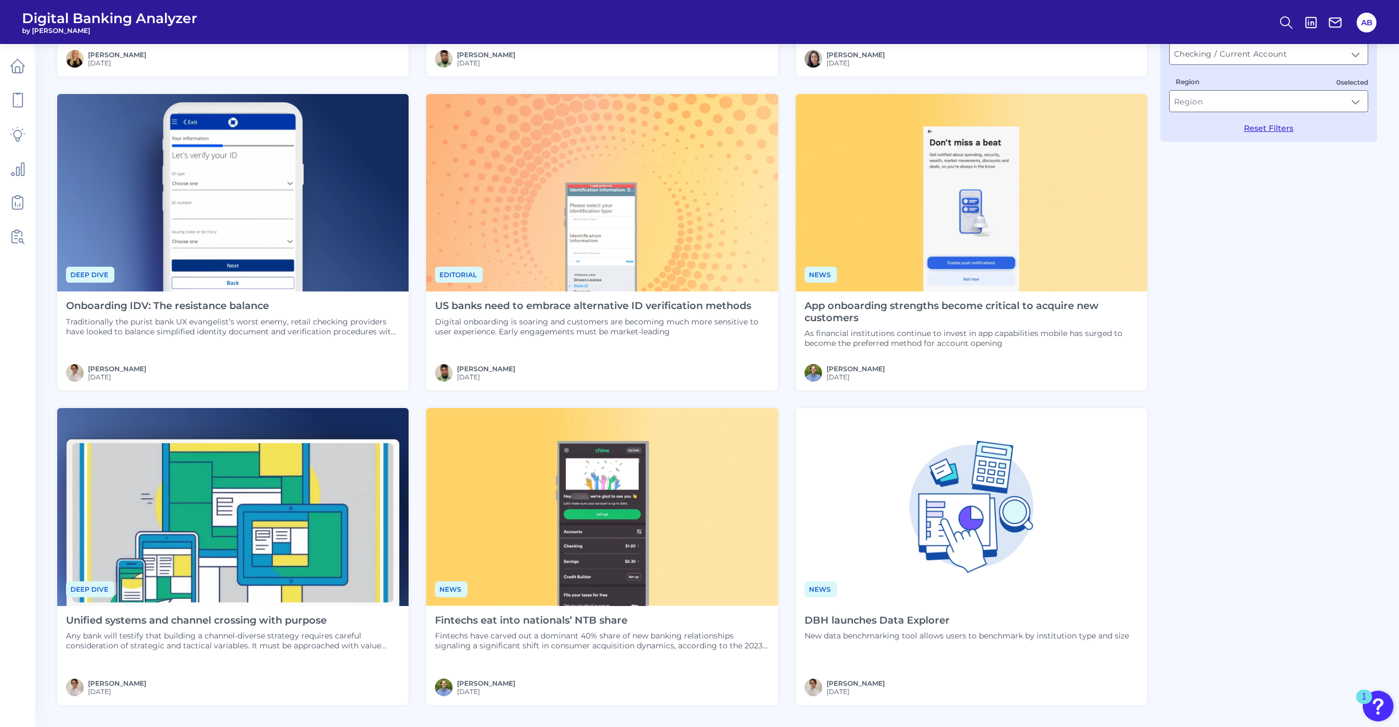
click at [324, 324] on p "Traditionally the purist bank UX evangelist’s worst enemy, retail checking prov…" at bounding box center [233, 327] width 334 height 20
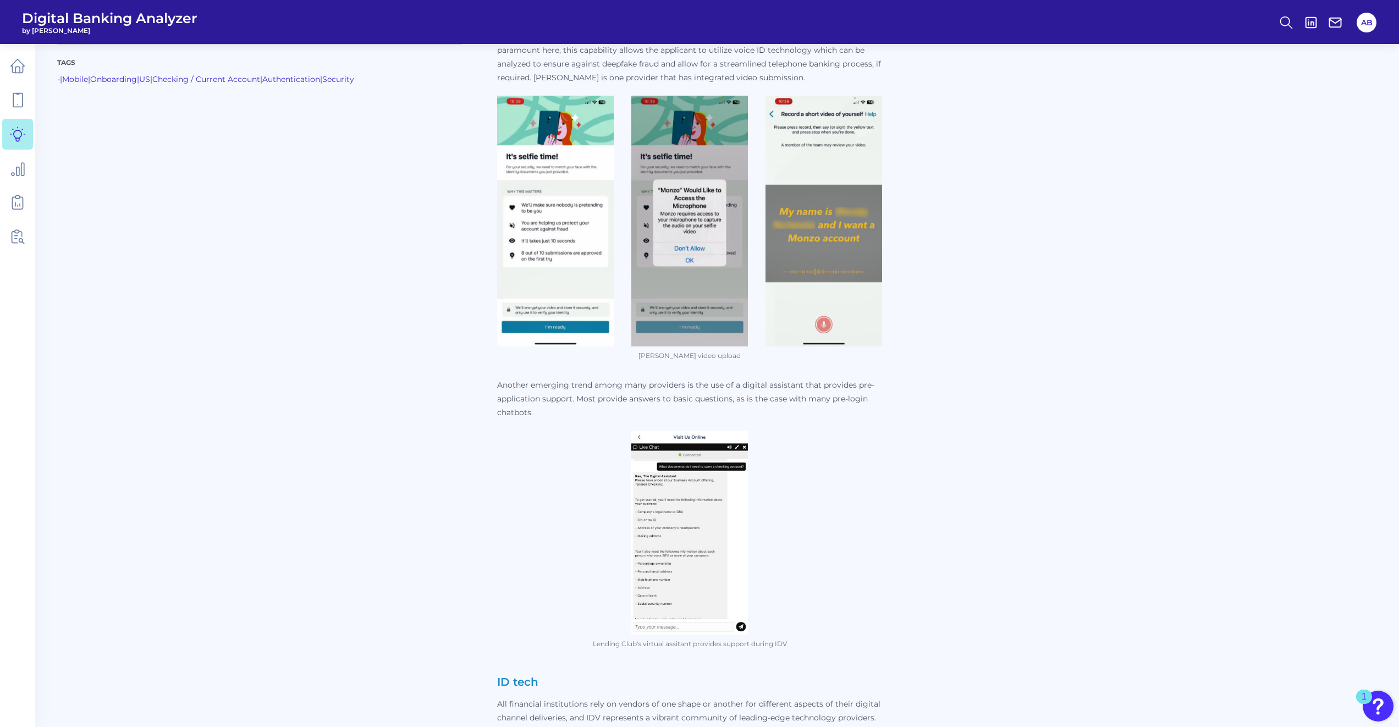
scroll to position [3134, 0]
